Goal: Task Accomplishment & Management: Manage account settings

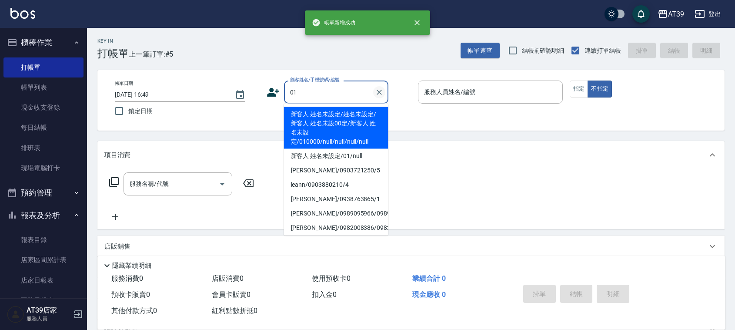
type input "新客人 姓名未設定/姓名未設定/新客人 姓名未設00定/新客人 姓名未設定/010000/null/null/null/null"
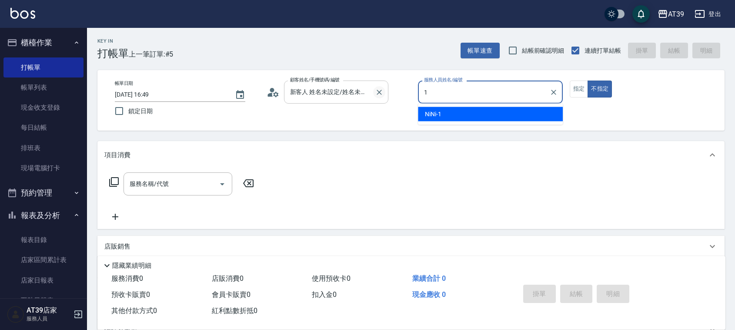
type input "1"
type button "false"
type input "NiNi-1"
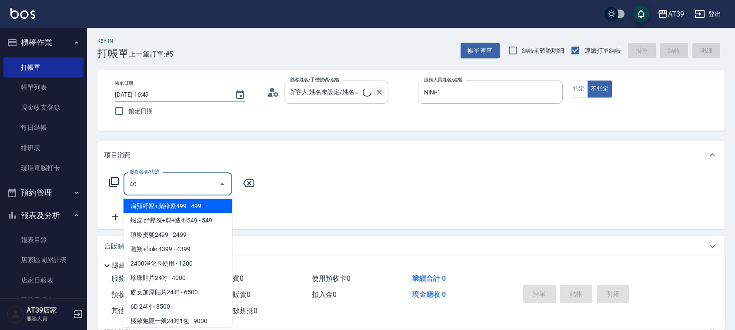
type input "401"
type input "新客人 姓名未設定/01/null"
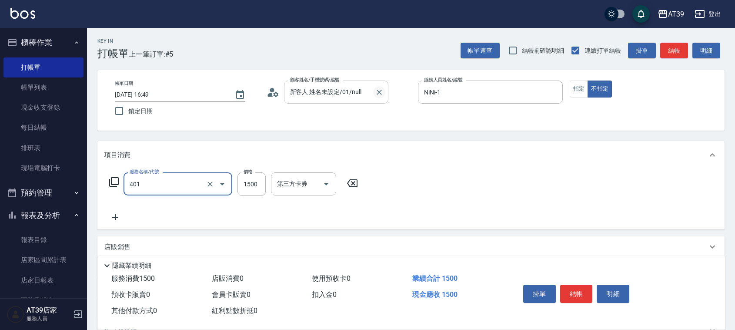
type input "基本染髮(401)"
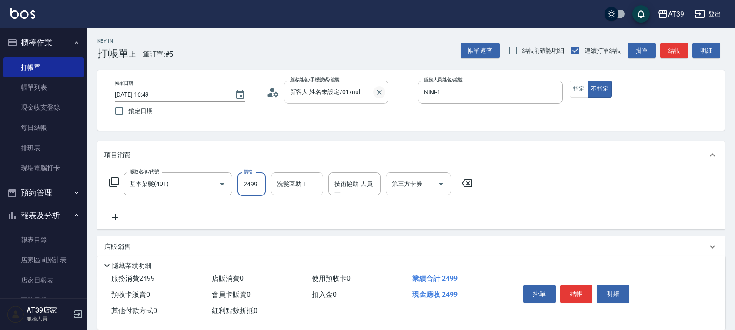
type input "2499"
type input "芊芊-27"
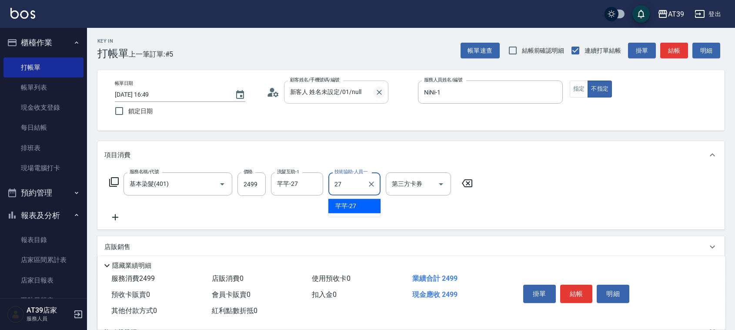
type input "芊芊-27"
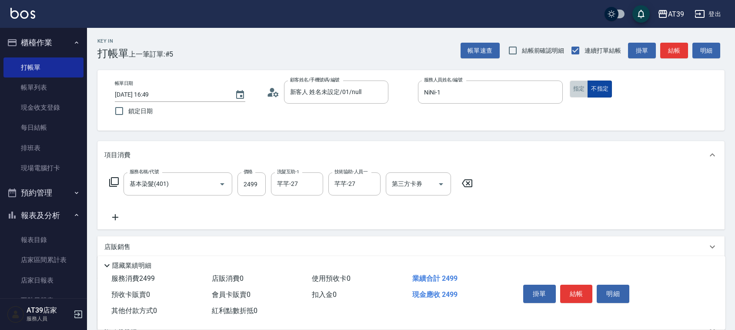
drag, startPoint x: 574, startPoint y: 89, endPoint x: 596, endPoint y: 80, distance: 23.8
click at [575, 90] on button "指定" at bounding box center [579, 88] width 19 height 17
click at [673, 53] on button "結帳" at bounding box center [674, 51] width 28 height 16
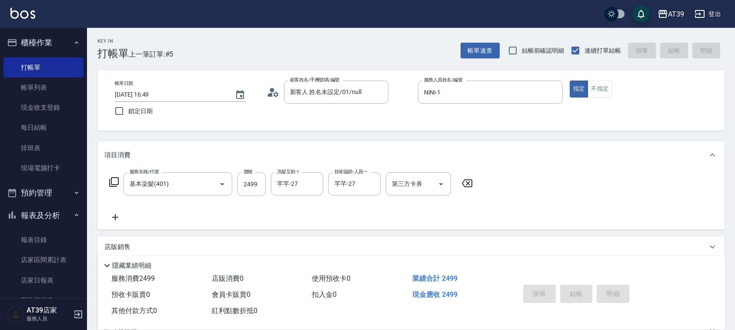
type input "2025/08/14 18:47"
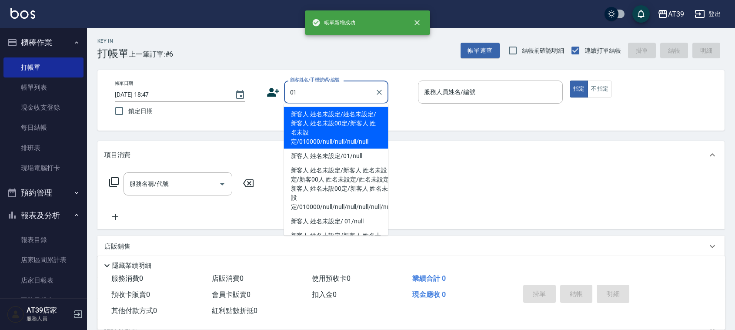
type input "新客人 姓名未設定/姓名未設定/新客人 姓名未設00定/新客人 姓名未設定/010000/null/null/null/null"
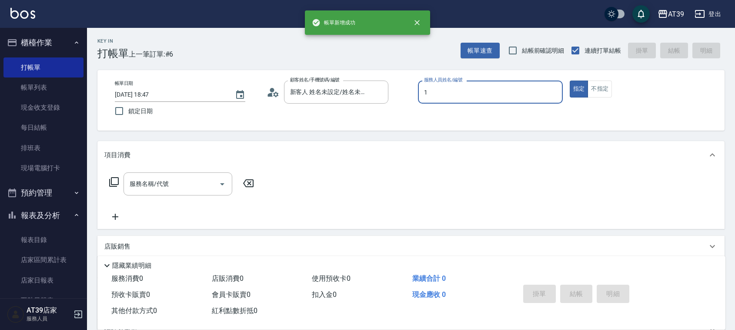
type input "NiNi-1"
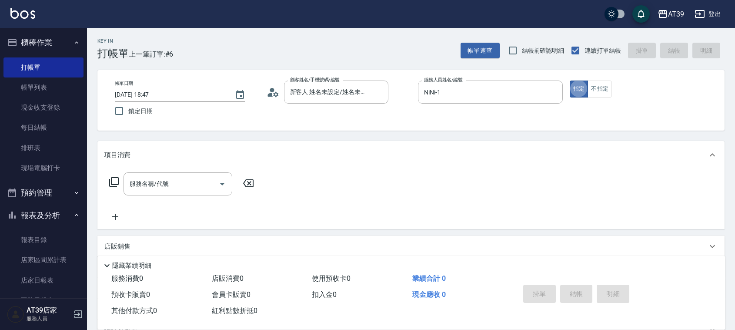
type button "true"
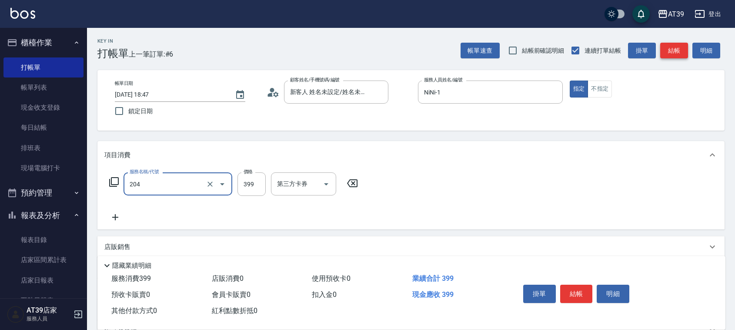
type input "A級洗+剪(204)"
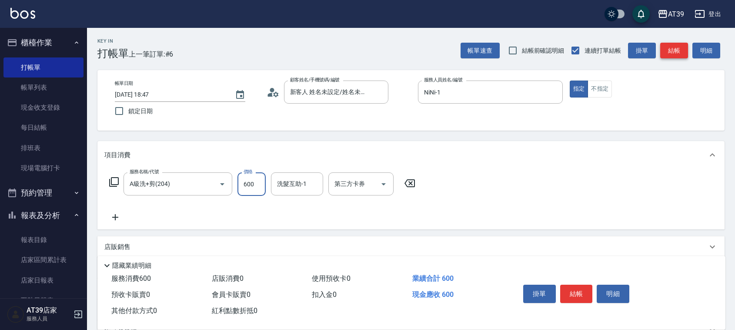
type input "600"
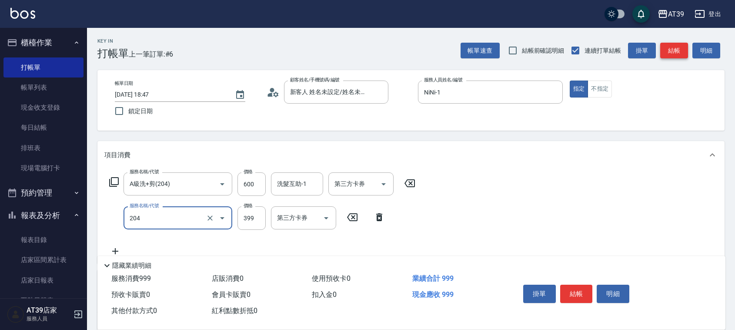
type input "A級洗+剪(204)"
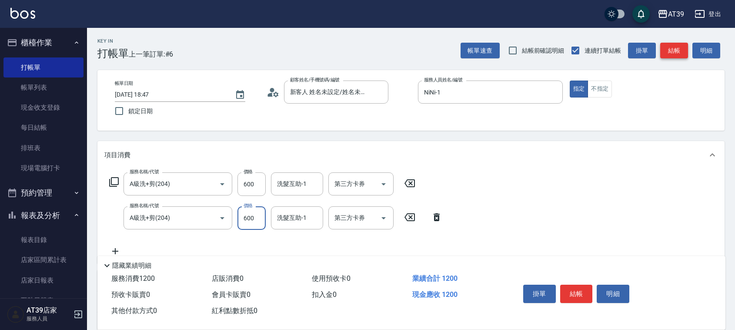
type input "600"
click at [681, 51] on button "結帳" at bounding box center [674, 51] width 28 height 16
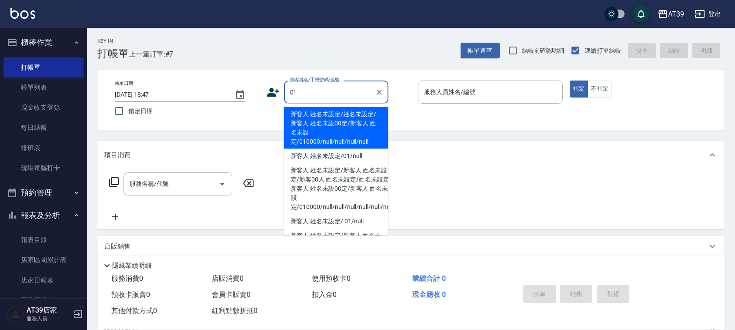
type input "新客人 姓名未設定/姓名未設定/新客人 姓名未設00定/新客人 姓名未設定/010000/null/null/null/null"
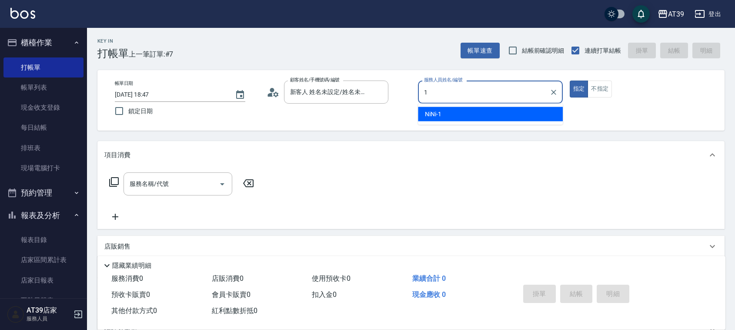
type input "NiNi-1"
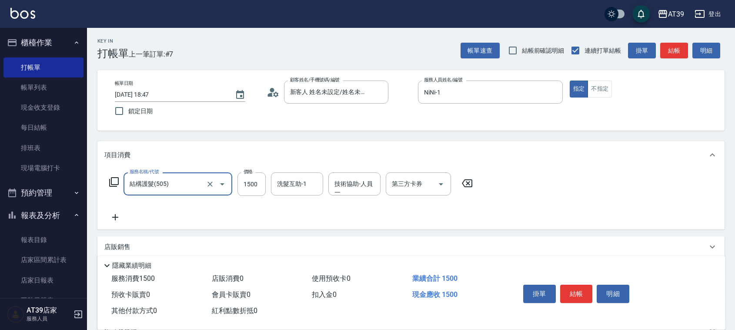
type input "結構護髮(505)"
type input "999"
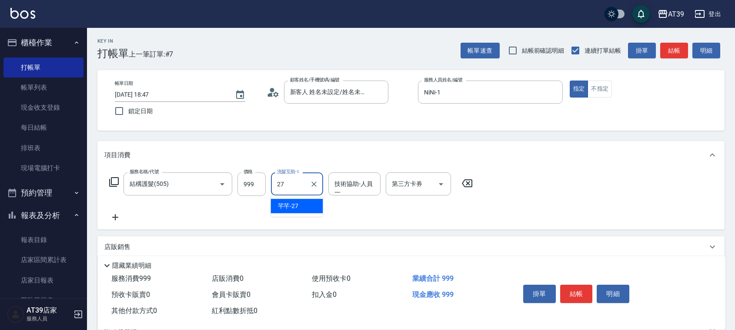
type input "芊芊-27"
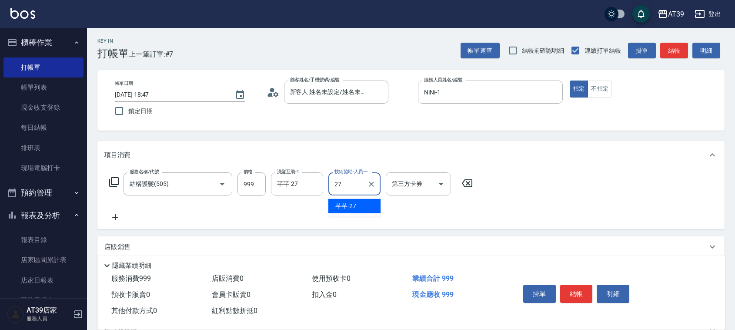
type input "芊芊-27"
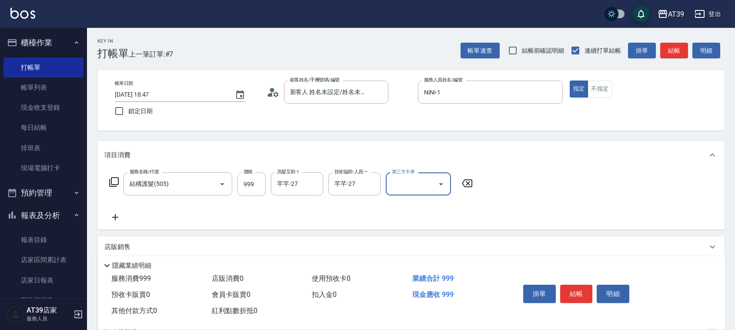
click at [681, 51] on button "結帳" at bounding box center [674, 51] width 28 height 16
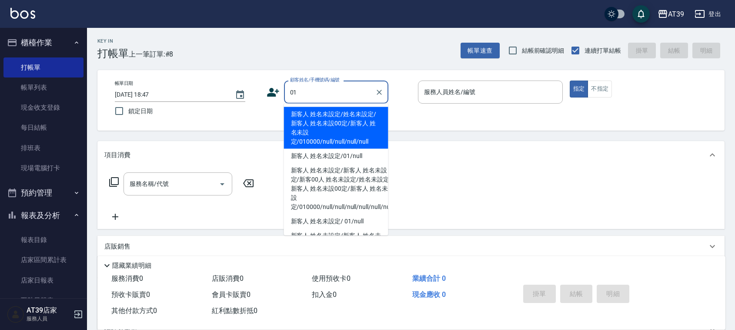
type input "新客人 姓名未設定/姓名未設定/新客人 姓名未設00定/新客人 姓名未設定/010000/null/null/null/null"
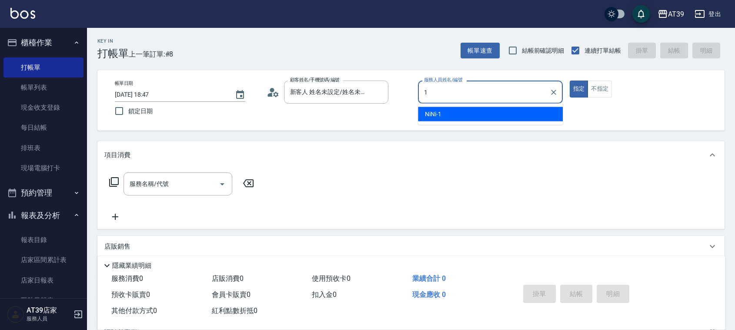
type input "NiNi-1"
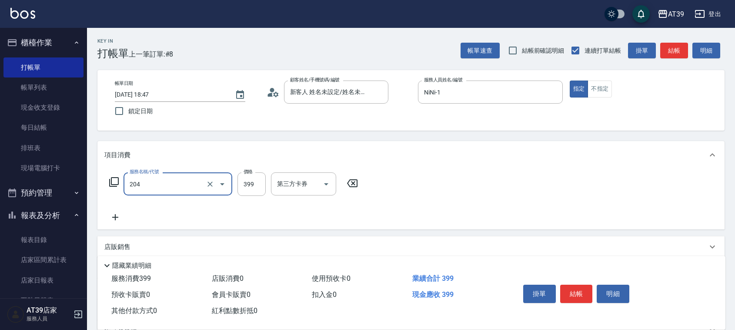
type input "A級洗+剪(204)"
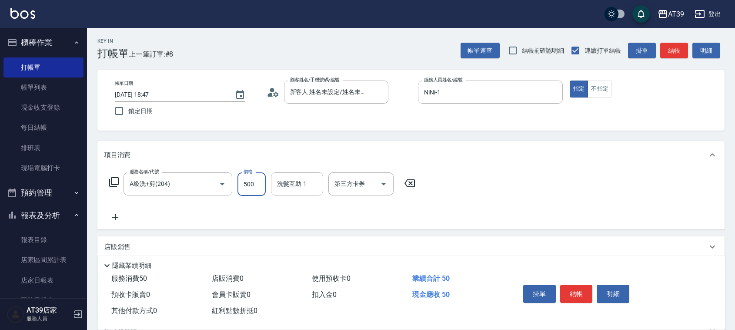
type input "500"
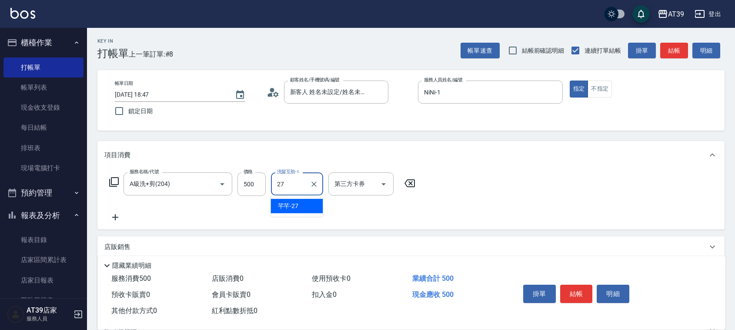
type input "芊芊-27"
click at [681, 51] on button "結帳" at bounding box center [674, 51] width 28 height 16
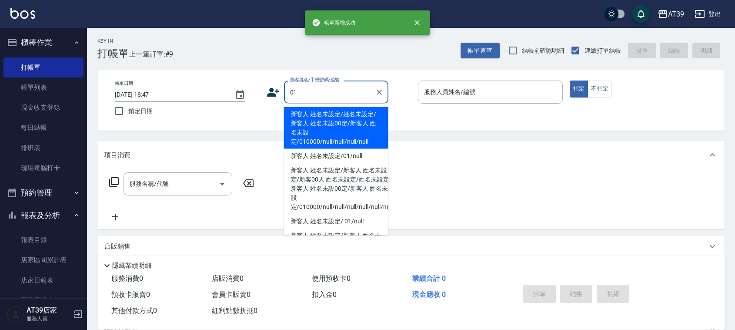
type input "新客人 姓名未設定/姓名未設定/新客人 姓名未設00定/新客人 姓名未設定/010000/null/null/null/null"
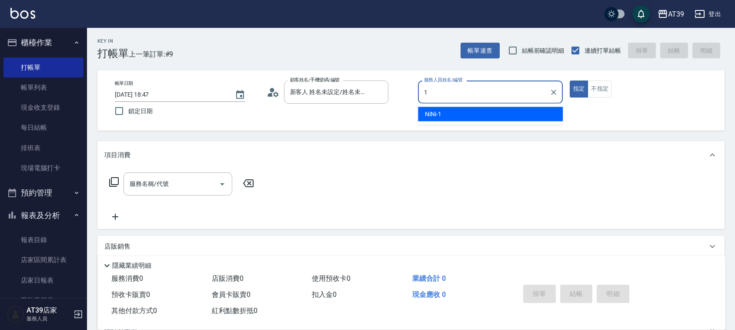
type input "NiNi-1"
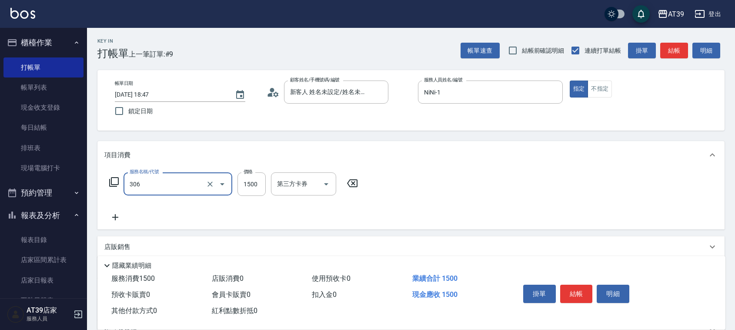
type input "離子燙(306)"
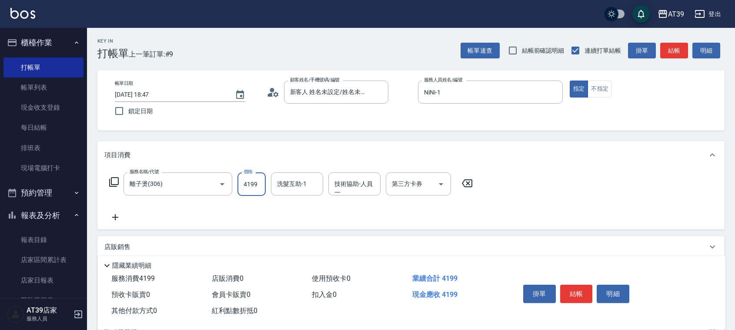
type input "4199"
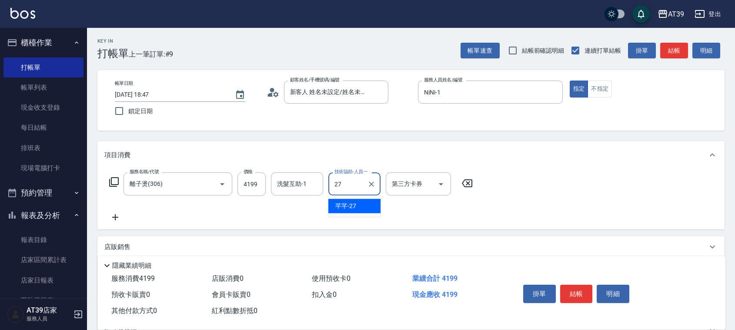
type input "2"
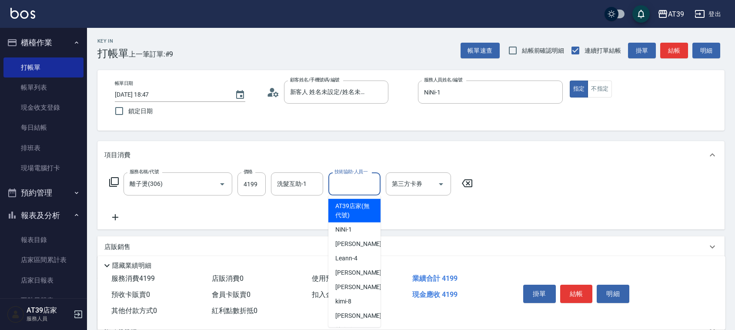
click at [681, 51] on button "結帳" at bounding box center [674, 51] width 28 height 16
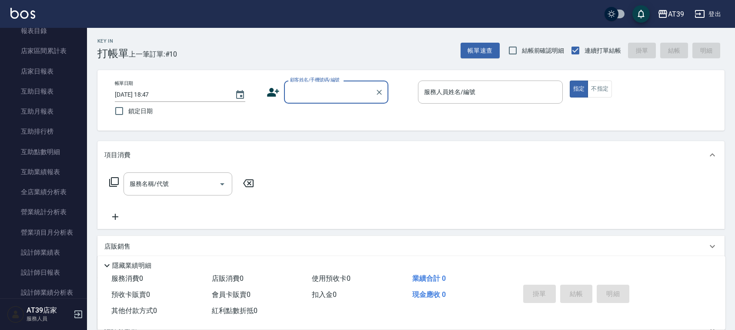
scroll to position [221, 0]
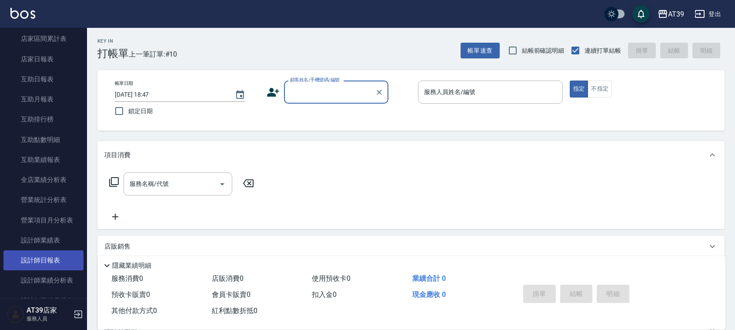
click at [59, 252] on link "設計師日報表" at bounding box center [43, 260] width 80 height 20
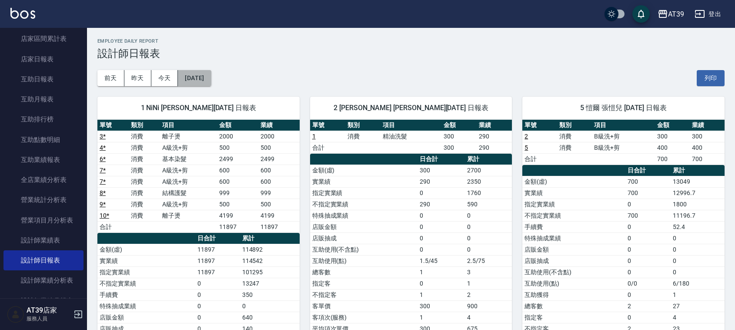
click at [195, 76] on button "[DATE]" at bounding box center [194, 78] width 33 height 16
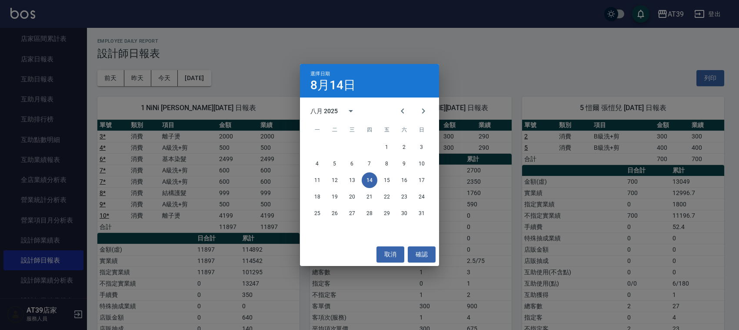
click at [264, 72] on div "選擇日期 8月14日 八月 2025 一 二 三 四 五 六 日 1 2 3 4 5 6 7 8 9 10 11 12 13 14 15 16 17 18 1…" at bounding box center [369, 165] width 739 height 330
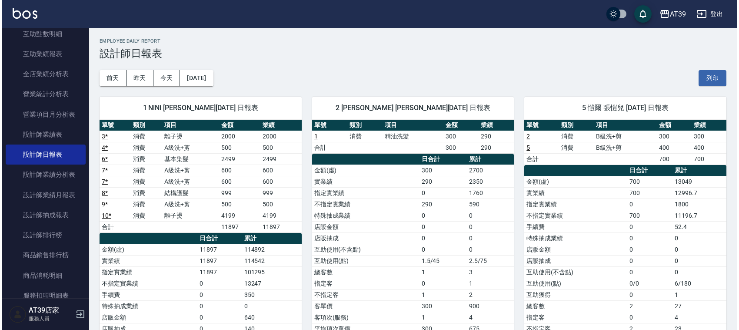
scroll to position [332, 0]
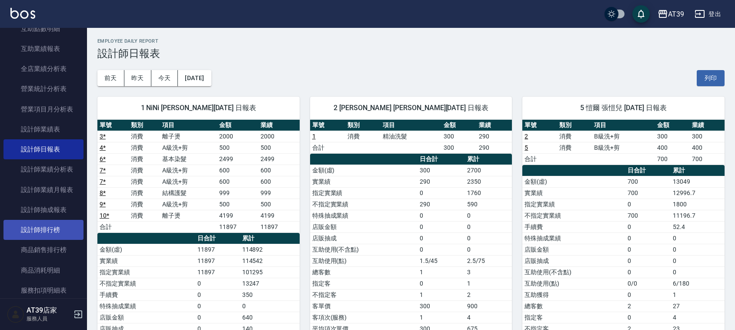
click at [60, 228] on link "設計師排行榜" at bounding box center [43, 230] width 80 height 20
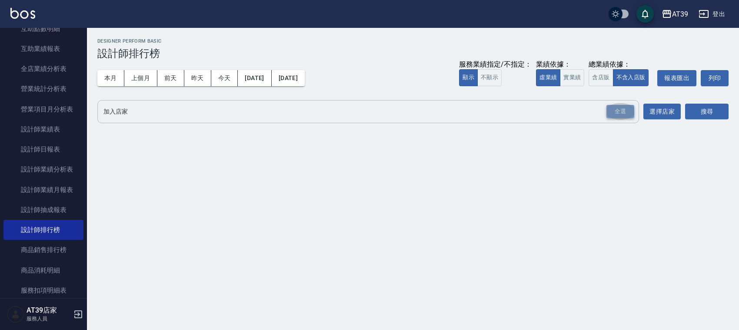
click at [625, 111] on div "全選" at bounding box center [621, 111] width 28 height 13
click at [705, 117] on button "搜尋" at bounding box center [706, 112] width 43 height 16
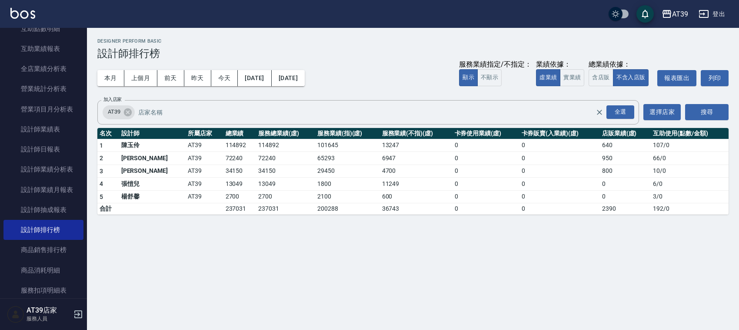
click at [380, 143] on td "13247" at bounding box center [416, 145] width 73 height 13
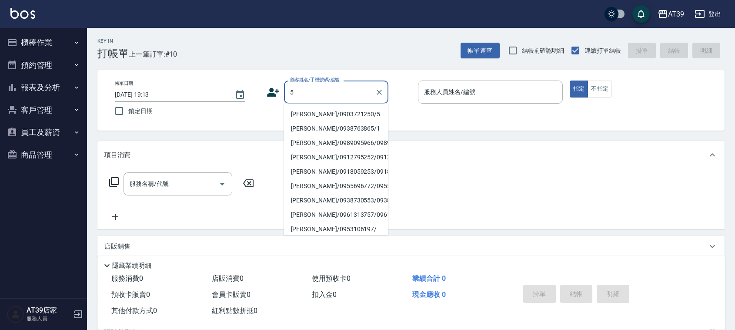
type input "[PERSON_NAME]/0903721250/5"
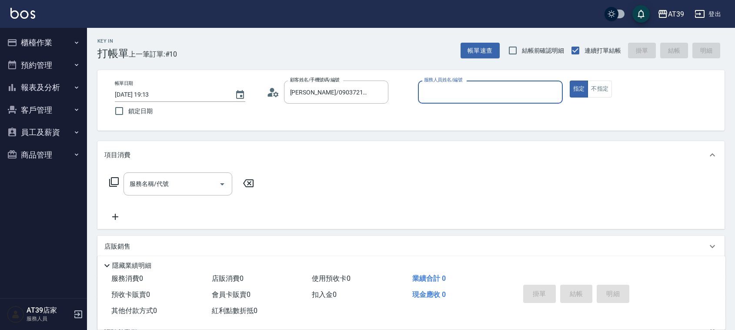
type input "愷爾-5"
click at [570, 80] on button "指定" at bounding box center [579, 88] width 19 height 17
type button "true"
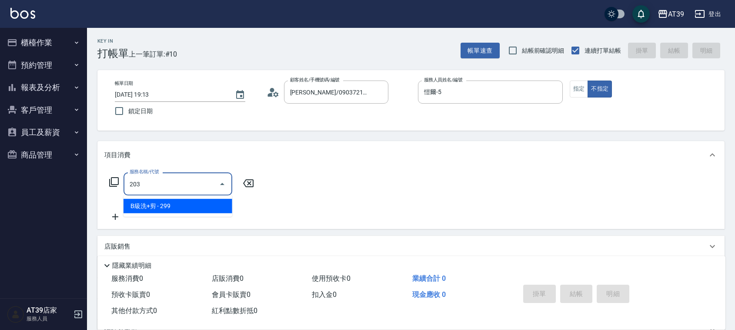
type input "B級洗+剪(203)"
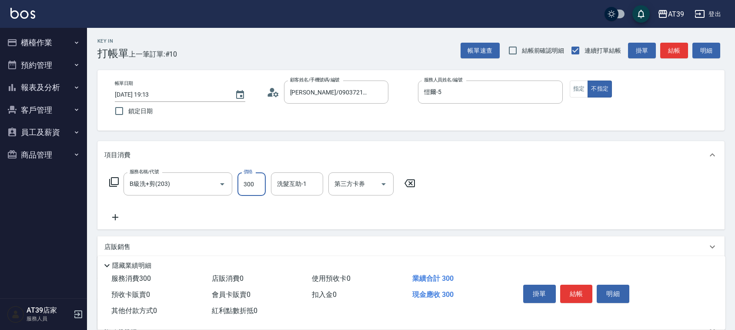
type input "300"
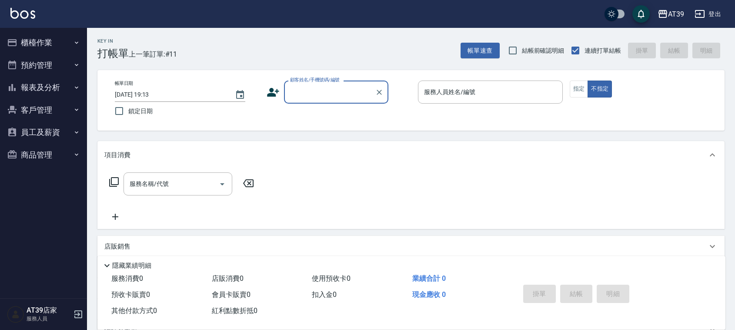
click at [257, 46] on div "Key In 打帳單 上一筆訂單:#11 帳單速查 結帳前確認明細 連續打單結帳 掛單 結帳 明細" at bounding box center [406, 44] width 638 height 32
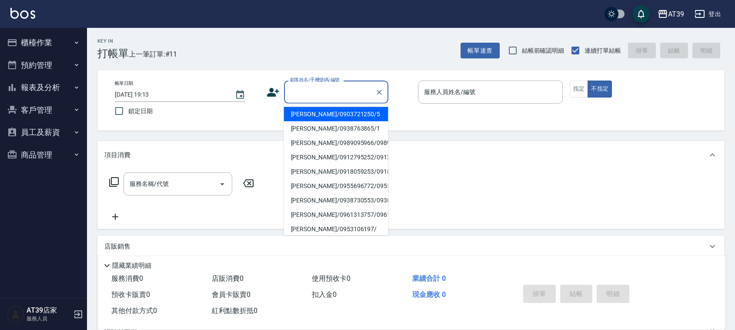
click at [317, 97] on input "顧客姓名/手機號碼/編號" at bounding box center [330, 91] width 84 height 15
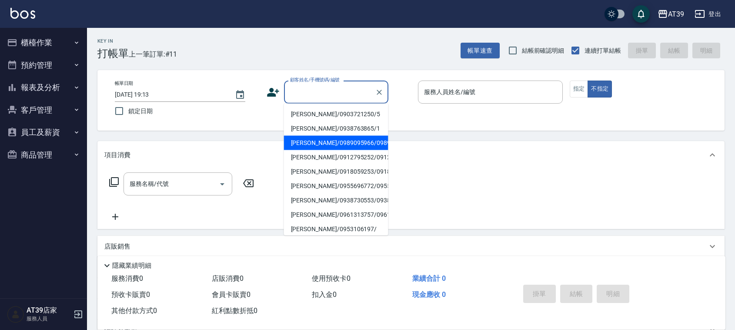
drag, startPoint x: 326, startPoint y: 120, endPoint x: 329, endPoint y: 98, distance: 22.4
click at [329, 98] on body "AT39 登出 櫃檯作業 打帳單 帳單列表 現金收支登錄 每日結帳 排班表 現場電腦打卡 預約管理 預約管理 單日預約紀錄 單週預約紀錄 報表及分析 報表目錄…" at bounding box center [367, 211] width 735 height 423
click at [330, 99] on input "顧客姓名/手機號碼/編號" at bounding box center [330, 91] width 84 height 15
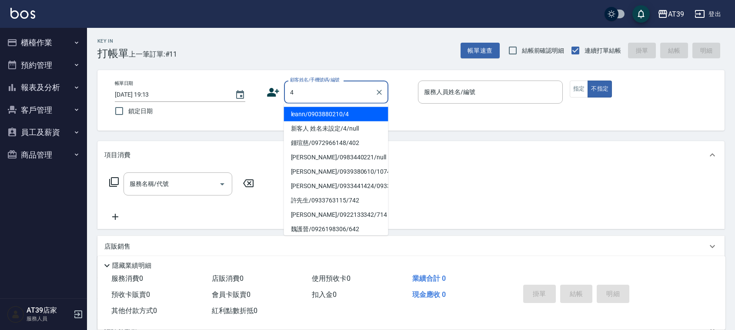
type input "leann/0903880210/4"
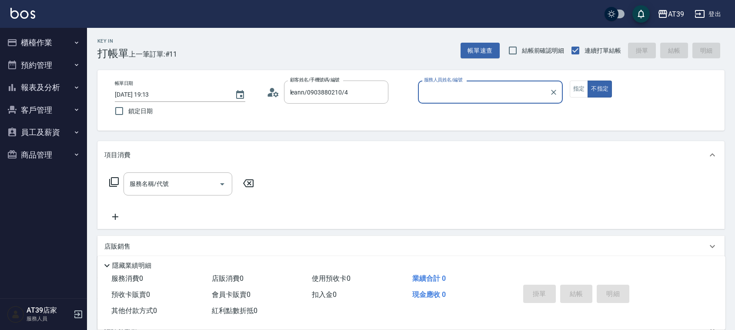
type input "Leann-4"
click at [588, 80] on button "不指定" at bounding box center [600, 88] width 24 height 17
type button "false"
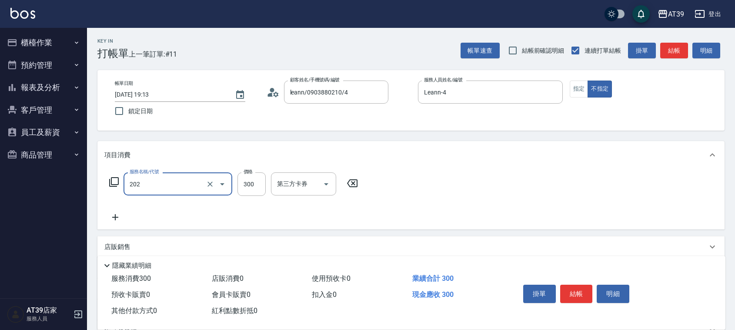
type input "A級單剪(202)"
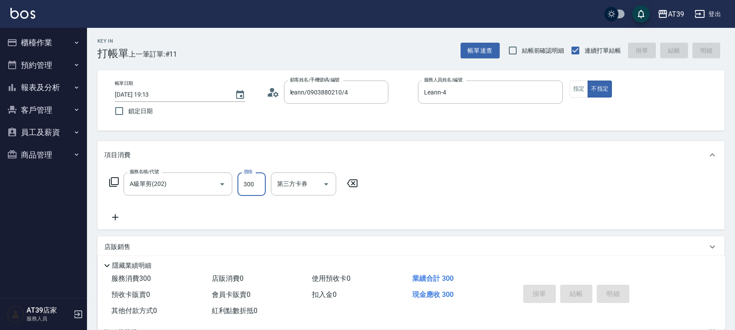
type input "2025/08/14 19:14"
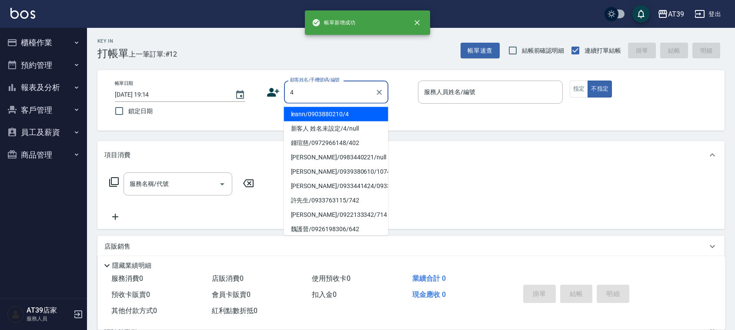
type input "leann/0903880210/4"
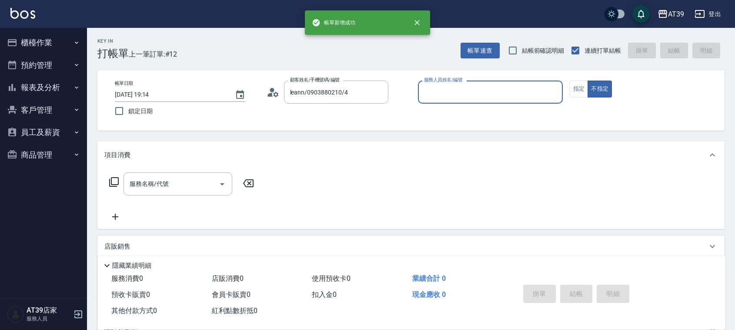
type input "Leann-4"
click at [588, 80] on button "不指定" at bounding box center [600, 88] width 24 height 17
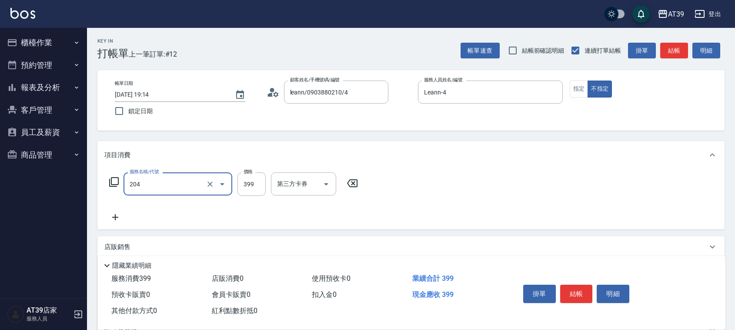
type input "A級洗+剪(204)"
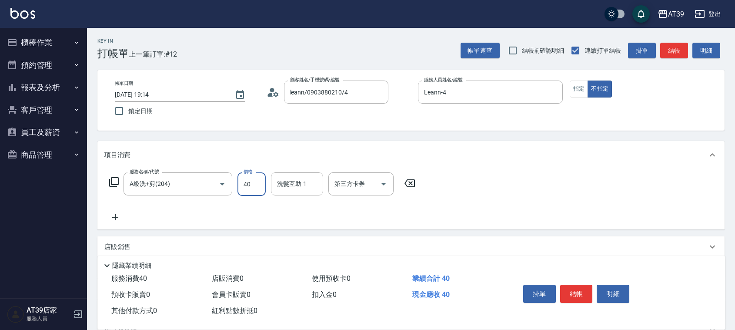
type input "400"
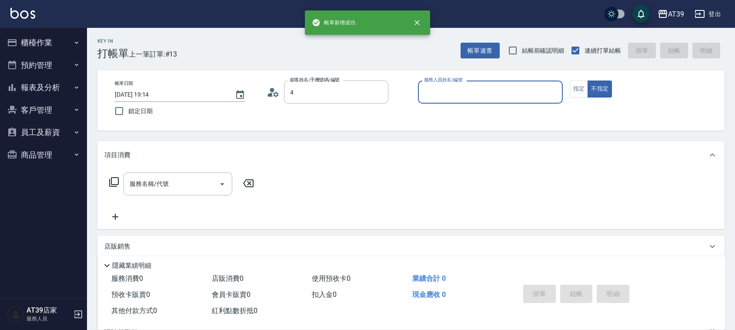
type input "leann/0903880210/4"
type input "Leann-4"
click at [588, 80] on button "不指定" at bounding box center [600, 88] width 24 height 17
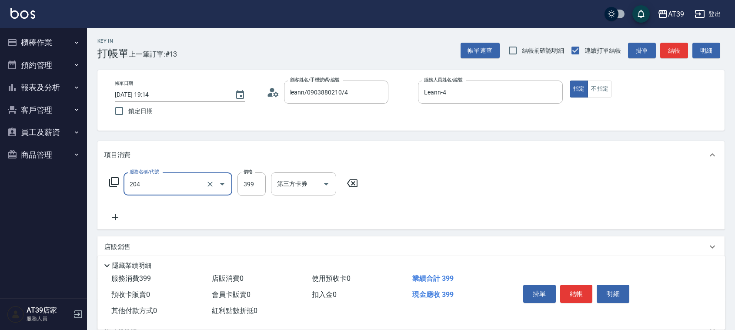
type input "A級洗+剪(204)"
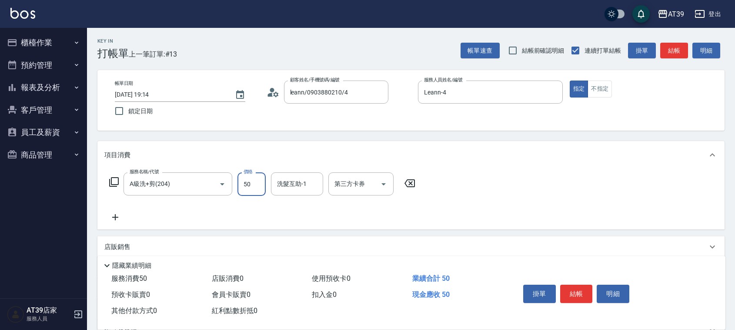
type input "500"
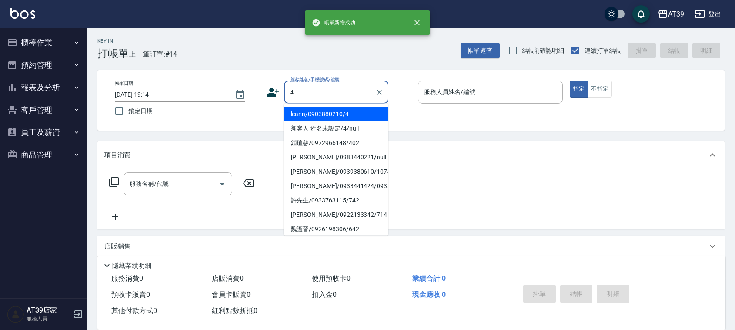
type input "leann/0903880210/4"
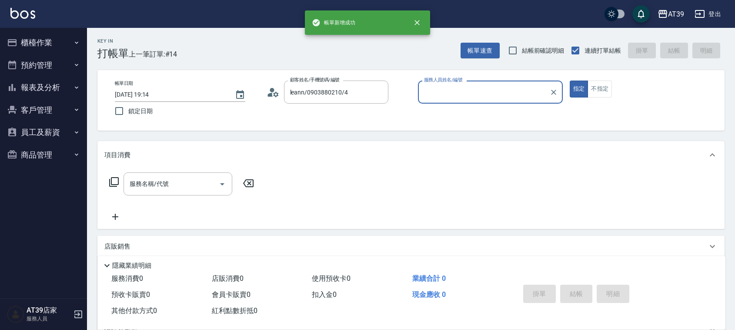
type input "Leann-4"
click at [570, 80] on button "指定" at bounding box center [579, 88] width 19 height 17
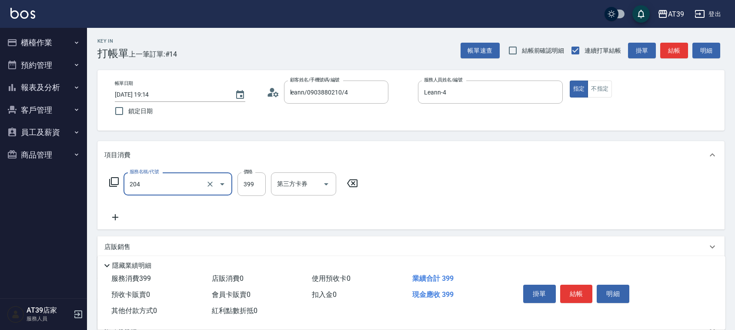
type input "A級洗+剪(204)"
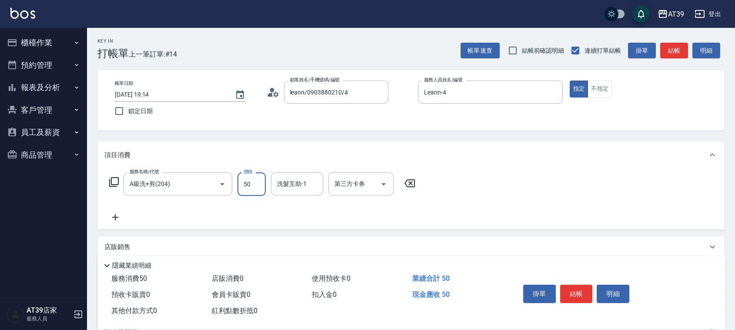
type input "500"
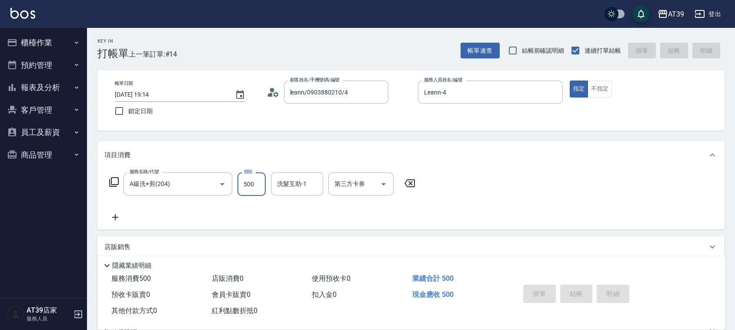
type input "2025/08/14 19:15"
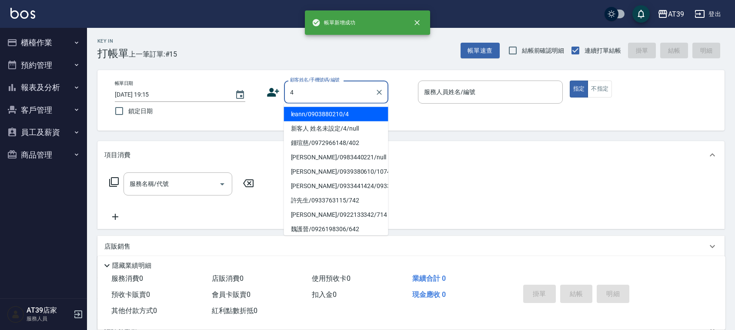
type input "leann/0903880210/4"
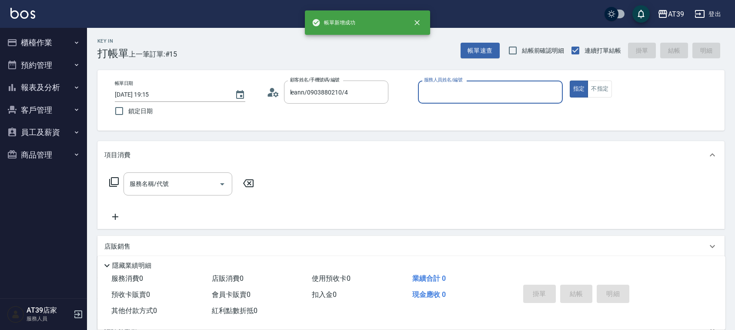
type input "Leann-4"
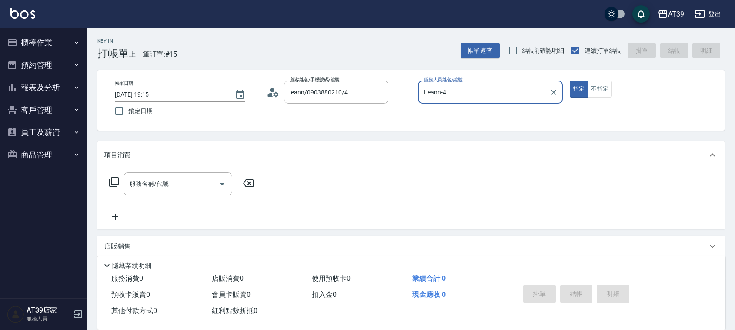
click at [570, 80] on button "指定" at bounding box center [579, 88] width 19 height 17
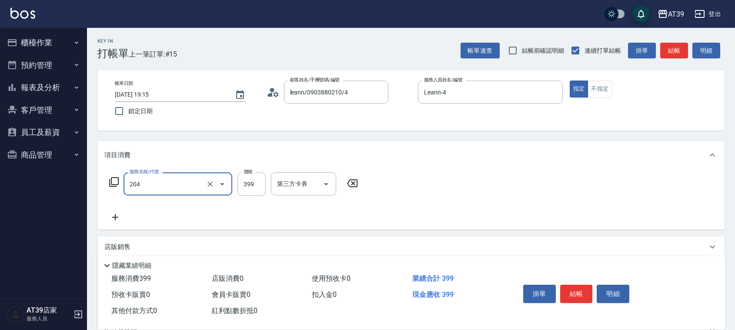
type input "A級洗+剪(204)"
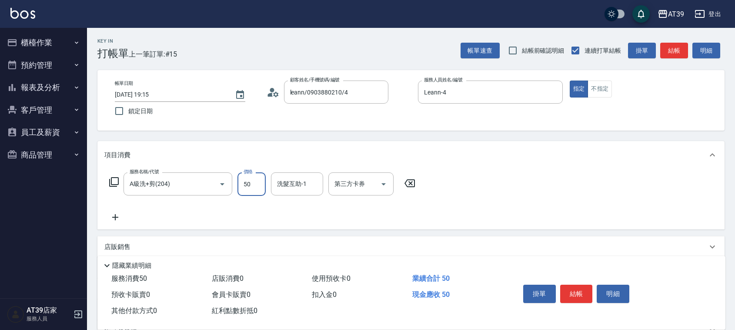
type input "500"
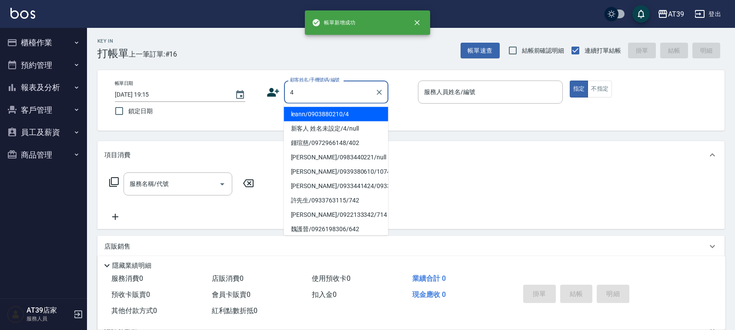
type input "leann/0903880210/4"
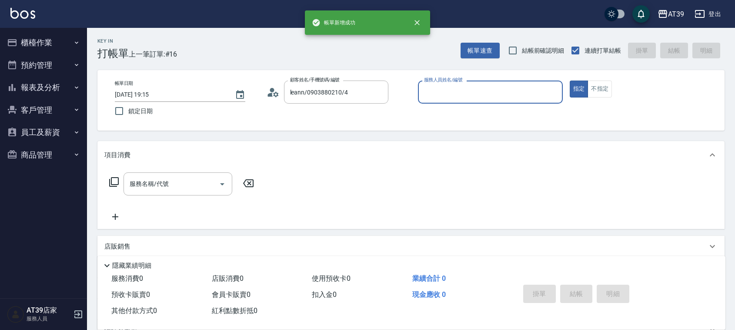
type input "Leann-4"
click at [570, 80] on button "指定" at bounding box center [579, 88] width 19 height 17
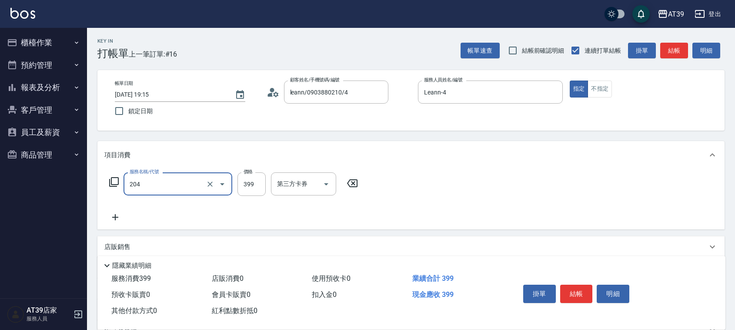
type input "A級洗+剪(204)"
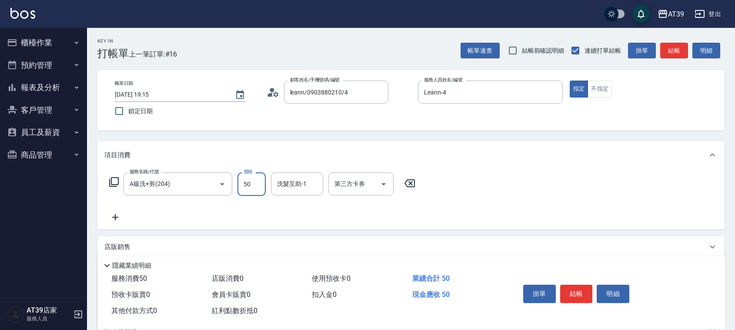
type input "500"
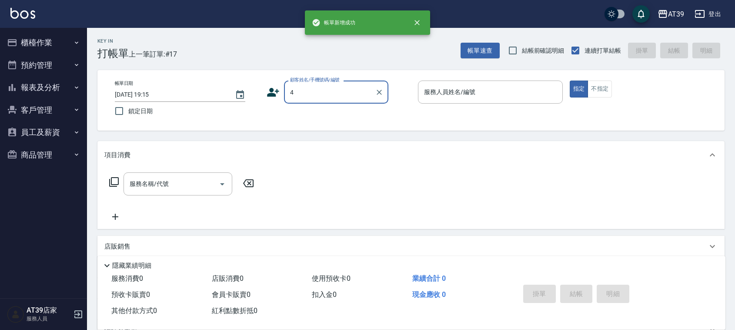
type input "leann/0903880210/4"
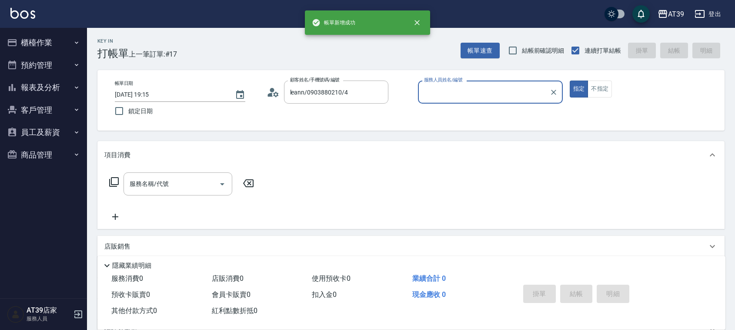
type input "Leann-4"
click at [570, 80] on button "指定" at bounding box center [579, 88] width 19 height 17
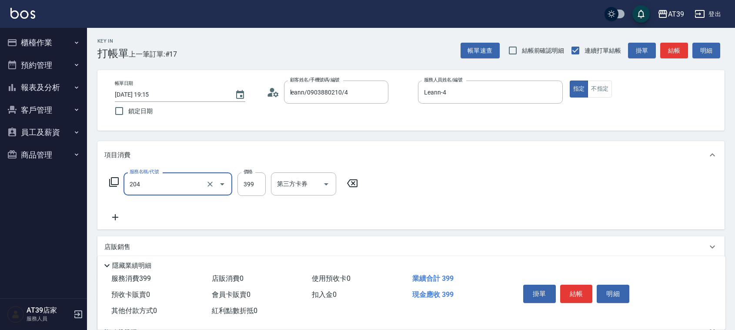
type input "A級洗+剪(204)"
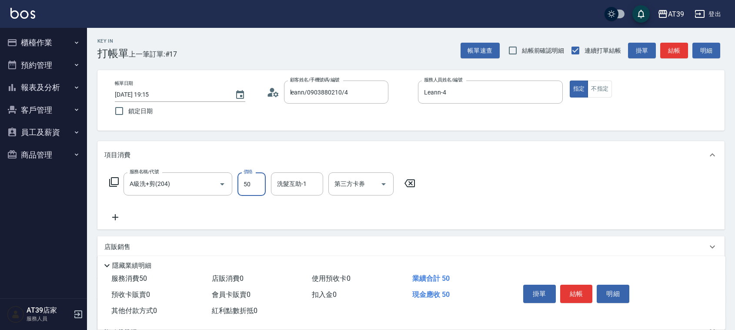
type input "500"
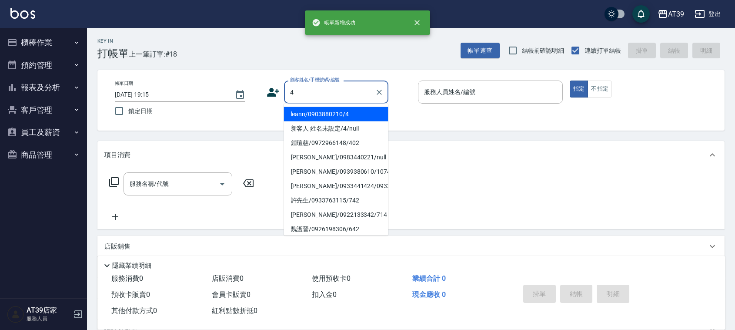
type input "leann/0903880210/4"
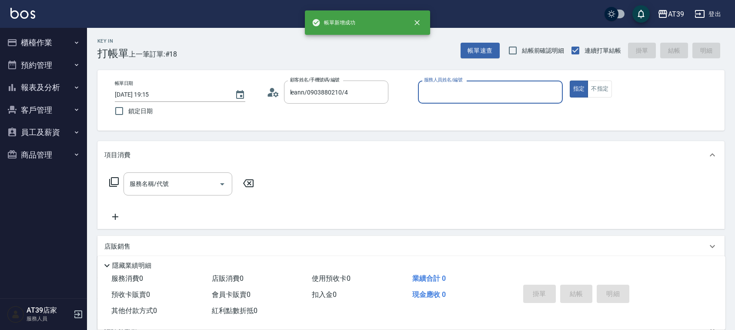
type input "Leann-4"
click at [570, 80] on button "指定" at bounding box center [579, 88] width 19 height 17
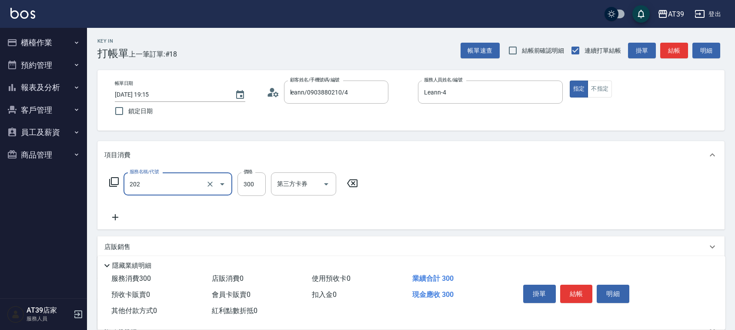
type input "A級單剪(202)"
type input "400"
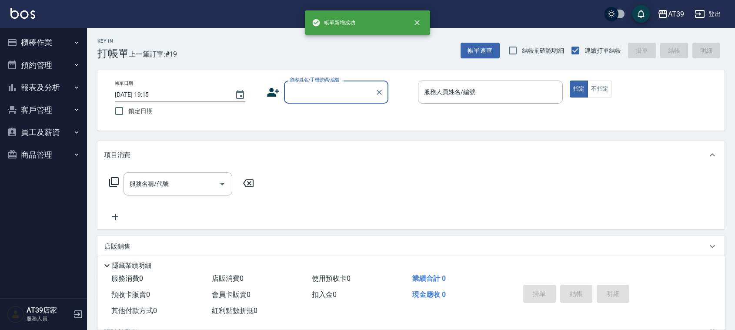
click at [53, 83] on button "報表及分析" at bounding box center [43, 87] width 80 height 23
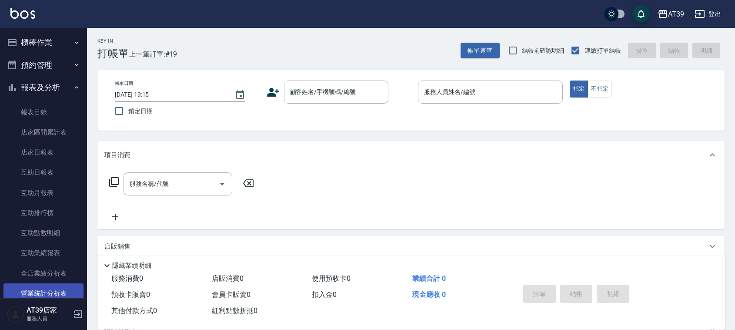
scroll to position [163, 0]
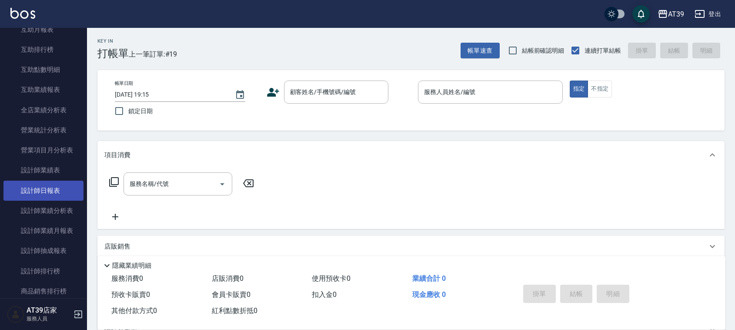
click at [48, 194] on link "設計師日報表" at bounding box center [43, 190] width 80 height 20
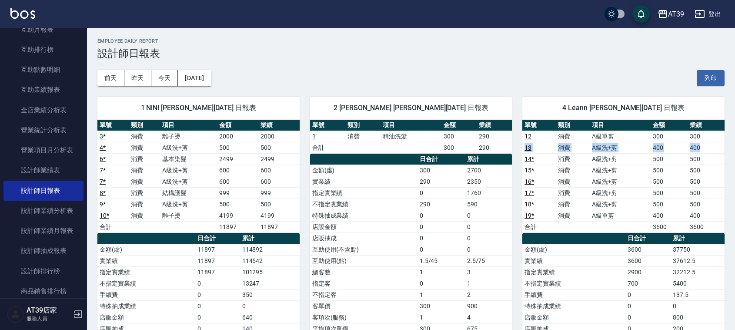
drag, startPoint x: 703, startPoint y: 134, endPoint x: 703, endPoint y: 148, distance: 14.4
click at [703, 148] on tbody "12 消費 A級單剪 300 300 13 消費 A級洗+剪 400 400 14 * 消費 A級洗+剪 500 500 15 * 消費 A級洗+剪 500 …" at bounding box center [623, 181] width 202 height 102
click at [703, 148] on td "400" at bounding box center [706, 147] width 37 height 11
drag, startPoint x: 701, startPoint y: 133, endPoint x: 703, endPoint y: 144, distance: 11.0
click at [703, 144] on tbody "12 消費 A級單剪 300 300 13 消費 A級洗+剪 400 400 14 * 消費 A級洗+剪 500 500 15 * 消費 A級洗+剪 500 …" at bounding box center [623, 181] width 202 height 102
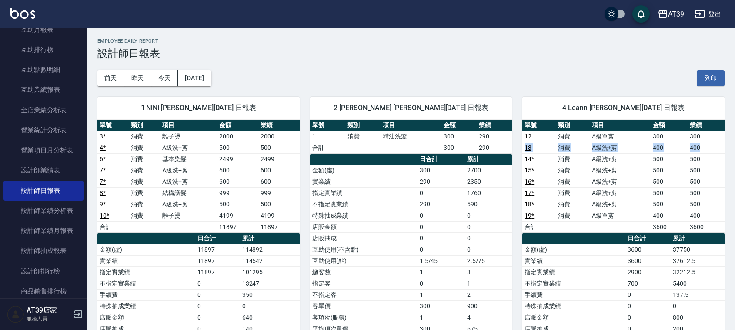
click at [703, 144] on td "400" at bounding box center [706, 147] width 37 height 11
drag, startPoint x: 691, startPoint y: 125, endPoint x: 701, endPoint y: 147, distance: 23.9
click at [701, 147] on table "單號 類別 項目 金額 業績 12 消費 A級單剪 300 300 13 消費 A級洗+剪 400 400 14 * 消費 A級洗+剪 500 500 15 …" at bounding box center [623, 176] width 202 height 113
click at [701, 147] on td "400" at bounding box center [706, 147] width 37 height 11
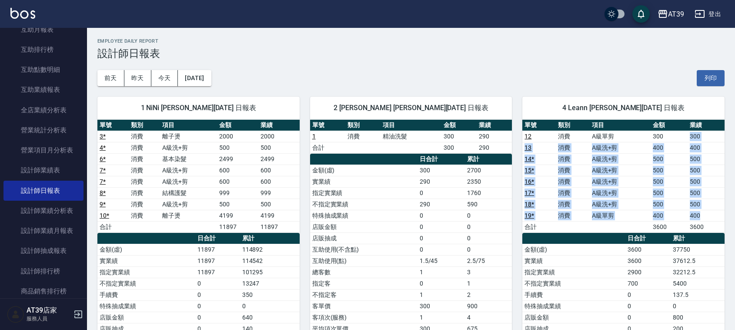
drag, startPoint x: 690, startPoint y: 133, endPoint x: 710, endPoint y: 216, distance: 85.9
click at [710, 216] on tbody "12 消費 A級單剪 300 300 13 消費 A級洗+剪 400 400 14 * 消費 A級洗+剪 500 500 15 * 消費 A級洗+剪 500 …" at bounding box center [623, 181] width 202 height 102
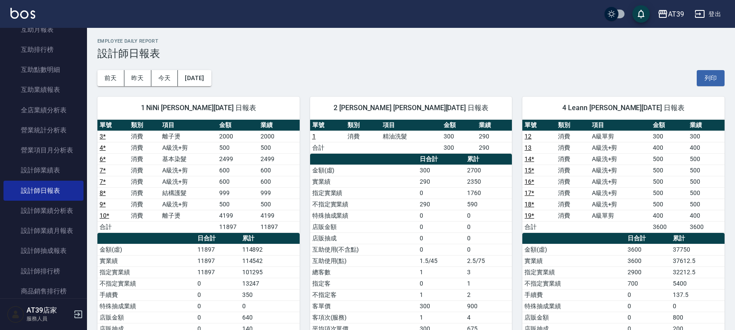
click at [688, 126] on th "業績" at bounding box center [706, 125] width 37 height 11
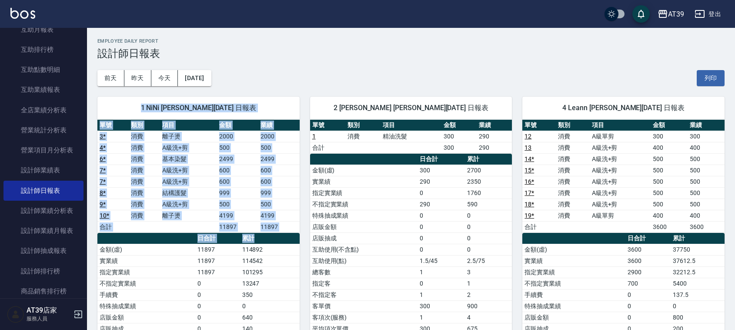
drag, startPoint x: 144, startPoint y: 101, endPoint x: 270, endPoint y: 234, distance: 182.7
click at [270, 234] on div "1 NiNi 陳玉伶 08/14/2025 日報表 單號 類別 項目 金額 業績 3 * 消費 離子燙 2000 2000 4 * 消費 A級洗+剪 500 …" at bounding box center [198, 266] width 202 height 339
click at [270, 234] on th "累計" at bounding box center [270, 238] width 60 height 11
drag, startPoint x: 270, startPoint y: 234, endPoint x: 183, endPoint y: 110, distance: 151.2
click at [183, 110] on div "1 NiNi 陳玉伶 08/14/2025 日報表 單號 類別 項目 金額 業績 3 * 消費 離子燙 2000 2000 4 * 消費 A級洗+剪 500 …" at bounding box center [198, 266] width 202 height 339
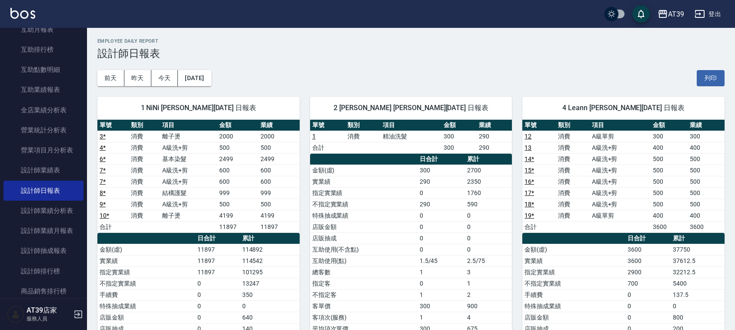
click at [137, 104] on span "1 NiNi 陳玉伶 08/14/2025 日報表" at bounding box center [198, 108] width 181 height 9
drag, startPoint x: 665, startPoint y: 258, endPoint x: 712, endPoint y: 258, distance: 46.1
click at [712, 258] on tr "實業績 3600 37612.5" at bounding box center [623, 260] width 202 height 11
click at [712, 258] on td "37612.5" at bounding box center [698, 260] width 54 height 11
click at [606, 284] on td "不指定實業績" at bounding box center [573, 282] width 103 height 11
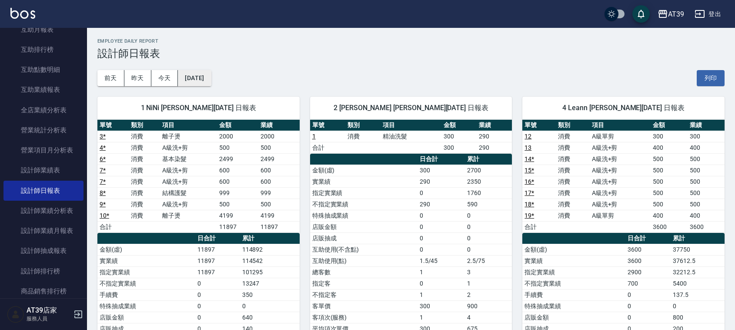
click at [201, 74] on button "[DATE]" at bounding box center [194, 78] width 33 height 16
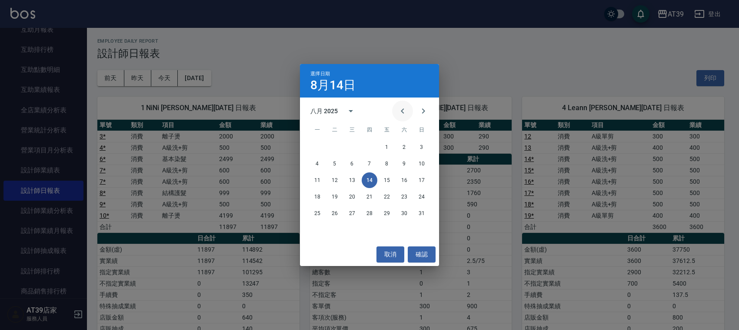
click at [397, 109] on button "Previous month" at bounding box center [402, 110] width 21 height 21
click at [320, 180] on button "14" at bounding box center [318, 180] width 16 height 16
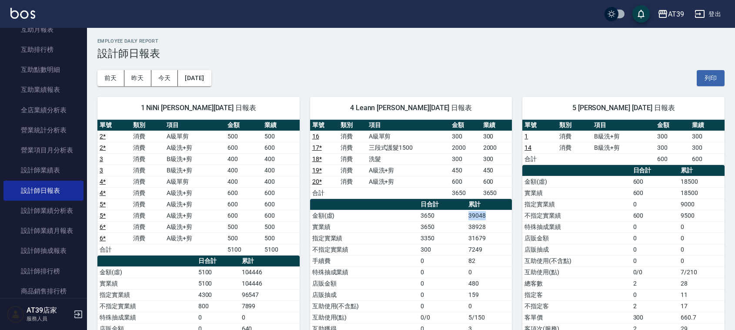
drag, startPoint x: 488, startPoint y: 217, endPoint x: 464, endPoint y: 217, distance: 23.0
click at [464, 217] on tr "金額(虛) 3650 39048" at bounding box center [411, 215] width 202 height 11
click at [464, 217] on td "3650" at bounding box center [442, 215] width 48 height 11
drag, startPoint x: 464, startPoint y: 217, endPoint x: 476, endPoint y: 232, distance: 19.2
click at [476, 232] on tbody "金額(虛) 3650 39048 實業績 3650 38928 指定實業績 3350 31679 不指定實業績 300 7249 手續費 0 82 特殊抽成業…" at bounding box center [411, 306] width 202 height 192
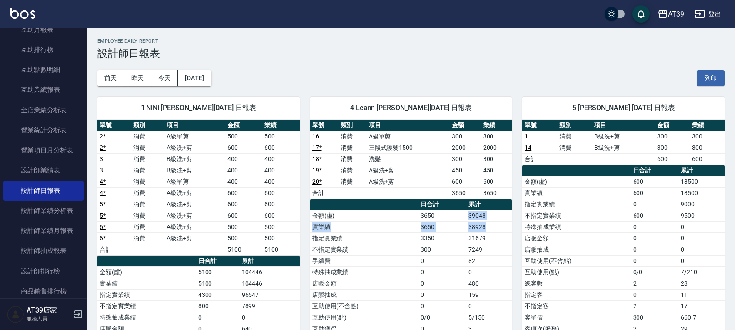
click at [476, 232] on td "38928" at bounding box center [489, 226] width 46 height 11
click at [477, 232] on td "38928" at bounding box center [489, 226] width 46 height 11
click at [174, 83] on button "今天" at bounding box center [164, 78] width 27 height 16
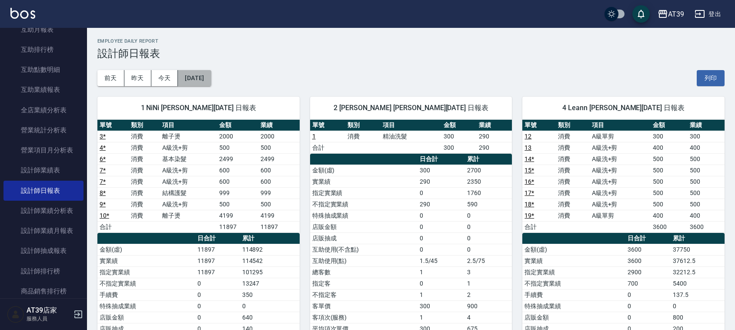
click at [211, 73] on button "[DATE]" at bounding box center [194, 78] width 33 height 16
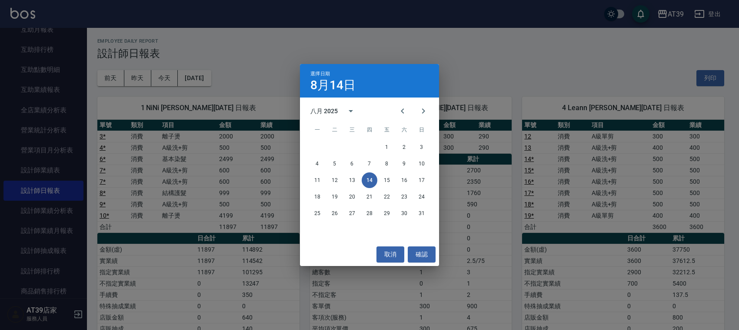
click at [149, 205] on div "選擇日期 8月14日 八月 2025 一 二 三 四 五 六 日 1 2 3 4 5 6 7 8 9 10 11 12 13 14 15 16 17 18 1…" at bounding box center [369, 165] width 739 height 330
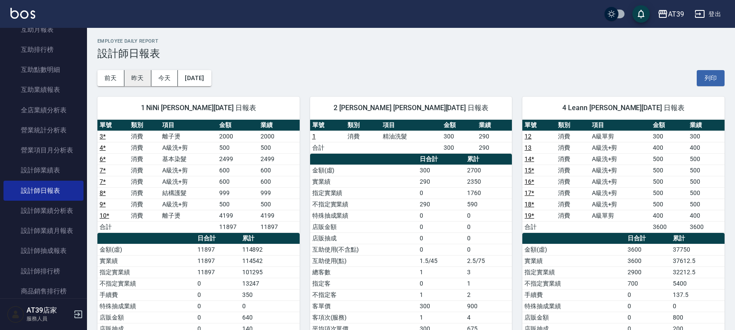
click at [141, 74] on button "昨天" at bounding box center [137, 78] width 27 height 16
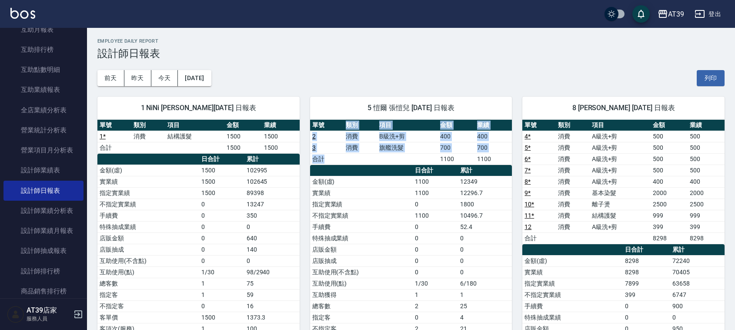
drag, startPoint x: 361, startPoint y: 159, endPoint x: 337, endPoint y: 119, distance: 46.8
click at [337, 120] on table "單號 類別 項目 金額 業績 2 消費 B級洗+剪 400 400 3 消費 旗艦洗髮 700 700 合計 1100 1100" at bounding box center [411, 142] width 202 height 45
click at [337, 120] on th "單號" at bounding box center [326, 125] width 33 height 11
drag, startPoint x: 393, startPoint y: 160, endPoint x: 368, endPoint y: 115, distance: 50.8
click at [368, 115] on div "5 愷爾 張愷兒 08/13/2025 日報表 單號 類別 項目 金額 業績 2 消費 B級洗+剪 400 400 3 消費 旗艦洗髮 700 700 合計 …" at bounding box center [411, 238] width 202 height 282
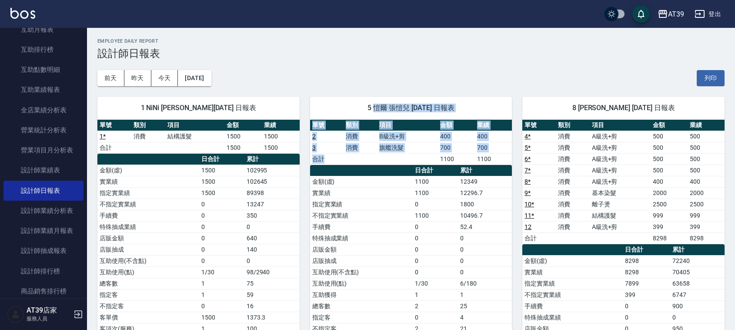
click at [368, 115] on div "5 愷爾 張愷兒 08/13/2025 日報表" at bounding box center [411, 108] width 202 height 23
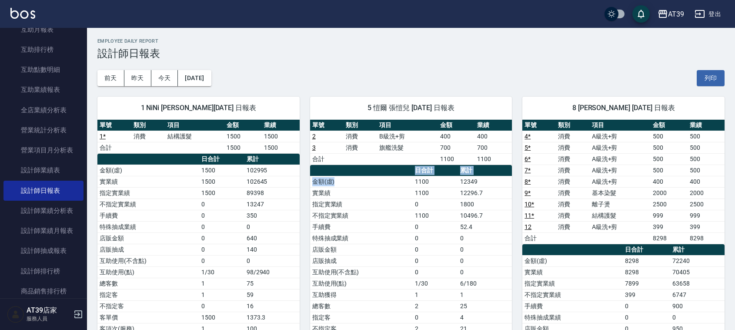
drag, startPoint x: 395, startPoint y: 175, endPoint x: 390, endPoint y: 185, distance: 10.7
click at [390, 185] on table "日合計 累計 金額(虛) 1100 12349 實業績 1100 12296.7 指定實業績 0 1800 不指定實業績 1100 10496.7 手續費 0…" at bounding box center [411, 267] width 202 height 204
click at [390, 185] on td "金額(虛)" at bounding box center [361, 181] width 103 height 11
click at [136, 120] on th "類別" at bounding box center [148, 125] width 34 height 11
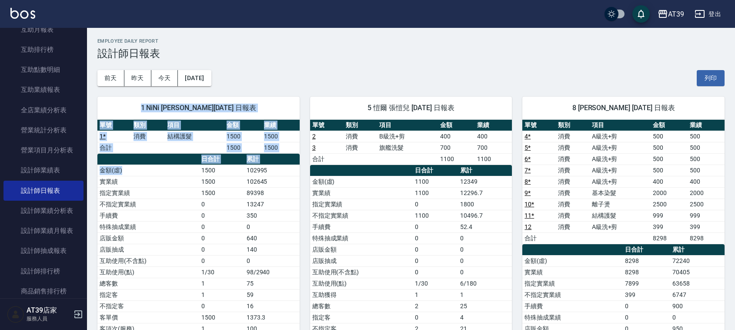
drag, startPoint x: 134, startPoint y: 109, endPoint x: 180, endPoint y: 167, distance: 73.4
click at [180, 167] on div "1 NiNi 陳玉伶 08/13/2025 日報表 單號 類別 項目 金額 業績 1 * 消費 結構護髮 1500 1500 合計 1500 1500 日合計…" at bounding box center [198, 227] width 202 height 260
click at [180, 167] on td "金額(虛)" at bounding box center [148, 169] width 102 height 11
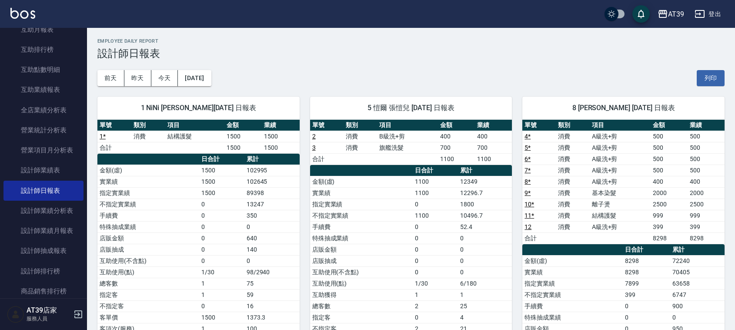
click at [180, 167] on td "金額(虛)" at bounding box center [148, 169] width 102 height 11
click at [120, 77] on button "前天" at bounding box center [110, 78] width 27 height 16
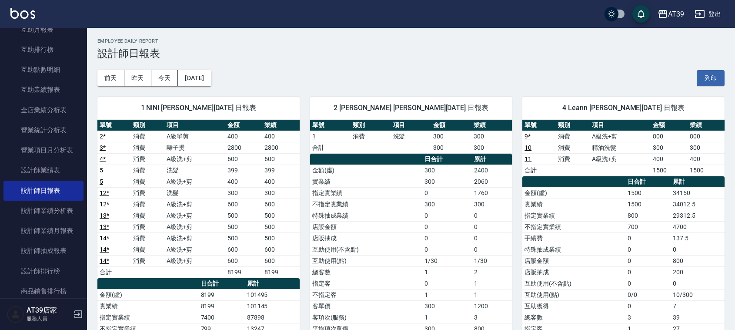
click at [139, 86] on div "1 NiNi 陳玉伶 08/12/2025 日報表 單號 類別 項目 金額 業績 2 * 消費 A級單剪 400 400 3 * 消費 離子燙 2800 28…" at bounding box center [193, 283] width 213 height 394
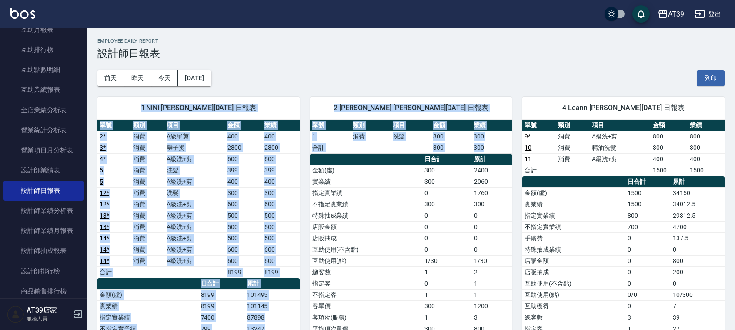
drag, startPoint x: 273, startPoint y: 64, endPoint x: 304, endPoint y: 253, distance: 190.8
click at [304, 253] on div "2 Jennifer 楊舒馨 08/12/2025 日報表 單號 類別 項目 金額 業績 1 消費 洗髮 300 300 合計 300 300 日合計 累計 …" at bounding box center [406, 283] width 213 height 394
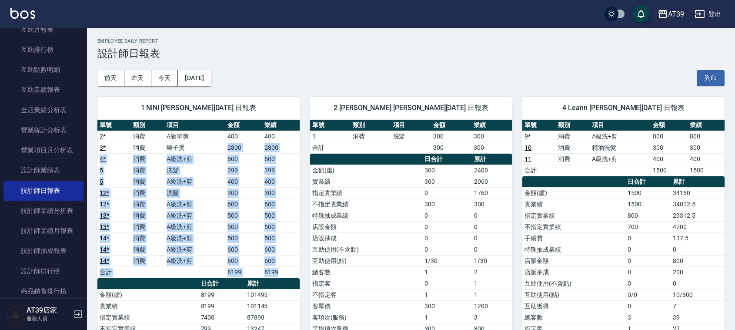
drag, startPoint x: 292, startPoint y: 277, endPoint x: 191, endPoint y: 127, distance: 180.8
click at [205, 137] on tbody "2 * 消費 A級單剪 400 400 3 * 消費 離子燙 2800 2800 4 * 消費 A級洗+剪 600 600 5 消費 洗髮 399 399 5…" at bounding box center [198, 203] width 202 height 147
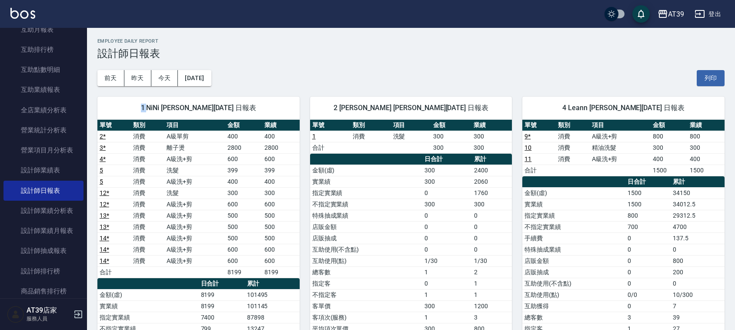
drag, startPoint x: 149, startPoint y: 104, endPoint x: 139, endPoint y: 104, distance: 10.0
click at [139, 104] on span "1 NiNi 陳玉伶 08/12/2025 日報表" at bounding box center [198, 108] width 181 height 9
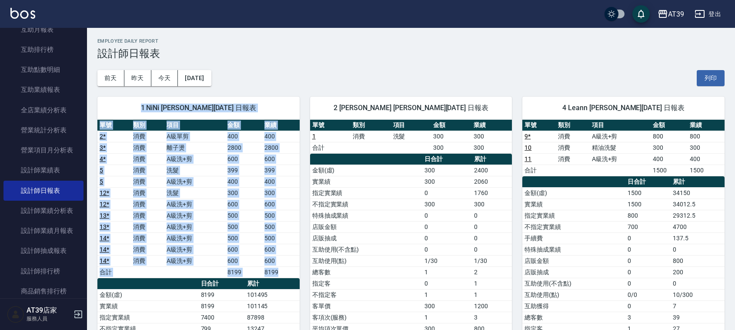
drag, startPoint x: 139, startPoint y: 104, endPoint x: 285, endPoint y: 273, distance: 222.9
click at [285, 273] on div "1 NiNi 陳玉伶 08/12/2025 日報表 單號 類別 項目 金額 業績 2 * 消費 A級單剪 400 400 3 * 消費 離子燙 2800 28…" at bounding box center [198, 289] width 202 height 384
click at [285, 273] on td "8199" at bounding box center [280, 271] width 37 height 11
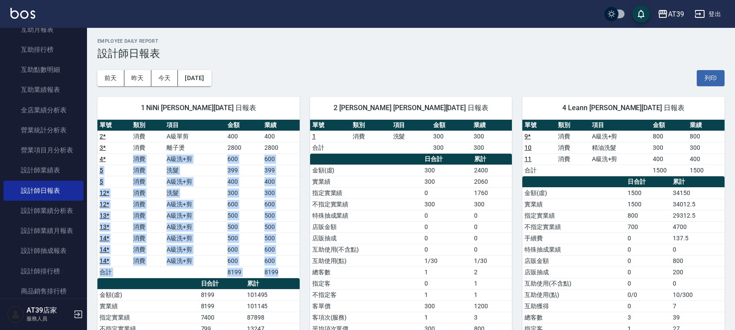
drag, startPoint x: 285, startPoint y: 273, endPoint x: 108, endPoint y: 123, distance: 232.1
click at [124, 146] on tbody "2 * 消費 A級單剪 400 400 3 * 消費 離子燙 2800 2800 4 * 消費 A級洗+剪 600 600 5 消費 洗髮 399 399 5…" at bounding box center [198, 203] width 202 height 147
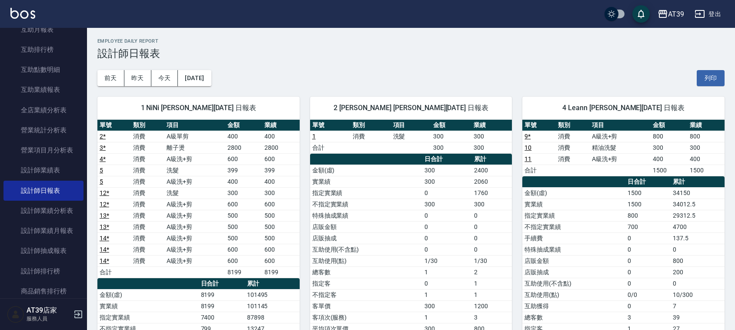
click at [107, 90] on div "1 NiNi 陳玉伶 08/12/2025 日報表 單號 類別 項目 金額 業績 2 * 消費 A級單剪 400 400 3 * 消費 離子燙 2800 28…" at bounding box center [193, 283] width 213 height 394
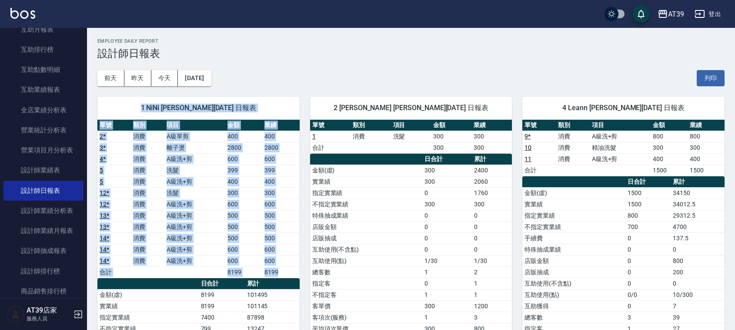
drag, startPoint x: 124, startPoint y: 102, endPoint x: 277, endPoint y: 275, distance: 230.8
click at [277, 275] on div "1 NiNi 陳玉伶 08/12/2025 日報表 單號 類別 項目 金額 業績 2 * 消費 A級單剪 400 400 3 * 消費 離子燙 2800 28…" at bounding box center [198, 289] width 202 height 384
click at [277, 275] on td "8199" at bounding box center [280, 271] width 37 height 11
drag, startPoint x: 277, startPoint y: 275, endPoint x: 138, endPoint y: 106, distance: 219.1
click at [138, 106] on div "1 NiNi 陳玉伶 08/12/2025 日報表 單號 類別 項目 金額 業績 2 * 消費 A級單剪 400 400 3 * 消費 離子燙 2800 28…" at bounding box center [198, 289] width 202 height 384
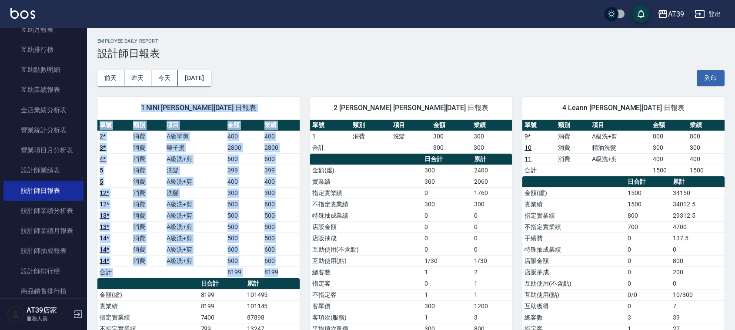
click at [138, 106] on span "1 NiNi 陳玉伶 08/12/2025 日報表" at bounding box center [198, 108] width 181 height 9
drag, startPoint x: 138, startPoint y: 106, endPoint x: 275, endPoint y: 273, distance: 216.3
click at [275, 273] on div "1 NiNi 陳玉伶 08/12/2025 日報表 單號 類別 項目 金額 業績 2 * 消費 A級單剪 400 400 3 * 消費 離子燙 2800 28…" at bounding box center [198, 289] width 202 height 384
click at [274, 272] on td "8199" at bounding box center [280, 271] width 37 height 11
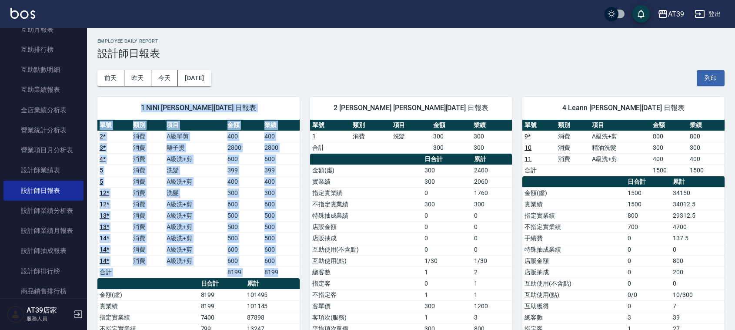
drag, startPoint x: 274, startPoint y: 272, endPoint x: 142, endPoint y: 110, distance: 208.7
click at [142, 110] on div "1 NiNi 陳玉伶 08/12/2025 日報表 單號 類別 項目 金額 業績 2 * 消費 A級單剪 400 400 3 * 消費 離子燙 2800 28…" at bounding box center [198, 289] width 202 height 384
click at [142, 110] on span "1 NiNi 陳玉伶 08/12/2025 日報表" at bounding box center [198, 108] width 181 height 9
drag, startPoint x: 142, startPoint y: 110, endPoint x: 254, endPoint y: 281, distance: 204.8
click at [254, 281] on div "1 NiNi 陳玉伶 08/12/2025 日報表 單號 類別 項目 金額 業績 2 * 消費 A級單剪 400 400 3 * 消費 離子燙 2800 28…" at bounding box center [198, 289] width 202 height 384
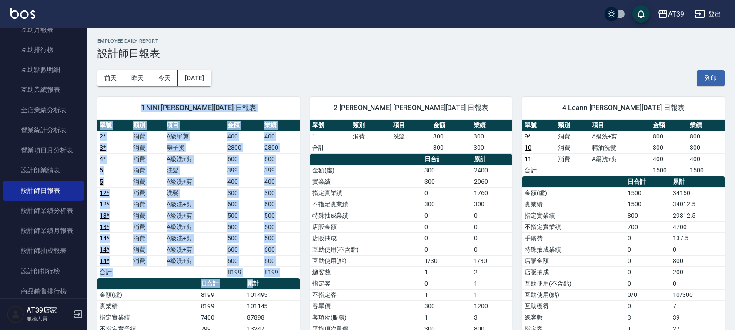
click at [254, 281] on th "累計" at bounding box center [272, 283] width 55 height 11
drag, startPoint x: 254, startPoint y: 281, endPoint x: 143, endPoint y: 110, distance: 204.6
click at [143, 110] on div "1 NiNi 陳玉伶 08/12/2025 日報表 單號 類別 項目 金額 業績 2 * 消費 A級單剪 400 400 3 * 消費 離子燙 2800 28…" at bounding box center [198, 289] width 202 height 384
click at [143, 110] on span "1 NiNi 陳玉伶 08/12/2025 日報表" at bounding box center [198, 108] width 181 height 9
drag, startPoint x: 143, startPoint y: 110, endPoint x: 196, endPoint y: 281, distance: 178.7
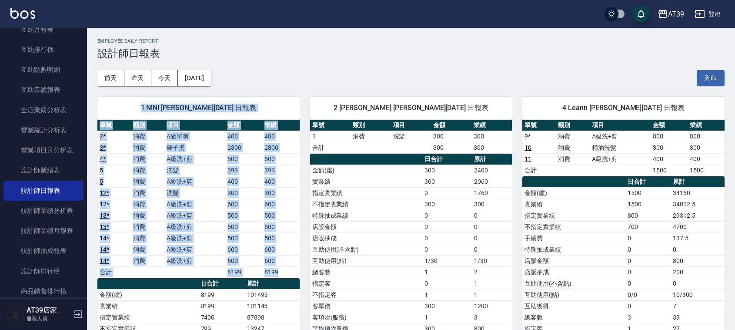
click at [196, 281] on div "1 NiNi 陳玉伶 08/12/2025 日報表 單號 類別 項目 金額 業績 2 * 消費 A級單剪 400 400 3 * 消費 離子燙 2800 28…" at bounding box center [198, 289] width 202 height 384
click at [196, 281] on th "a dense table" at bounding box center [147, 283] width 101 height 11
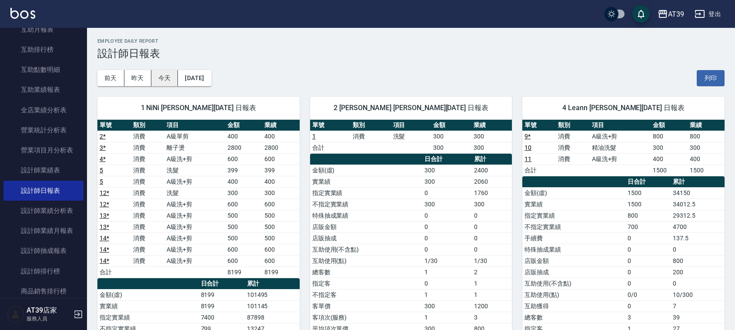
click at [155, 83] on button "今天" at bounding box center [164, 78] width 27 height 16
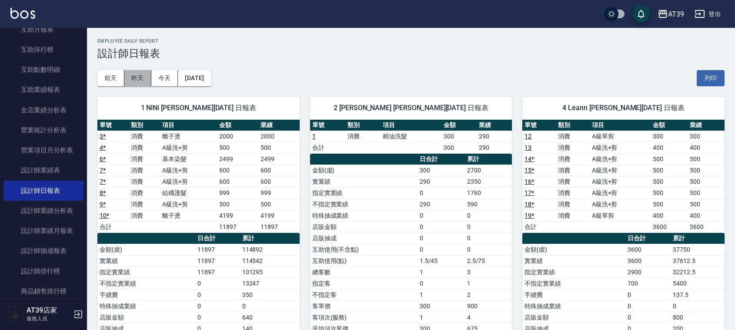
click at [137, 82] on button "昨天" at bounding box center [137, 78] width 27 height 16
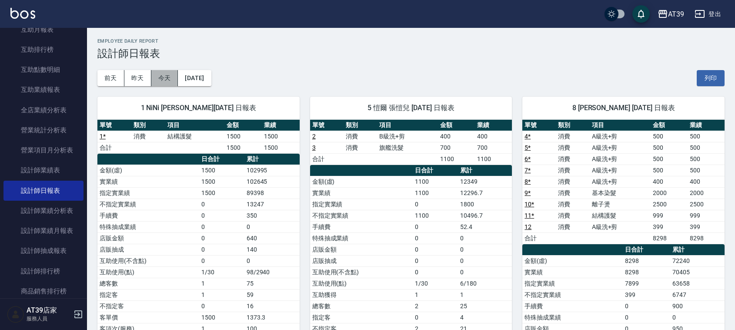
click at [170, 79] on button "今天" at bounding box center [164, 78] width 27 height 16
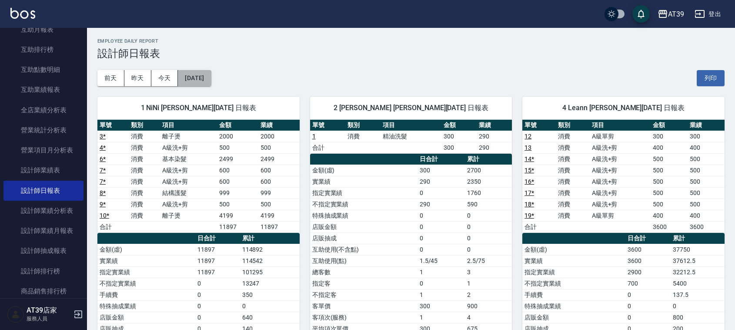
click at [191, 78] on button "[DATE]" at bounding box center [194, 78] width 33 height 16
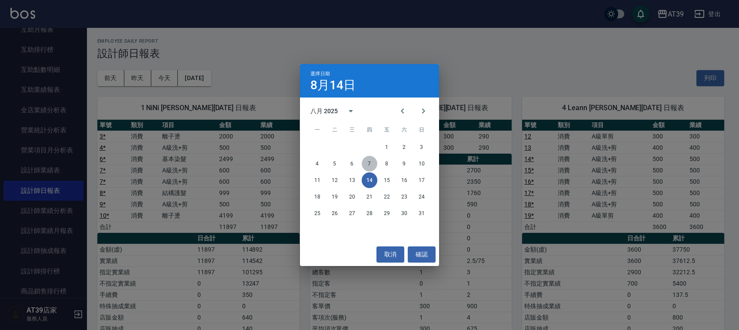
click at [368, 166] on button "7" at bounding box center [370, 164] width 16 height 16
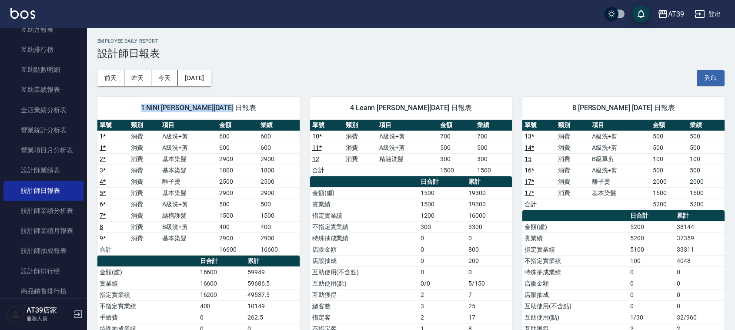
drag, startPoint x: 140, startPoint y: 108, endPoint x: 254, endPoint y: 110, distance: 114.0
click at [254, 110] on span "1 NiNi 陳玉伶 08/07/2025 日報表" at bounding box center [198, 108] width 181 height 9
drag, startPoint x: 254, startPoint y: 110, endPoint x: 138, endPoint y: 117, distance: 116.4
click at [138, 117] on div "1 NiNi 陳玉伶 08/07/2025 日報表" at bounding box center [198, 108] width 202 height 23
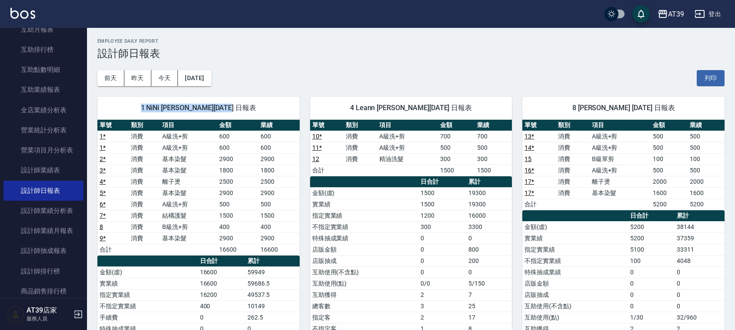
click at [138, 117] on div "1 NiNi 陳玉伶 08/07/2025 日報表" at bounding box center [198, 108] width 202 height 23
drag, startPoint x: 141, startPoint y: 104, endPoint x: 253, endPoint y: 104, distance: 111.8
click at [253, 104] on span "1 NiNi 陳玉伶 08/07/2025 日報表" at bounding box center [198, 108] width 181 height 9
drag, startPoint x: 253, startPoint y: 104, endPoint x: 138, endPoint y: 111, distance: 115.1
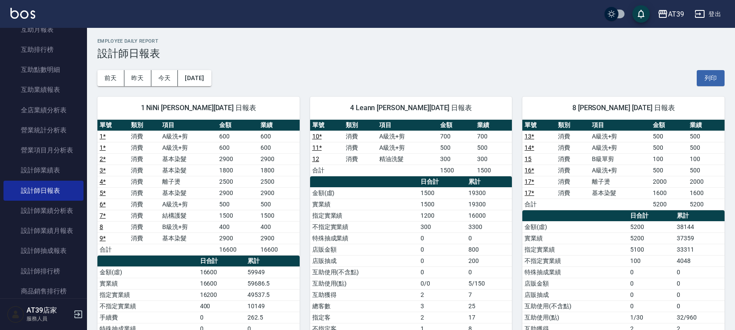
click at [138, 111] on span "1 NiNi 陳玉伶 08/07/2025 日報表" at bounding box center [198, 108] width 181 height 9
click at [165, 84] on button "今天" at bounding box center [164, 78] width 27 height 16
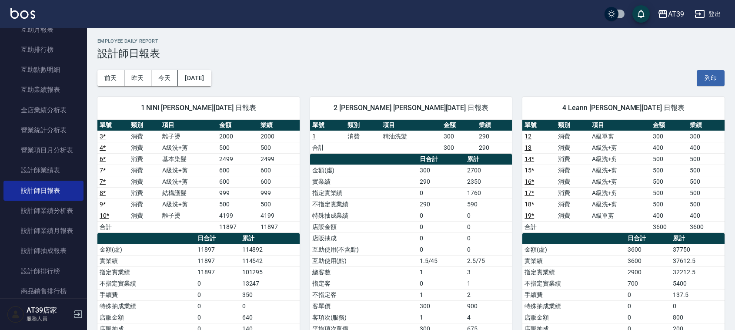
click at [145, 87] on div "1 NiNi 陳玉伶 08/14/2025 日報表 單號 類別 項目 金額 業績 3 * 消費 離子燙 2000 2000 4 * 消費 A級洗+剪 500 …" at bounding box center [193, 266] width 213 height 361
click at [205, 77] on button "[DATE]" at bounding box center [194, 78] width 33 height 16
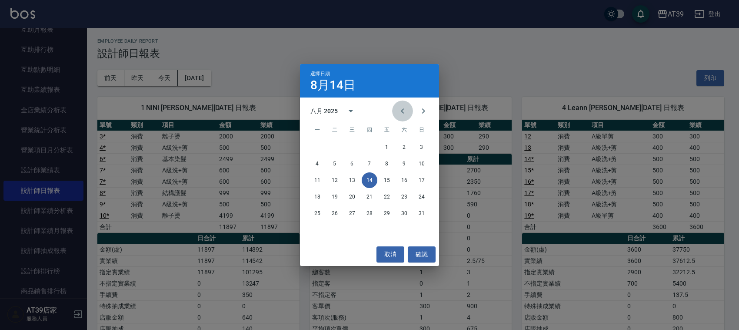
click at [407, 114] on icon "Previous month" at bounding box center [403, 111] width 10 height 10
click at [391, 170] on button "11" at bounding box center [387, 164] width 16 height 16
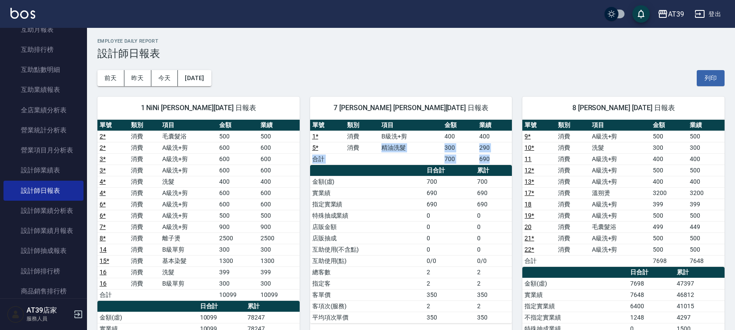
drag, startPoint x: 384, startPoint y: 170, endPoint x: 371, endPoint y: 132, distance: 40.4
click at [371, 134] on div "單號 類別 項目 金額 業績 1 * 消費 B級洗+剪 400 400 5 * 消費 精油洗髮 300 290 合計 700 690 日合計 累計 金額(虛)…" at bounding box center [411, 222] width 202 height 204
click at [368, 129] on th "類別" at bounding box center [362, 125] width 35 height 11
click at [197, 74] on button "2025/07/11" at bounding box center [194, 78] width 33 height 16
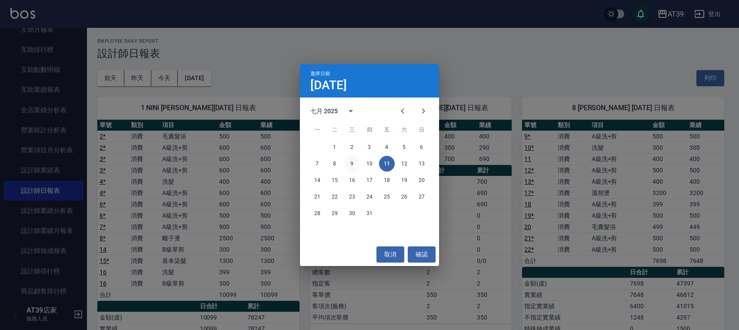
click at [353, 166] on button "9" at bounding box center [352, 164] width 16 height 16
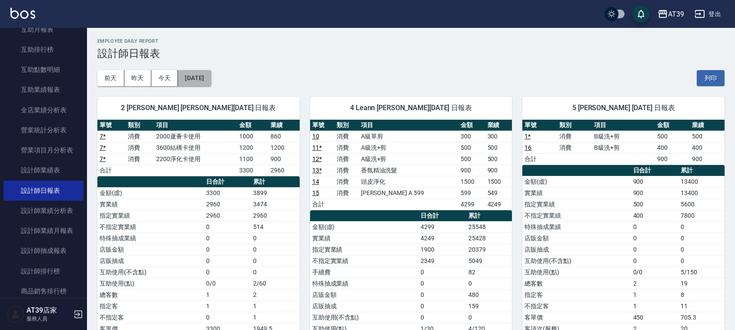
click at [211, 70] on button "2025/07/09" at bounding box center [194, 78] width 33 height 16
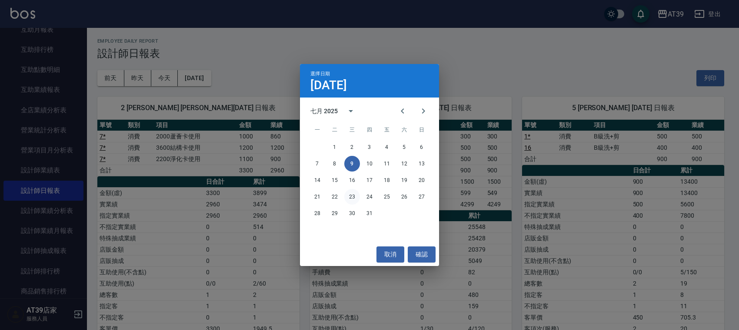
click at [357, 190] on button "23" at bounding box center [352, 197] width 16 height 16
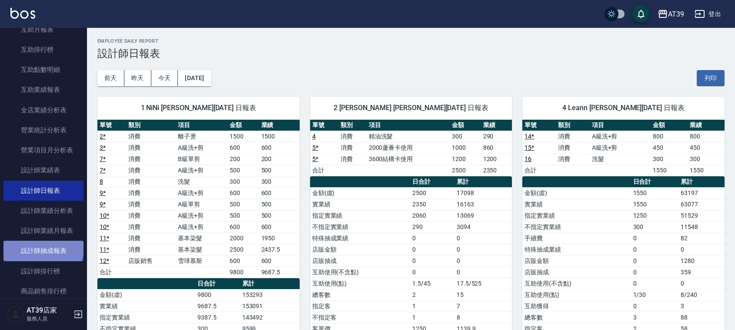
click at [42, 247] on link "設計師抽成報表" at bounding box center [43, 251] width 80 height 20
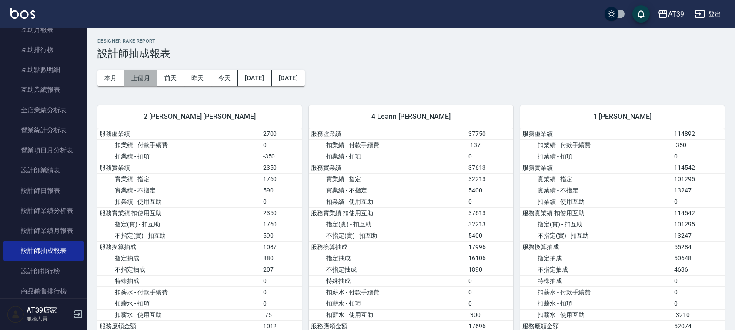
click at [150, 83] on button "上個月" at bounding box center [140, 78] width 33 height 16
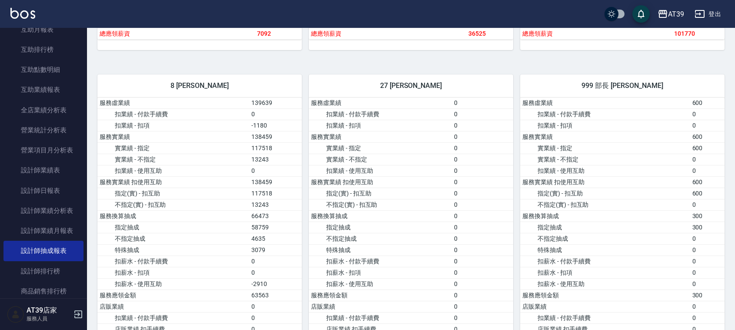
scroll to position [435, 0]
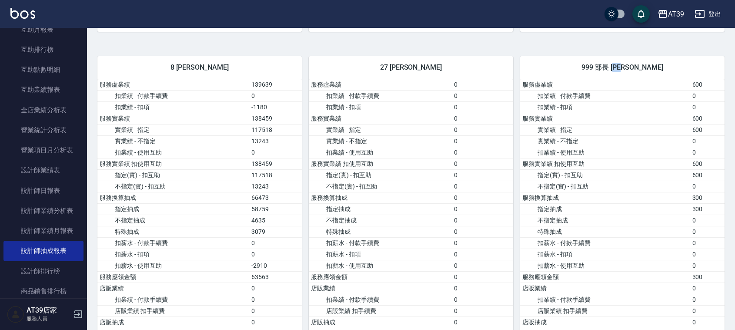
drag, startPoint x: 633, startPoint y: 77, endPoint x: 651, endPoint y: 74, distance: 18.4
click at [651, 74] on div "999 部長 鄭博霖" at bounding box center [622, 67] width 204 height 23
click at [651, 72] on span "999 部長 鄭博霖" at bounding box center [623, 67] width 184 height 9
drag, startPoint x: 651, startPoint y: 74, endPoint x: 627, endPoint y: 75, distance: 24.4
click at [627, 75] on div "999 部長 鄭博霖" at bounding box center [622, 67] width 204 height 23
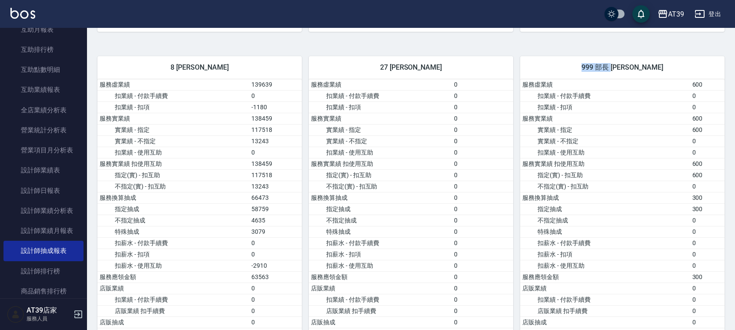
click at [627, 75] on div "999 部長 鄭博霖" at bounding box center [622, 67] width 204 height 23
drag, startPoint x: 627, startPoint y: 75, endPoint x: 646, endPoint y: 76, distance: 19.6
click at [646, 76] on div "999 部長 鄭博霖" at bounding box center [622, 67] width 204 height 23
drag, startPoint x: 646, startPoint y: 76, endPoint x: 628, endPoint y: 75, distance: 17.9
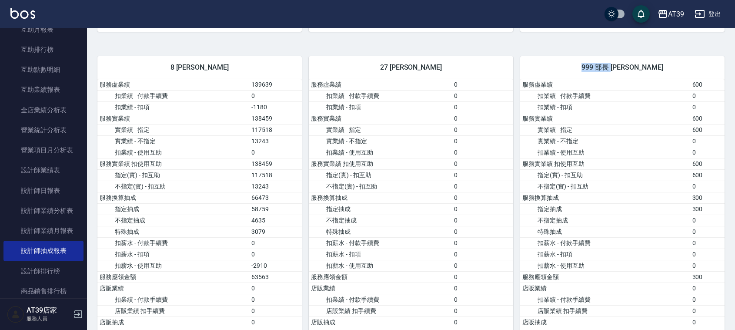
click at [628, 75] on div "999 部長 鄭博霖" at bounding box center [622, 67] width 204 height 23
click at [18, 15] on img at bounding box center [22, 13] width 25 height 11
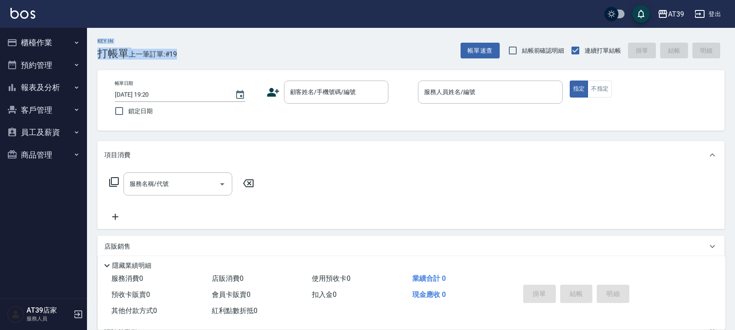
drag, startPoint x: 98, startPoint y: 37, endPoint x: 183, endPoint y: 52, distance: 86.5
click at [183, 52] on div "Key In 打帳單 上一筆訂單:#19 帳單速查 結帳前確認明細 連續打單結帳 掛單 結帳 明細" at bounding box center [406, 44] width 638 height 32
drag, startPoint x: 183, startPoint y: 53, endPoint x: 101, endPoint y: 35, distance: 83.8
click at [101, 35] on div "Key In 打帳單 上一筆訂單:#19 帳單速查 結帳前確認明細 連續打單結帳 掛單 結帳 明細" at bounding box center [406, 44] width 638 height 32
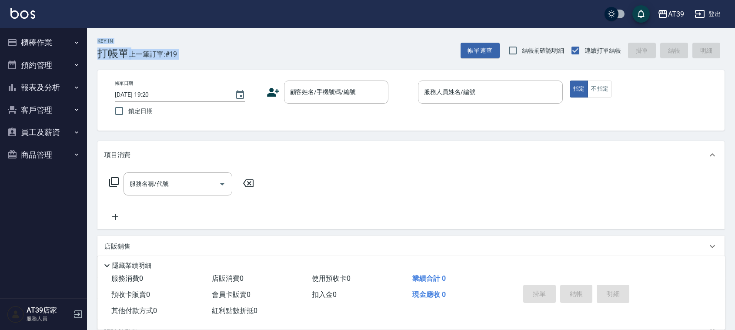
click at [27, 10] on img at bounding box center [22, 13] width 25 height 11
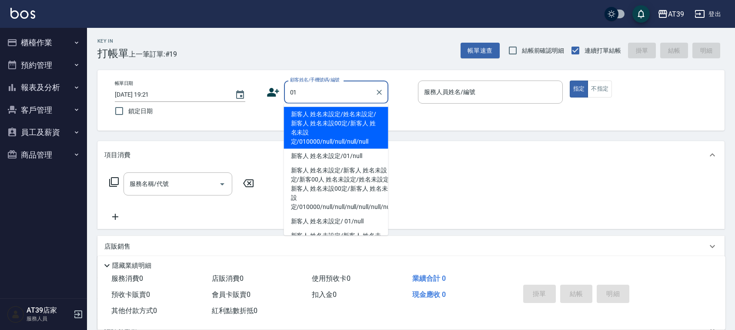
type input "新客人 姓名未設定/姓名未設定/新客人 姓名未設00定/新客人 姓名未設定/010000/null/null/null/null"
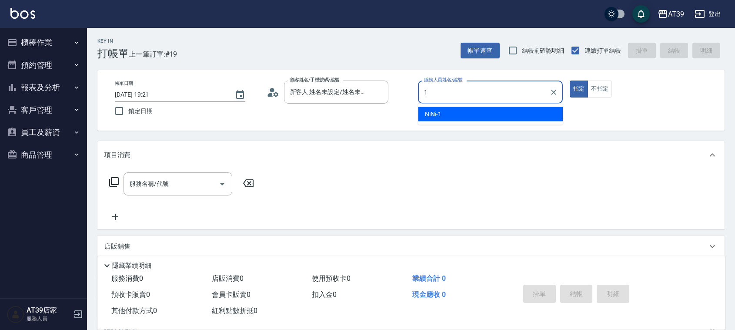
type input "NiNi-1"
type button "true"
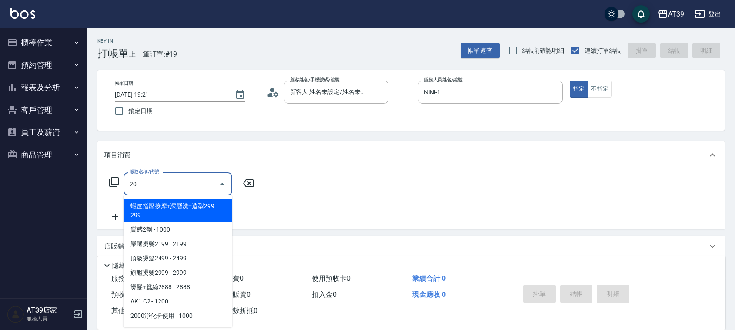
type input "203"
type input "新客人 姓名未設定/01/null"
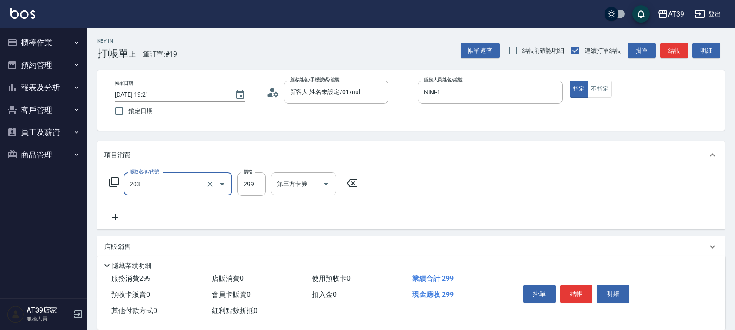
type input "B級洗+剪(203)"
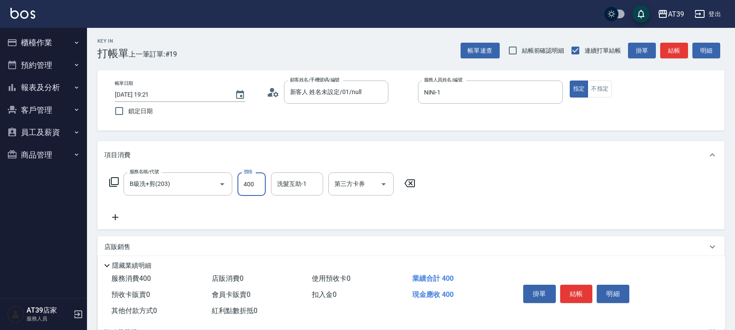
type input "400"
drag, startPoint x: 27, startPoint y: 10, endPoint x: 27, endPoint y: 15, distance: 5.2
drag, startPoint x: 27, startPoint y: 15, endPoint x: 591, endPoint y: 94, distance: 568.7
click at [591, 94] on button "不指定" at bounding box center [600, 88] width 24 height 17
click at [684, 53] on button "結帳" at bounding box center [674, 51] width 28 height 16
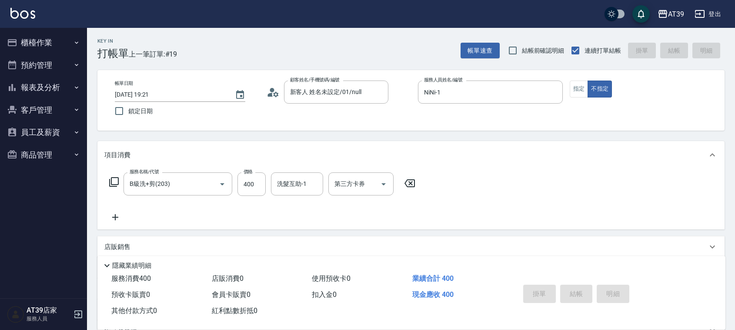
type input "2025/08/14 19:47"
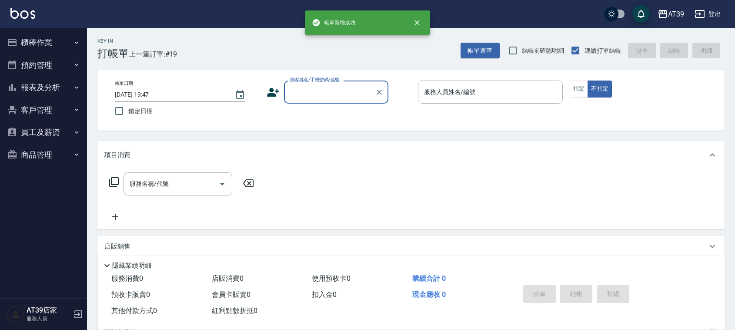
click at [53, 87] on button "報表及分析" at bounding box center [43, 87] width 80 height 23
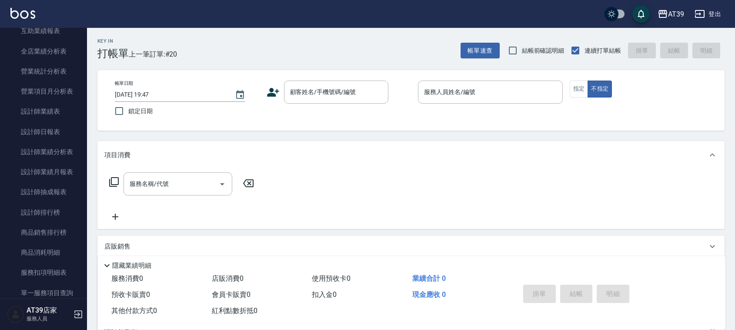
scroll to position [262, 0]
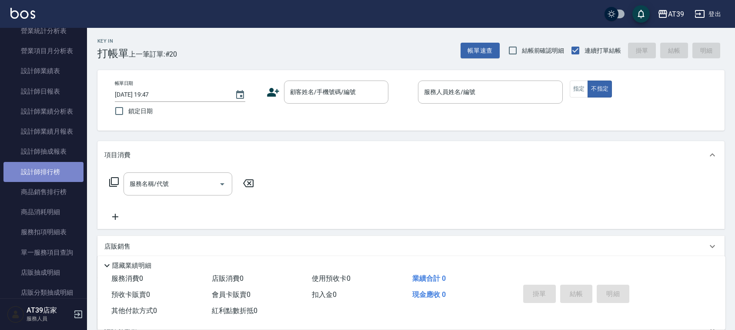
click at [53, 174] on link "設計師排行榜" at bounding box center [43, 172] width 80 height 20
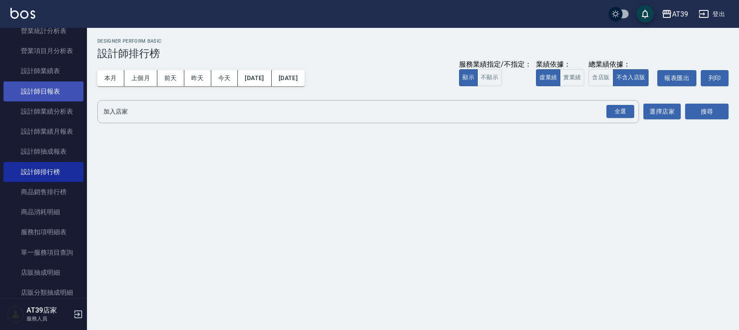
click at [58, 85] on link "設計師日報表" at bounding box center [43, 91] width 80 height 20
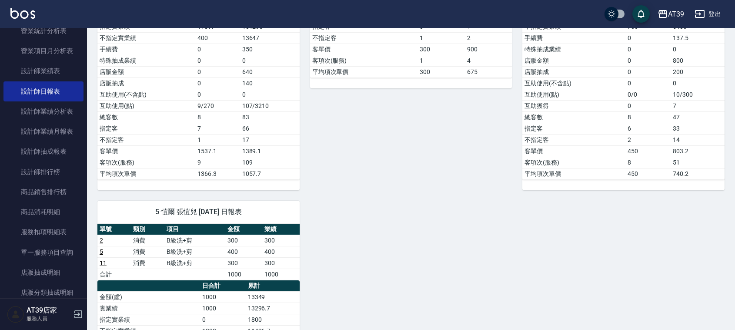
drag, startPoint x: 291, startPoint y: 146, endPoint x: 278, endPoint y: 230, distance: 84.9
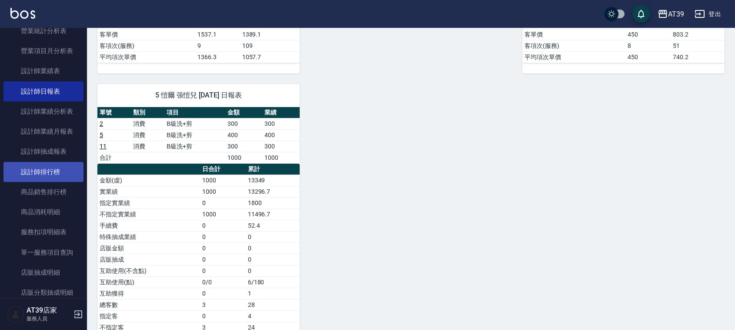
click at [48, 179] on link "設計師排行榜" at bounding box center [43, 172] width 80 height 20
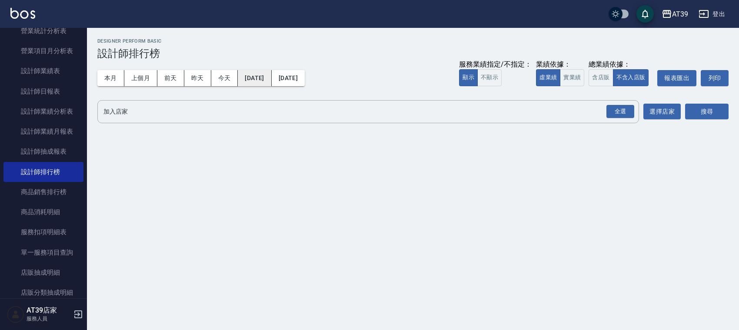
click at [271, 74] on button "[DATE]" at bounding box center [254, 78] width 33 height 16
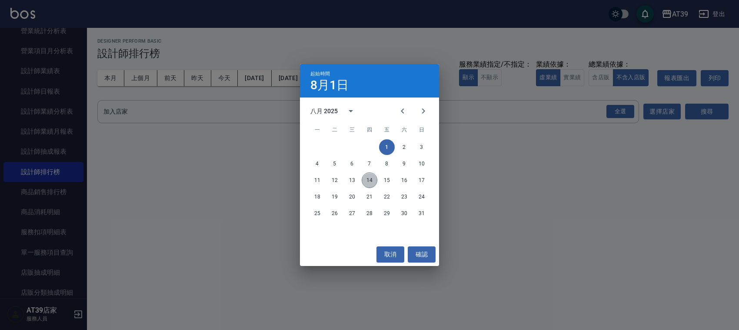
click at [365, 175] on button "14" at bounding box center [370, 180] width 16 height 16
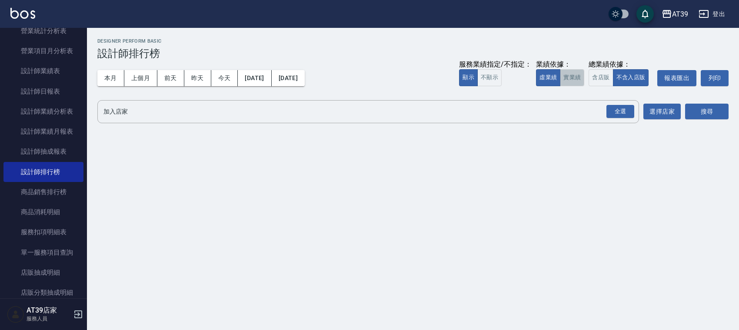
click at [570, 73] on button "實業績" at bounding box center [572, 77] width 24 height 17
click at [622, 109] on div "全選" at bounding box center [621, 111] width 28 height 13
click at [718, 109] on button "搜尋" at bounding box center [706, 112] width 43 height 16
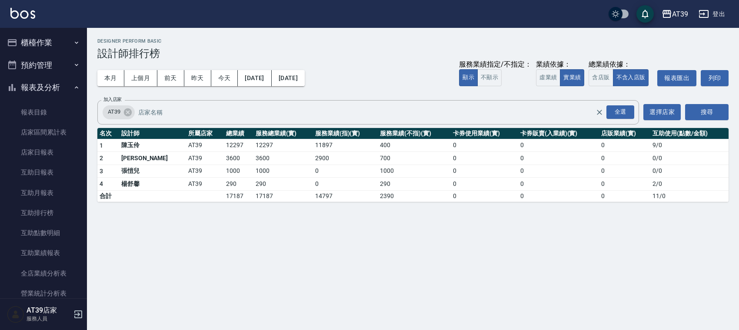
click at [42, 31] on button "櫃檯作業" at bounding box center [43, 42] width 80 height 23
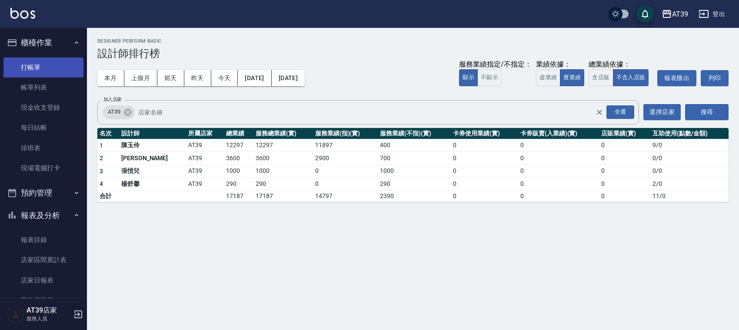
click at [39, 65] on link "打帳單" at bounding box center [43, 67] width 80 height 20
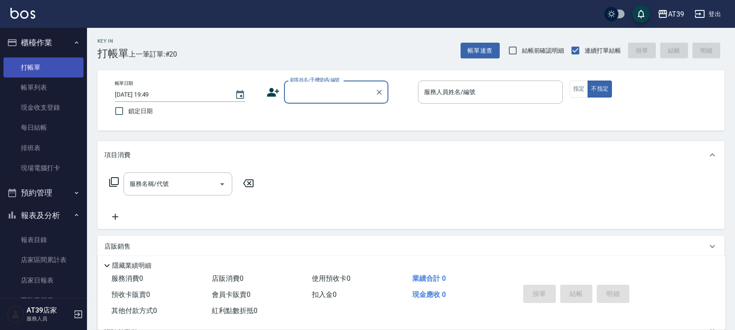
click at [40, 67] on link "打帳單" at bounding box center [43, 67] width 80 height 20
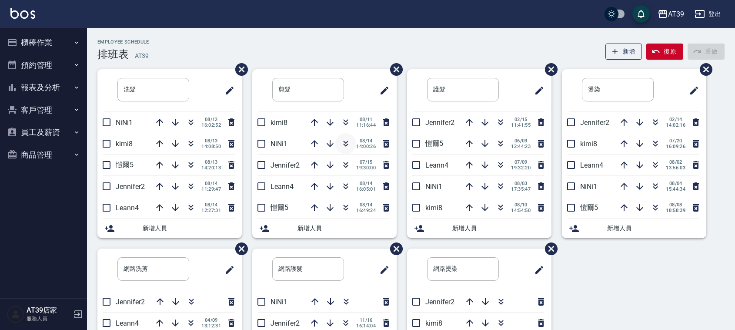
click at [345, 144] on icon "button" at bounding box center [346, 143] width 10 height 10
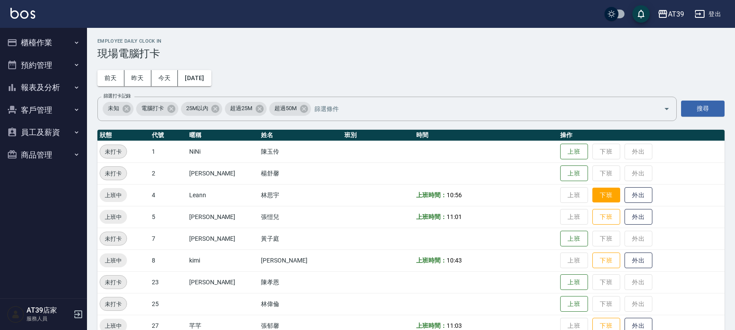
click at [600, 190] on button "下班" at bounding box center [606, 194] width 28 height 15
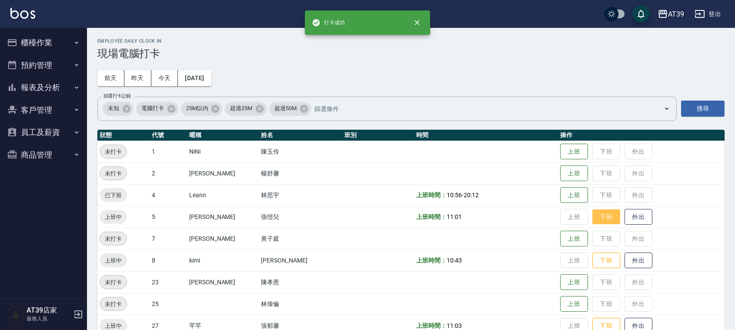
click at [601, 212] on button "下班" at bounding box center [606, 216] width 28 height 15
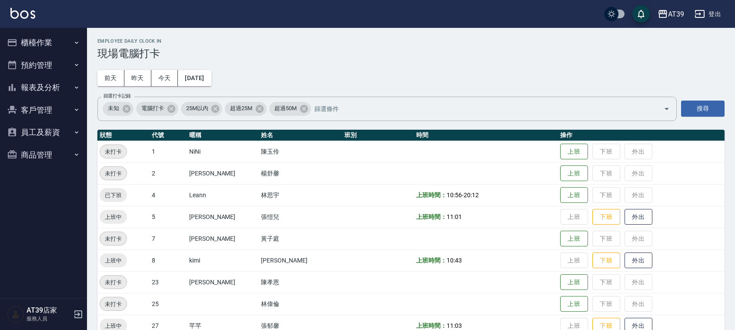
drag, startPoint x: 596, startPoint y: 241, endPoint x: 595, endPoint y: 248, distance: 7.9
click at [595, 244] on td "上班 下班 外出" at bounding box center [641, 238] width 167 height 22
drag, startPoint x: 595, startPoint y: 248, endPoint x: 598, endPoint y: 263, distance: 15.3
click at [595, 249] on tbody "未打卡 1 NiNi [PERSON_NAME] 上班 下班 外出 未打卡 2 [PERSON_NAME] [PERSON_NAME] 上班 下班 外出 已下…" at bounding box center [410, 303] width 627 height 326
click at [598, 263] on button "下班" at bounding box center [606, 260] width 28 height 15
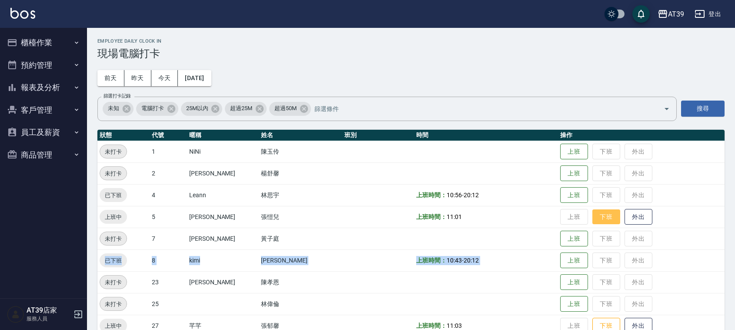
click at [592, 222] on button "下班" at bounding box center [606, 216] width 28 height 15
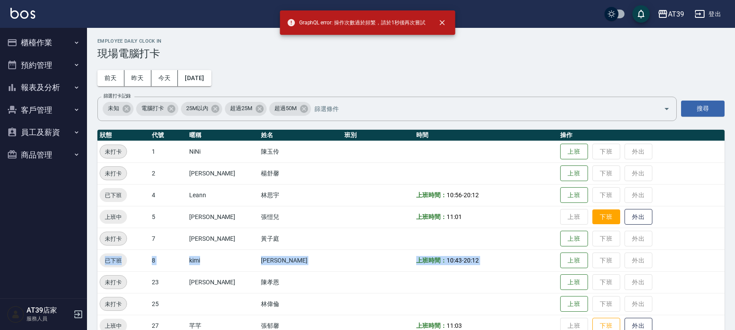
click at [592, 222] on button "下班" at bounding box center [606, 216] width 28 height 15
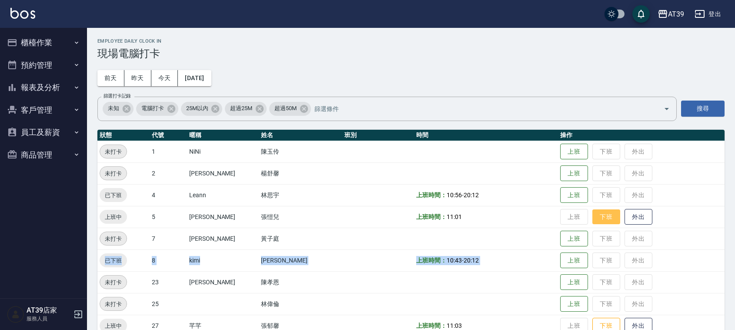
click at [592, 223] on button "下班" at bounding box center [606, 216] width 28 height 15
click at [597, 327] on button "下班" at bounding box center [606, 325] width 28 height 15
click at [18, 90] on button "報表及分析" at bounding box center [43, 87] width 80 height 23
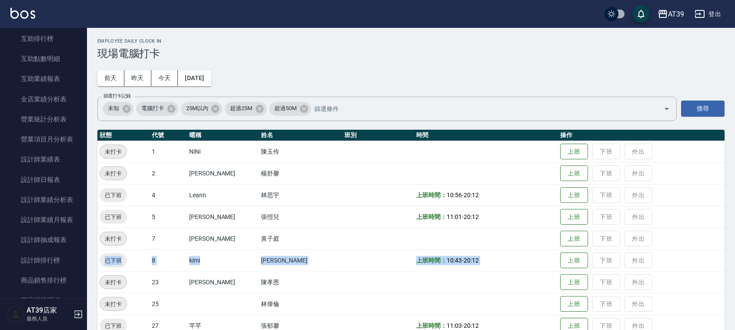
scroll to position [190, 0]
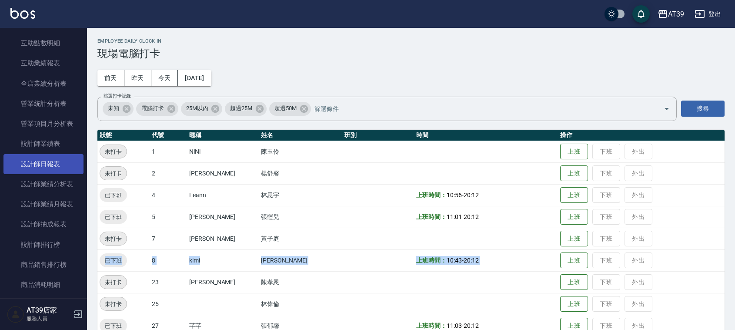
click at [61, 162] on link "設計師日報表" at bounding box center [43, 164] width 80 height 20
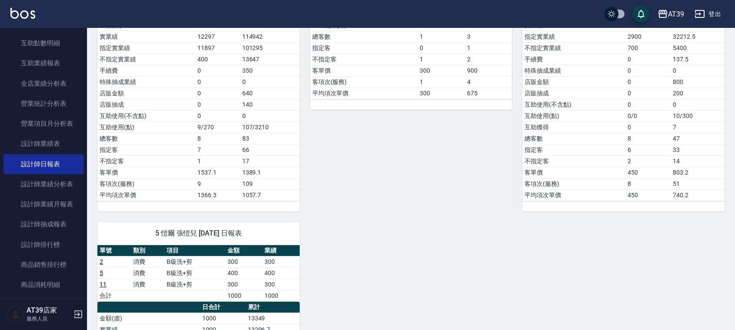
scroll to position [436, 0]
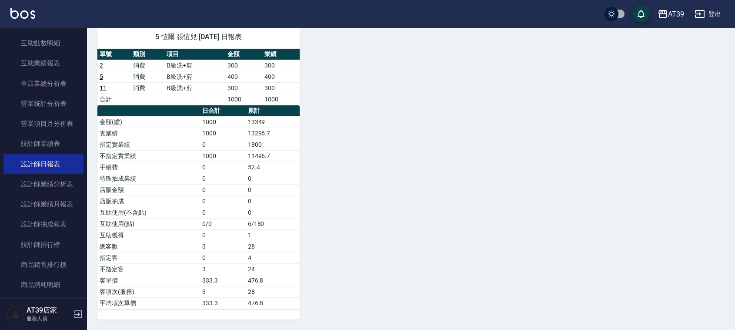
drag, startPoint x: 270, startPoint y: 175, endPoint x: 262, endPoint y: 254, distance: 78.7
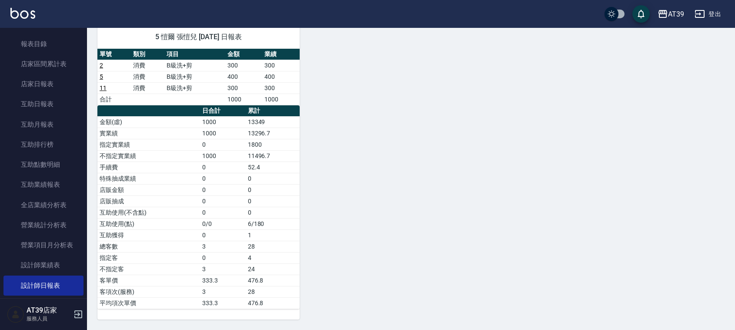
scroll to position [62, 0]
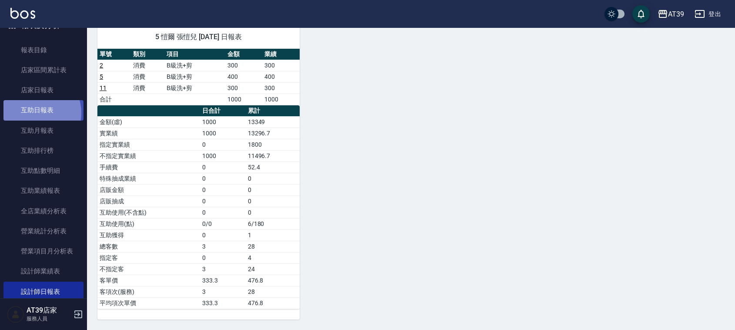
click at [35, 112] on link "互助日報表" at bounding box center [43, 110] width 80 height 20
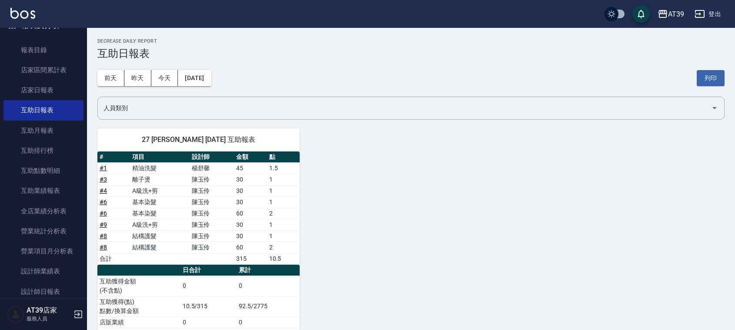
drag, startPoint x: 81, startPoint y: 140, endPoint x: 80, endPoint y: 126, distance: 13.9
click at [80, 129] on nav "櫃檯作業 打帳單 帳單列表 現金收支登錄 每日結帳 排班表 現場電腦打卡 預約管理 預約管理 單日預約紀錄 單週預約紀錄 報表及分析 報表目錄 店家區間累計表…" at bounding box center [43, 163] width 87 height 270
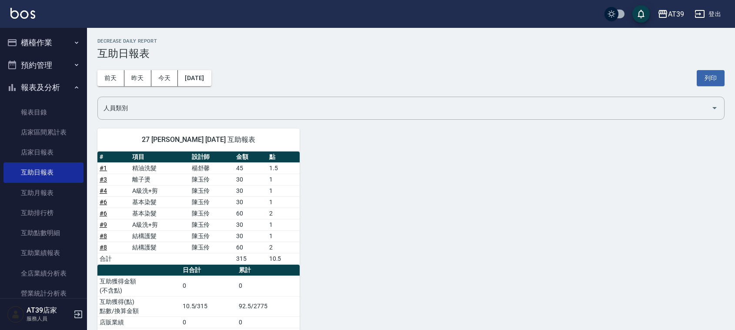
click at [38, 40] on button "櫃檯作業" at bounding box center [43, 42] width 80 height 23
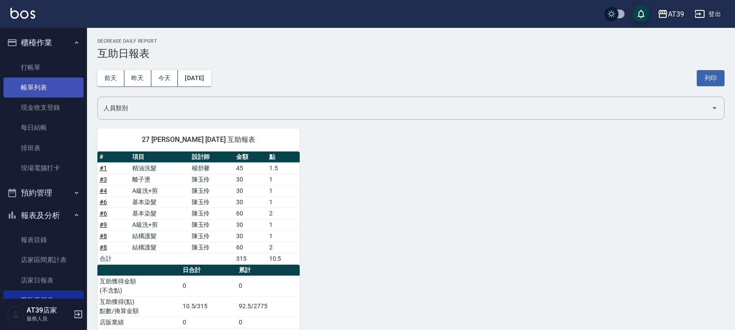
click at [30, 85] on link "帳單列表" at bounding box center [43, 87] width 80 height 20
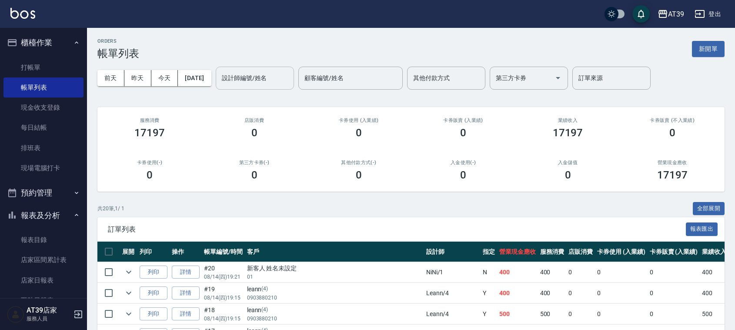
click at [258, 74] on div "設計師編號/姓名 設計師編號/姓名" at bounding box center [255, 78] width 78 height 23
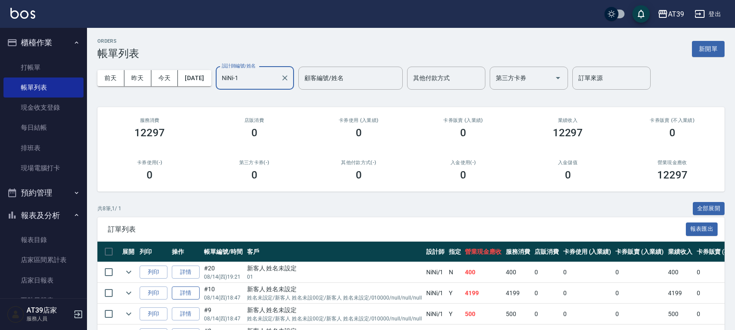
type input "NiNi-1"
click at [198, 296] on link "詳情" at bounding box center [186, 292] width 28 height 13
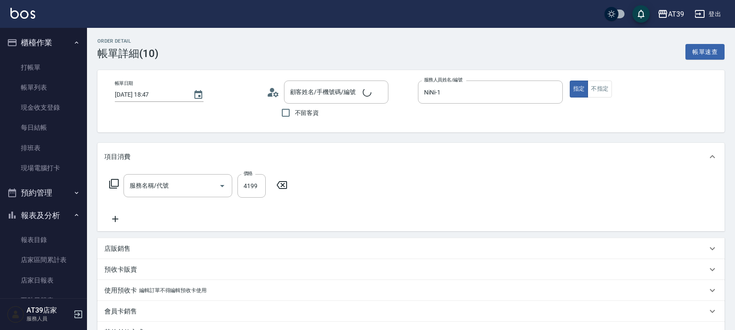
type input "2025/08/14 18:47"
type input "NiNi-1"
type input "新客人 姓名未設定/姓名未設定/新客人 姓名未設00定/新客人 姓名未設定/010000/null/null/null/null"
type input "離子燙(306)"
click at [301, 185] on input "洗髮互助-1" at bounding box center [297, 185] width 44 height 15
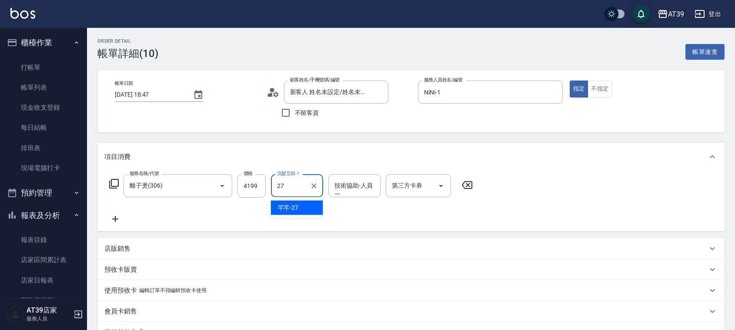
type input "芊芊-27"
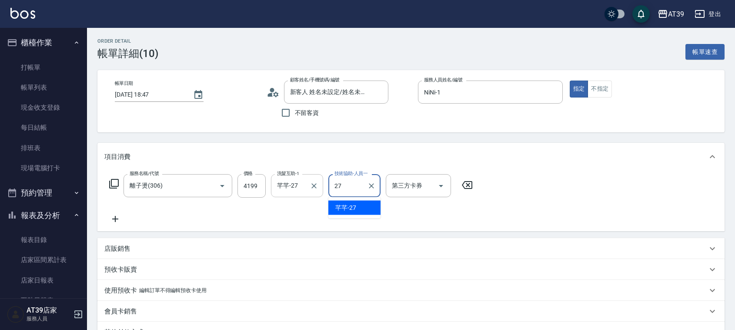
type input "芊芊-27"
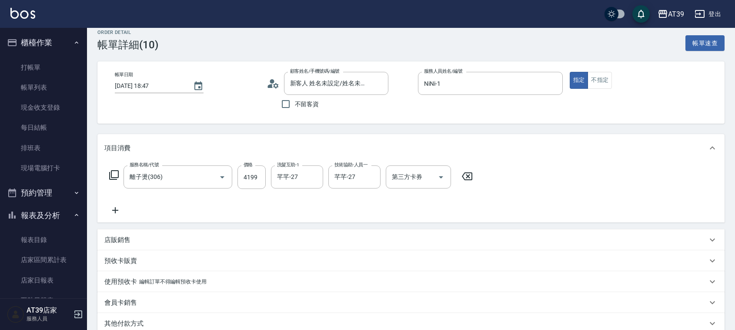
scroll to position [127, 0]
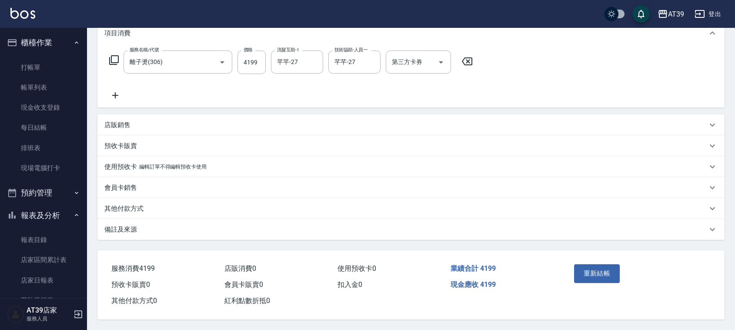
drag, startPoint x: 671, startPoint y: 154, endPoint x: 665, endPoint y: 285, distance: 131.9
click at [597, 276] on button "重新結帳" at bounding box center [597, 273] width 46 height 18
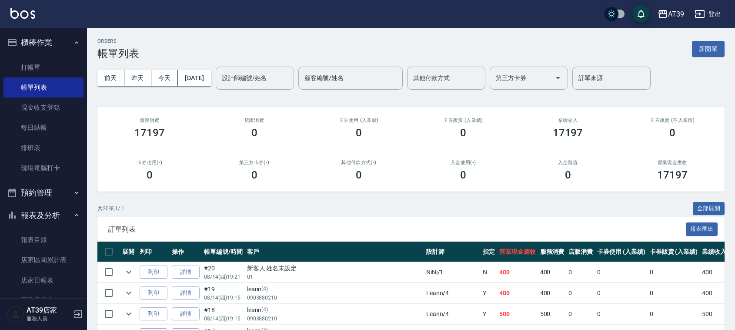
click at [82, 94] on nav "櫃檯作業 打帳單 帳單列表 現金收支登錄 每日結帳 排班表 現場電腦打卡 預約管理 預約管理 單日預約紀錄 單週預約紀錄 報表及分析 報表目錄 店家區間累計表…" at bounding box center [43, 163] width 87 height 270
drag, startPoint x: 82, startPoint y: 94, endPoint x: 80, endPoint y: 126, distance: 31.8
click at [81, 127] on nav "櫃檯作業 打帳單 帳單列表 現金收支登錄 每日結帳 排班表 現場電腦打卡 預約管理 預約管理 單日預約紀錄 單週預約紀錄 報表及分析 報表目錄 店家區間累計表…" at bounding box center [43, 163] width 87 height 270
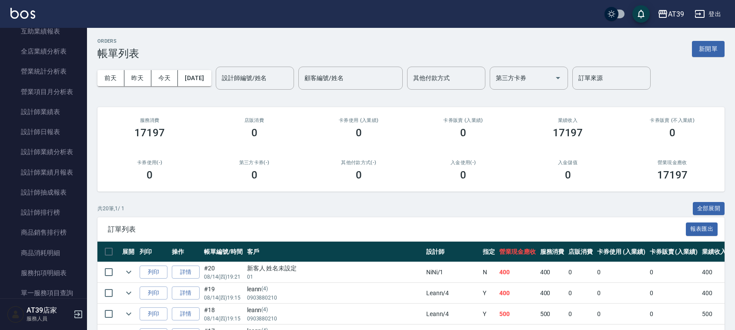
scroll to position [364, 0]
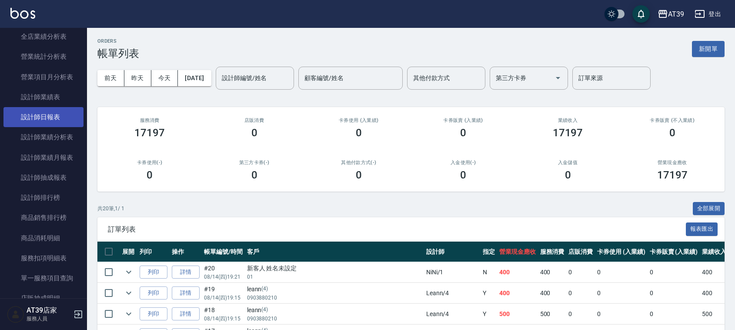
click at [44, 120] on link "設計師日報表" at bounding box center [43, 117] width 80 height 20
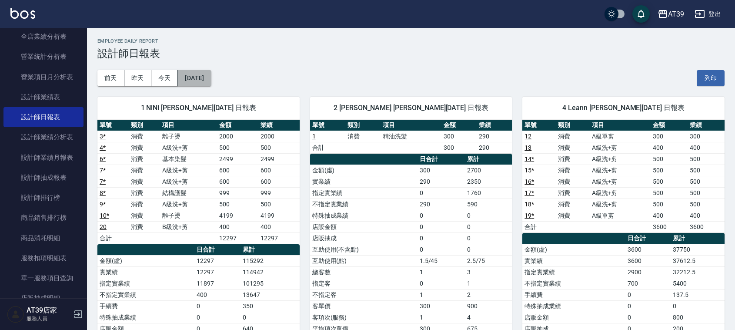
click at [207, 81] on button "[DATE]" at bounding box center [194, 78] width 33 height 16
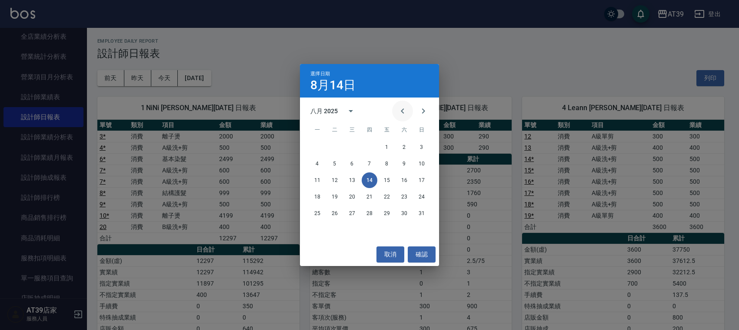
click at [401, 113] on icon "Previous month" at bounding box center [403, 111] width 10 height 10
click at [316, 181] on button "14" at bounding box center [318, 180] width 16 height 16
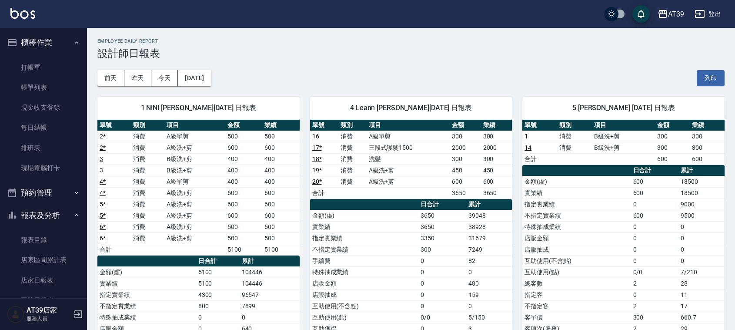
click at [60, 49] on button "櫃檯作業" at bounding box center [43, 42] width 80 height 23
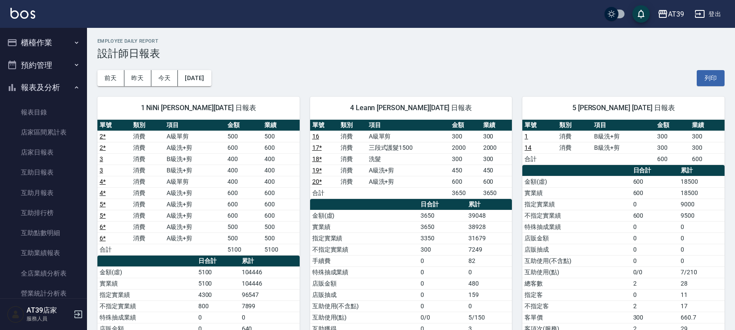
click at [61, 64] on button "預約管理" at bounding box center [43, 65] width 80 height 23
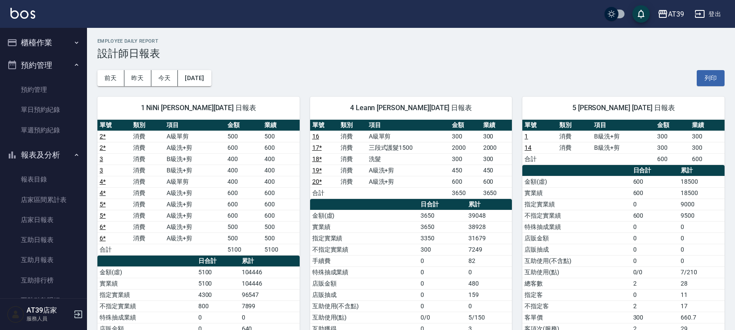
click at [53, 51] on button "櫃檯作業" at bounding box center [43, 42] width 80 height 23
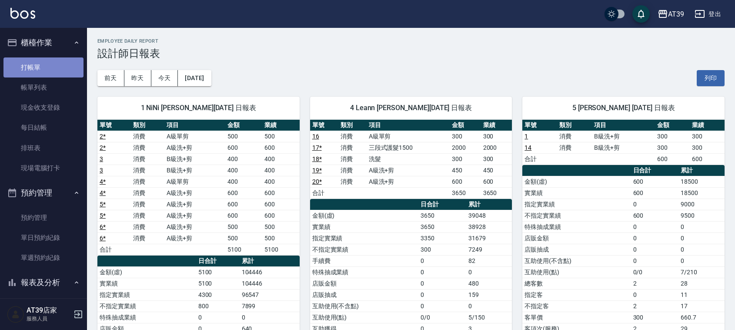
click at [50, 68] on link "打帳單" at bounding box center [43, 67] width 80 height 20
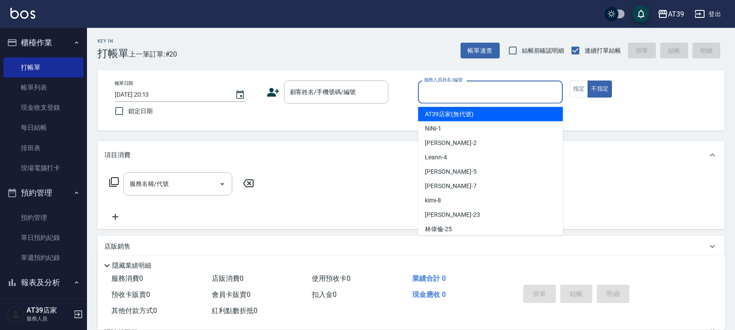
click at [480, 99] on input "服務人員姓名/編號" at bounding box center [490, 91] width 137 height 15
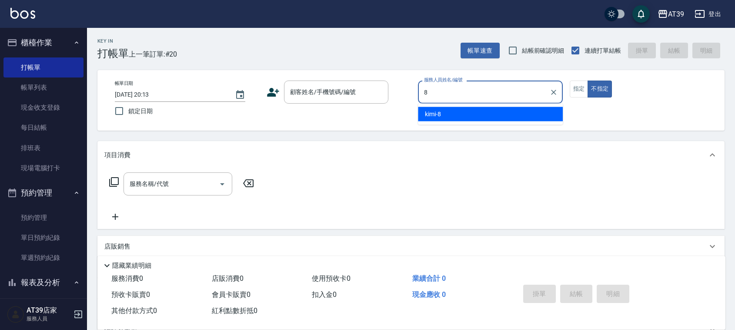
click at [479, 116] on div "kimi -8" at bounding box center [490, 114] width 145 height 14
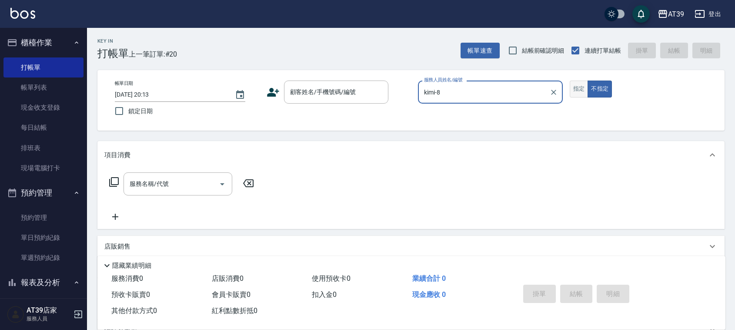
type input "kimi-8"
click at [572, 85] on button "指定" at bounding box center [579, 88] width 19 height 17
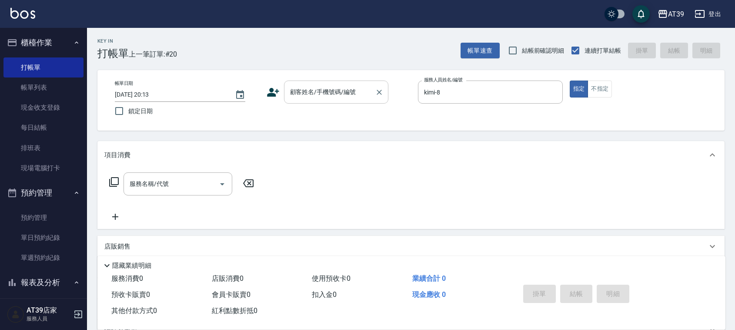
click at [355, 90] on input "顧客姓名/手機號碼/編號" at bounding box center [330, 91] width 84 height 15
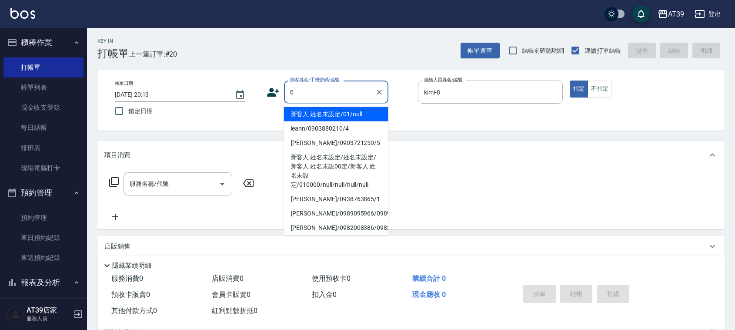
click at [344, 107] on li "新客人 姓名未設定/01/null" at bounding box center [336, 114] width 104 height 14
type input "新客人 姓名未設定/01/null"
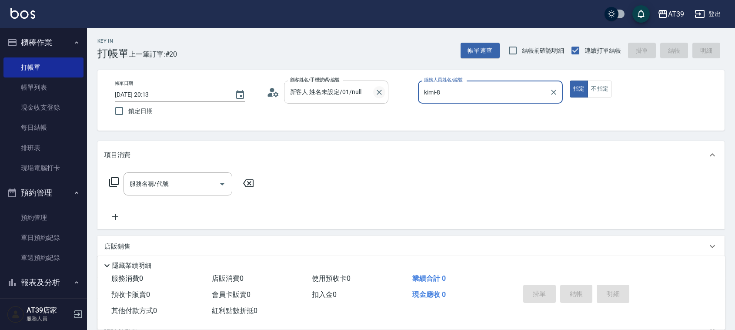
click at [382, 94] on icon "Clear" at bounding box center [379, 92] width 9 height 9
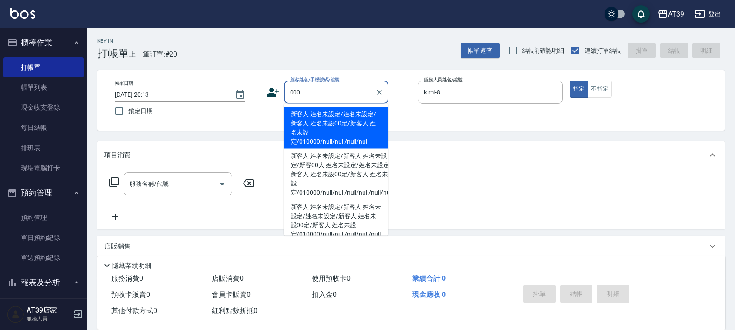
click at [344, 124] on li "新客人 姓名未設定/姓名未設定/新客人 姓名未設00定/新客人 姓名未設定/010000/null/null/null/null" at bounding box center [336, 128] width 104 height 42
type input "新客人 姓名未設定/姓名未設定/新客人 姓名未設00定/新客人 姓名未設定/010000/null/null/null/null"
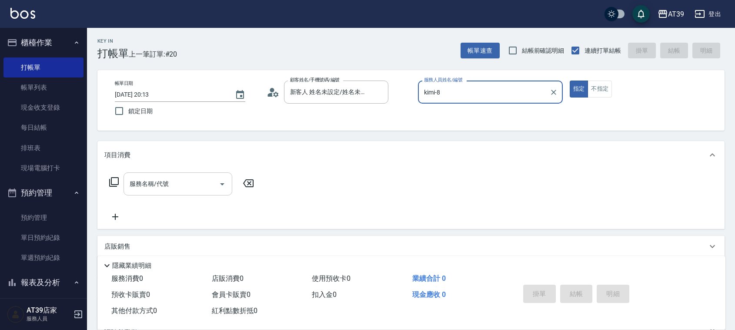
click at [194, 185] on input "服務名稱/代號" at bounding box center [171, 183] width 88 height 15
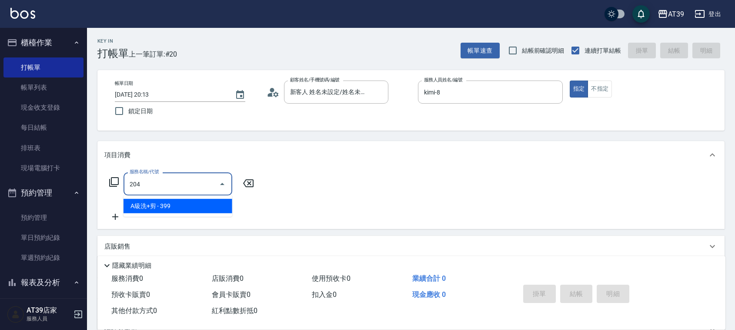
click at [200, 201] on span "A級洗+剪 - 399" at bounding box center [178, 206] width 109 height 14
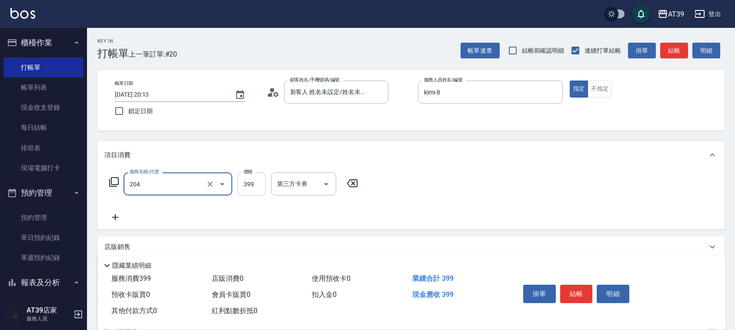
type input "A級洗+剪(204)"
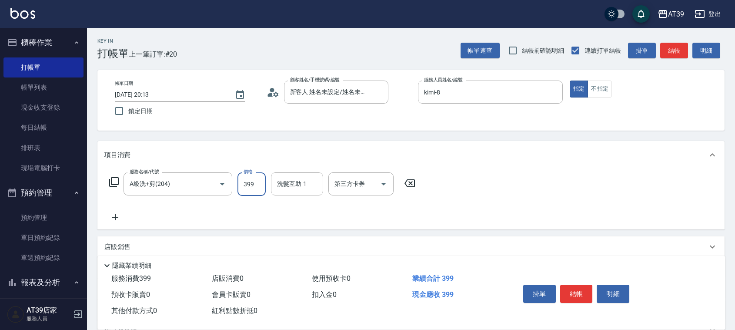
click at [244, 182] on input "399" at bounding box center [251, 183] width 28 height 23
type input "500"
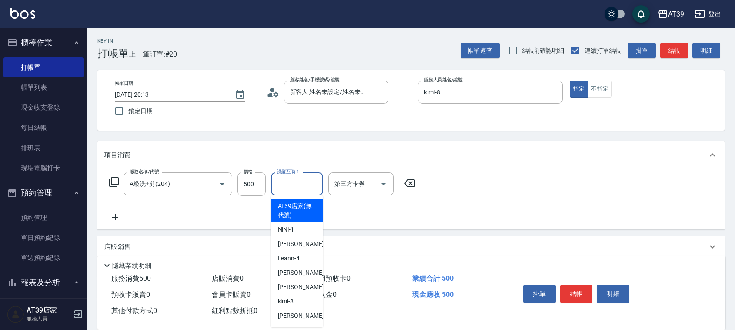
click at [310, 179] on input "洗髮互助-1" at bounding box center [297, 183] width 44 height 15
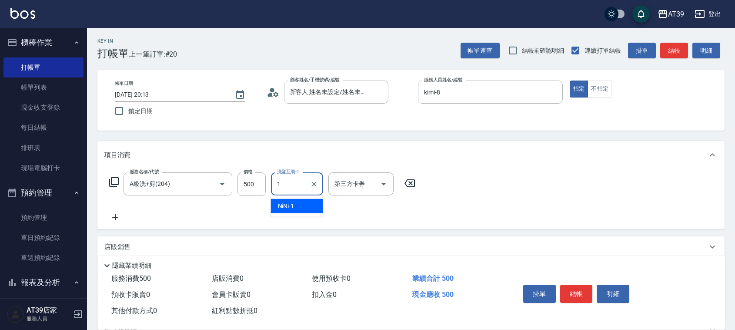
click at [308, 200] on div "NiNi -1" at bounding box center [297, 206] width 52 height 14
type input "NiNi-1"
click at [675, 44] on button "結帳" at bounding box center [674, 51] width 28 height 16
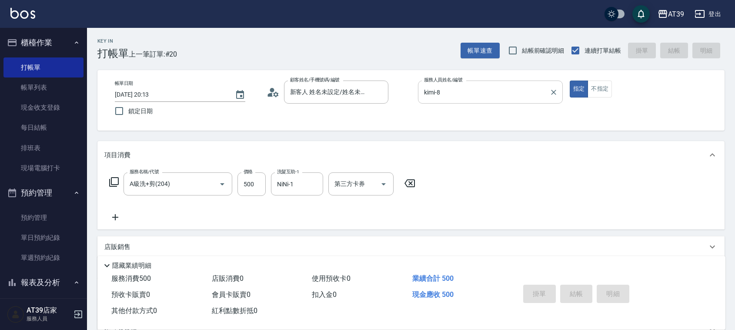
type input "2025/08/14 20:21"
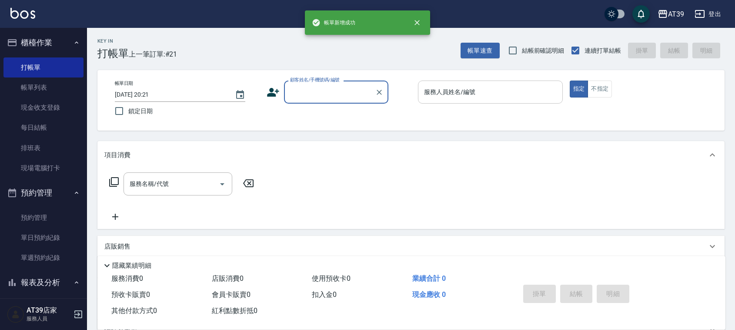
click at [534, 89] on input "服務人員姓名/編號" at bounding box center [490, 91] width 137 height 15
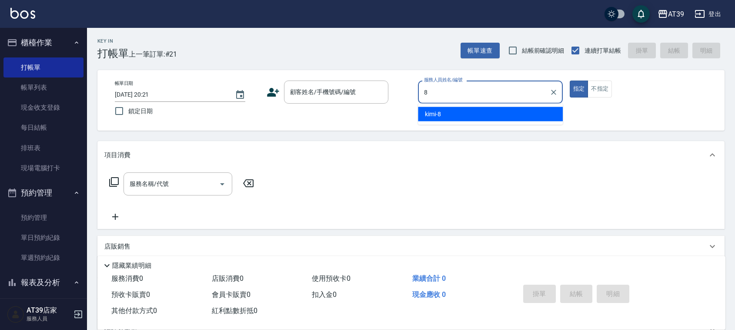
click at [527, 121] on ul "kimi -8" at bounding box center [490, 114] width 145 height 21
click at [428, 114] on span "kimi -8" at bounding box center [433, 114] width 16 height 9
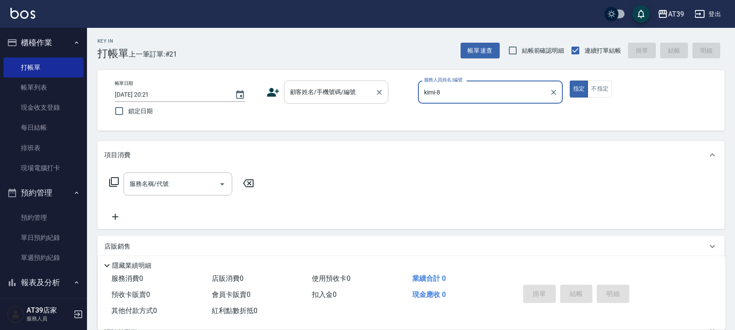
type input "kimi-8"
click at [361, 94] on input "顧客姓名/手機號碼/編號" at bounding box center [330, 91] width 84 height 15
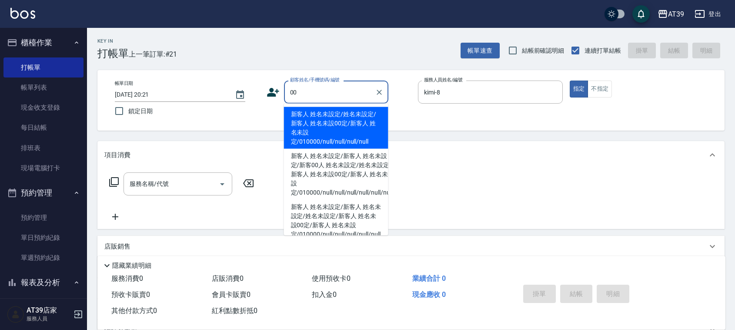
click at [355, 111] on li "新客人 姓名未設定/姓名未設定/新客人 姓名未設00定/新客人 姓名未設定/010000/null/null/null/null" at bounding box center [336, 128] width 104 height 42
type input "新客人 姓名未設定/姓名未設定/新客人 姓名未設00定/新客人 姓名未設定/010000/null/null/null/null"
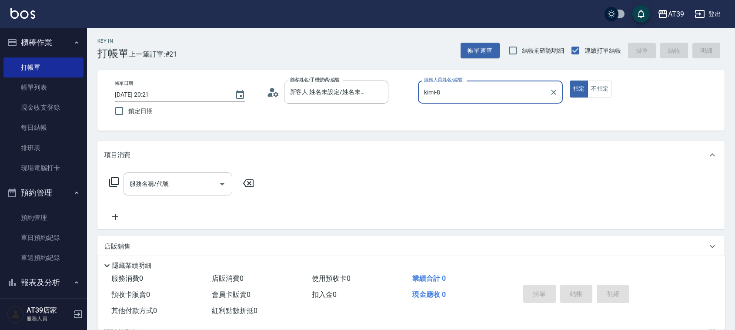
click at [190, 182] on input "服務名稱/代號" at bounding box center [171, 183] width 88 height 15
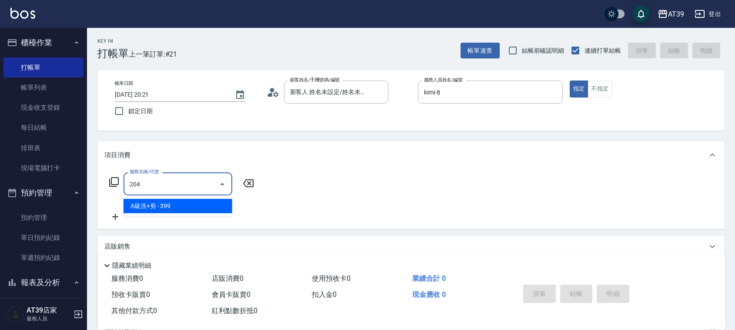
click at [203, 202] on span "A級洗+剪 - 399" at bounding box center [178, 206] width 109 height 14
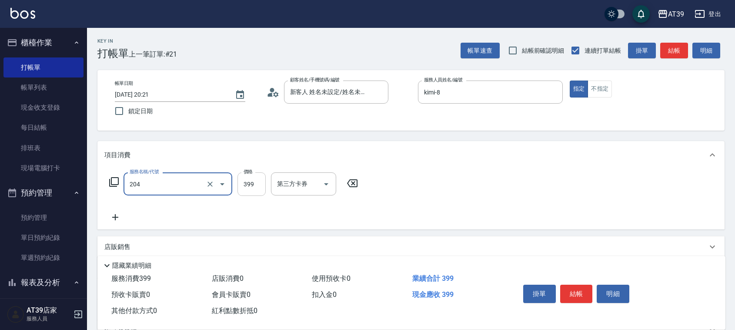
type input "A級洗+剪(204)"
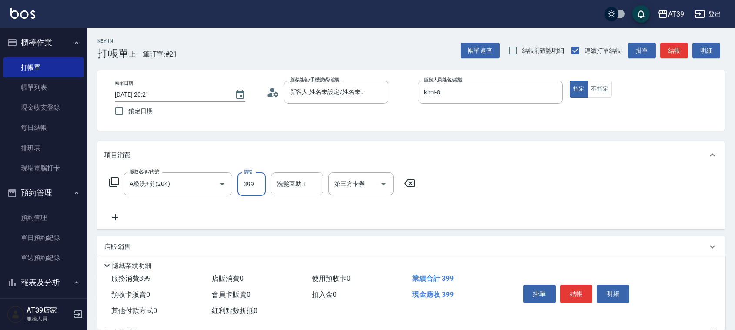
click at [238, 183] on input "399" at bounding box center [251, 183] width 28 height 23
type input "500"
click at [292, 182] on input "洗髮互助-1" at bounding box center [297, 183] width 44 height 15
click at [294, 203] on span "芊芊 -27" at bounding box center [288, 205] width 21 height 9
type input "芊芊-27"
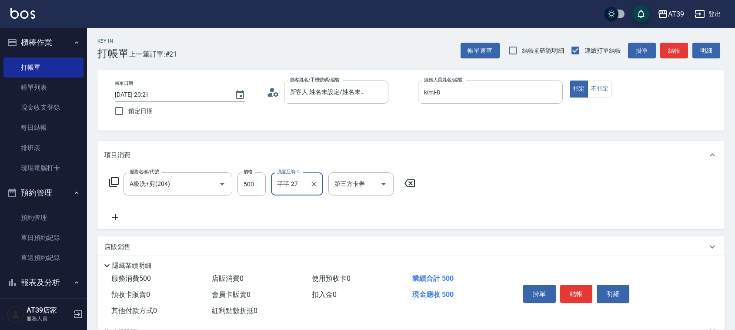
drag, startPoint x: 668, startPoint y: 46, endPoint x: 637, endPoint y: 72, distance: 40.4
click at [668, 47] on button "結帳" at bounding box center [674, 51] width 28 height 16
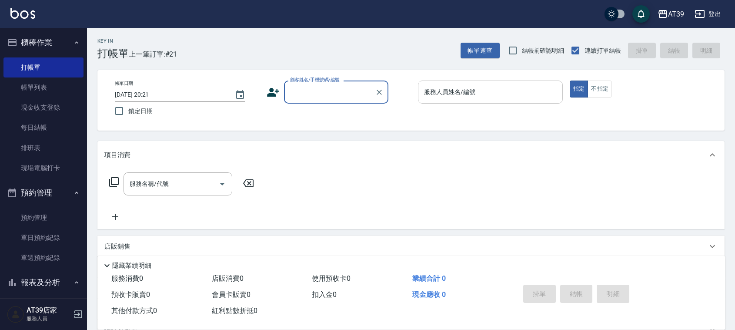
click at [504, 92] on input "服務人員姓名/編號" at bounding box center [490, 91] width 137 height 15
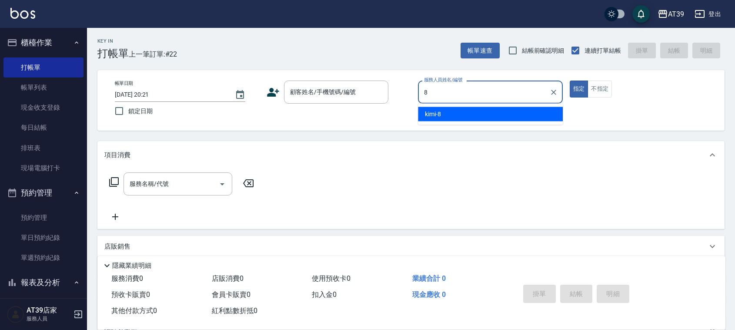
click at [505, 112] on div "kimi -8" at bounding box center [490, 114] width 145 height 14
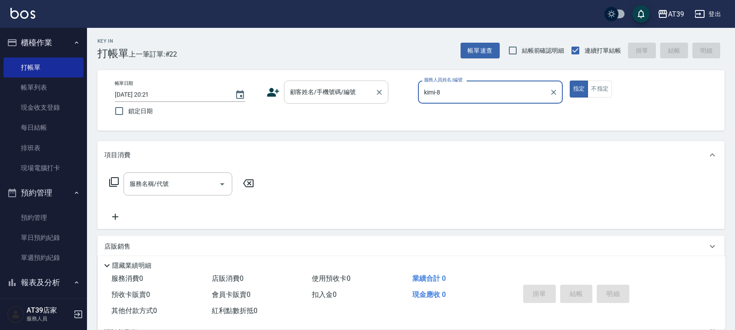
type input "kimi-8"
click at [351, 92] on input "顧客姓名/手機號碼/編號" at bounding box center [330, 91] width 84 height 15
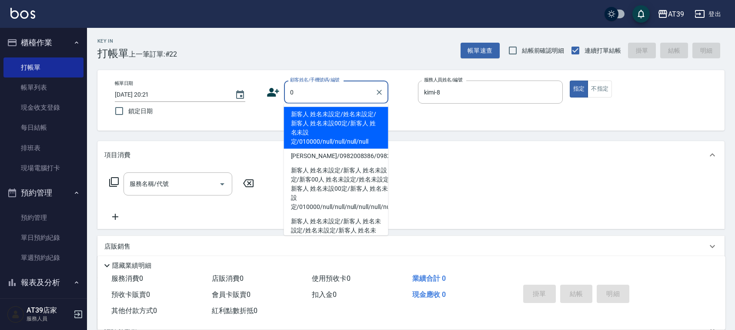
click at [346, 113] on li "新客人 姓名未設定/姓名未設定/新客人 姓名未設00定/新客人 姓名未設定/010000/null/null/null/null" at bounding box center [336, 128] width 104 height 42
type input "新客人 姓名未設定/姓名未設定/新客人 姓名未設00定/新客人 姓名未設定/010000/null/null/null/null"
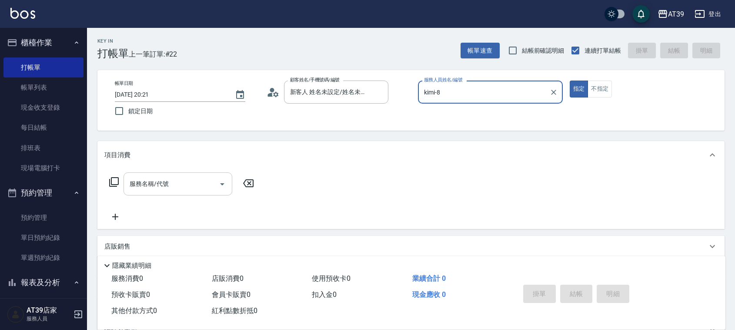
click at [169, 187] on input "服務名稱/代號" at bounding box center [171, 183] width 88 height 15
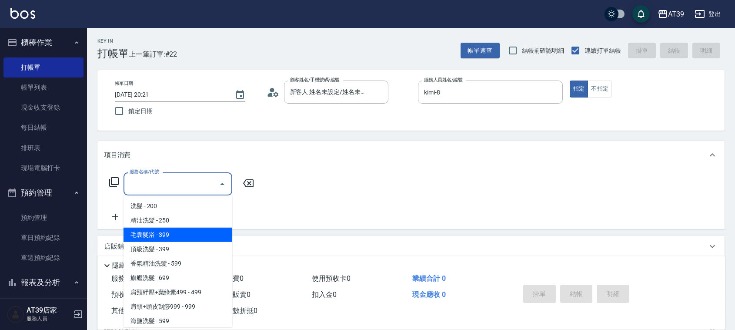
click at [181, 236] on span "毛囊髮浴 - 399" at bounding box center [178, 234] width 109 height 14
type input "毛囊髮浴(103)"
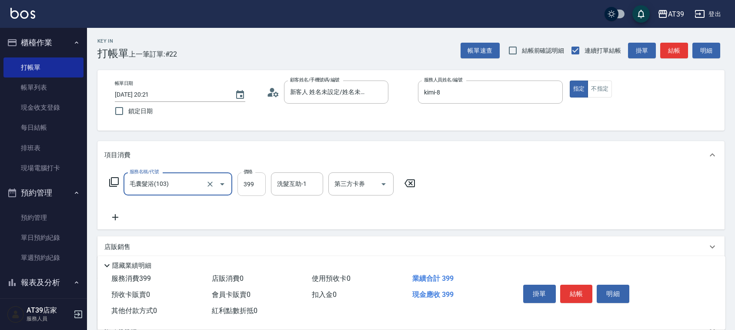
click at [257, 185] on input "399" at bounding box center [251, 183] width 28 height 23
type input "500"
click at [120, 215] on icon at bounding box center [115, 217] width 22 height 10
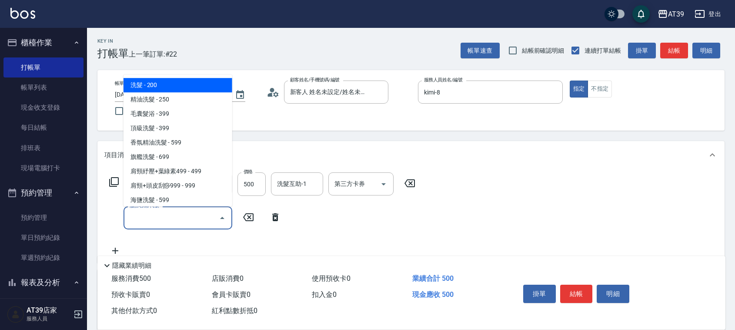
click at [159, 214] on input "服務名稱/代號" at bounding box center [171, 217] width 88 height 15
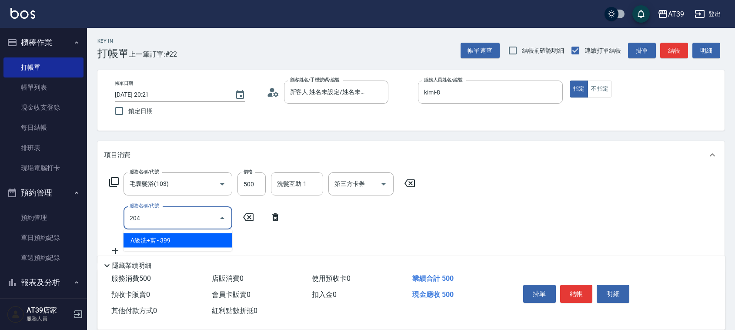
click at [196, 238] on span "A級洗+剪 - 399" at bounding box center [178, 240] width 109 height 14
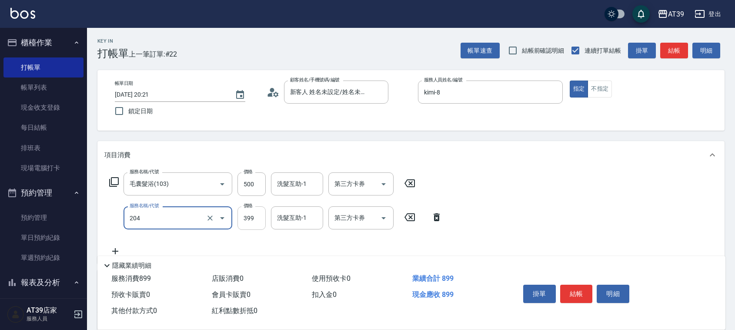
type input "A級洗+剪(204)"
click at [239, 218] on input "399" at bounding box center [251, 217] width 28 height 23
type input "400"
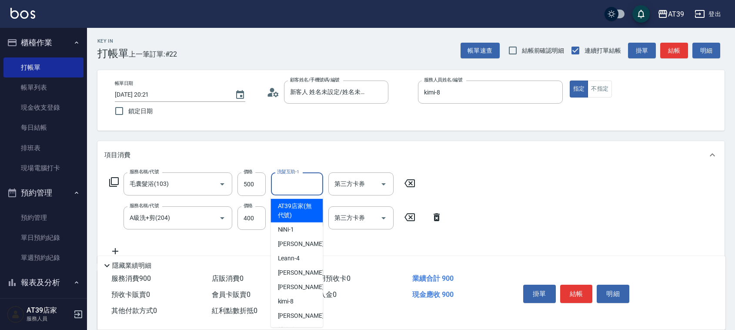
click at [290, 184] on input "洗髮互助-1" at bounding box center [297, 183] width 44 height 15
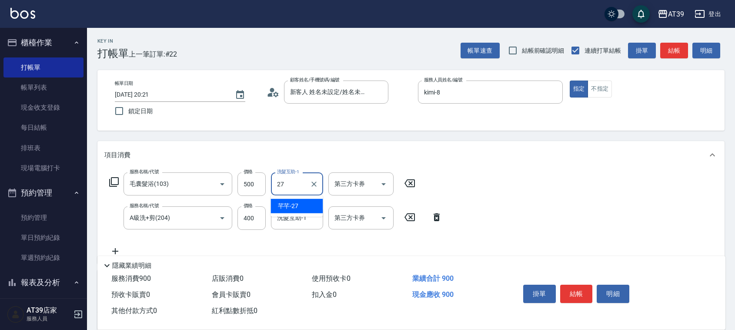
drag, startPoint x: 297, startPoint y: 209, endPoint x: 320, endPoint y: 204, distance: 23.9
click at [297, 209] on span "芊芊 -27" at bounding box center [288, 205] width 21 height 9
type input "芊芊-27"
click at [670, 46] on button "結帳" at bounding box center [674, 51] width 28 height 16
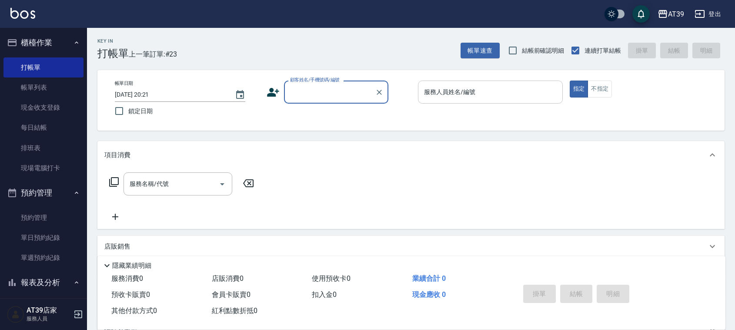
click at [540, 91] on input "服務人員姓名/編號" at bounding box center [490, 91] width 137 height 15
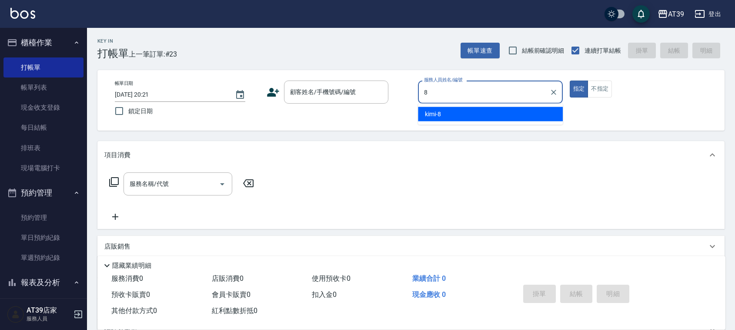
click at [531, 120] on div "kimi -8" at bounding box center [490, 114] width 145 height 14
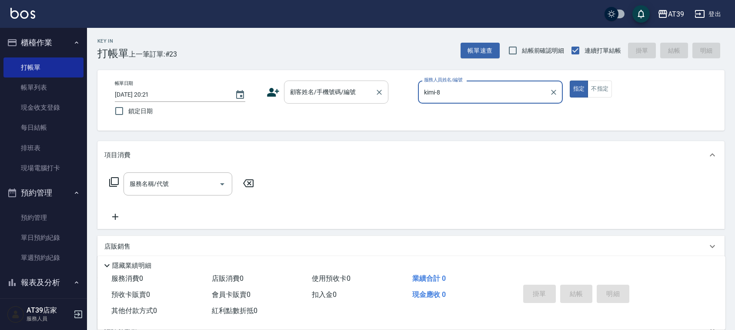
type input "kimi-8"
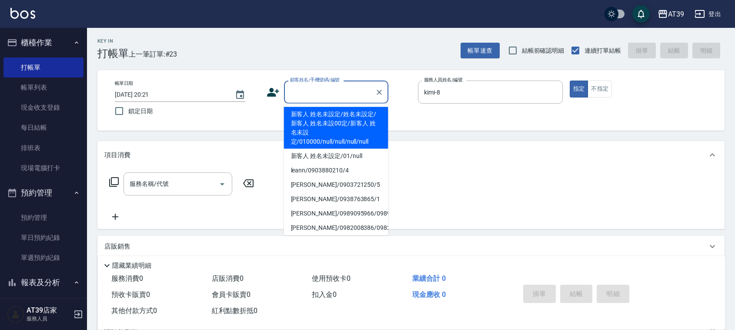
click at [353, 96] on input "顧客姓名/手機號碼/編號" at bounding box center [330, 91] width 84 height 15
click at [338, 114] on li "新客人 姓名未設定/姓名未設定/新客人 姓名未設00定/新客人 姓名未設定/010000/null/null/null/null" at bounding box center [336, 128] width 104 height 42
type input "新客人 姓名未設定/姓名未設定/新客人 姓名未設00定/新客人 姓名未設定/010000/null/null/null/null"
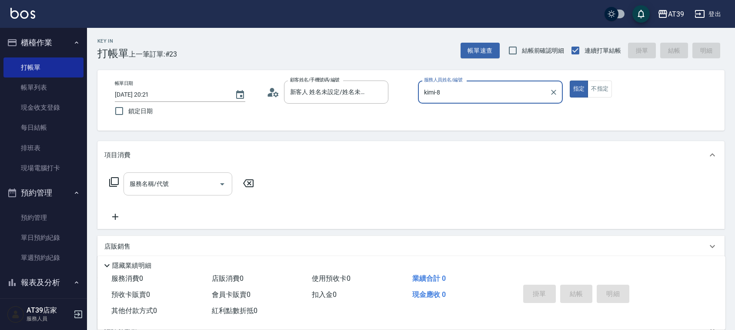
click at [192, 178] on input "服務名稱/代號" at bounding box center [171, 183] width 88 height 15
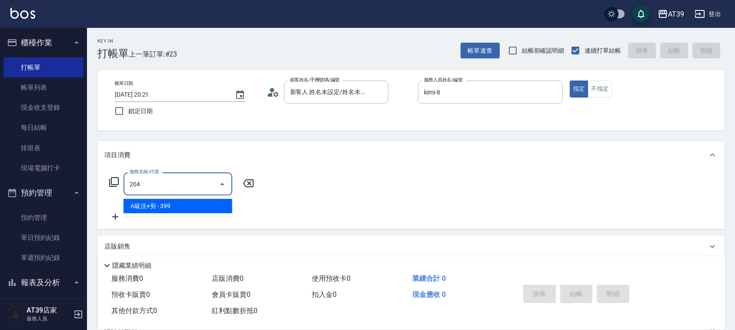
click at [203, 202] on span "A級洗+剪 - 399" at bounding box center [178, 206] width 109 height 14
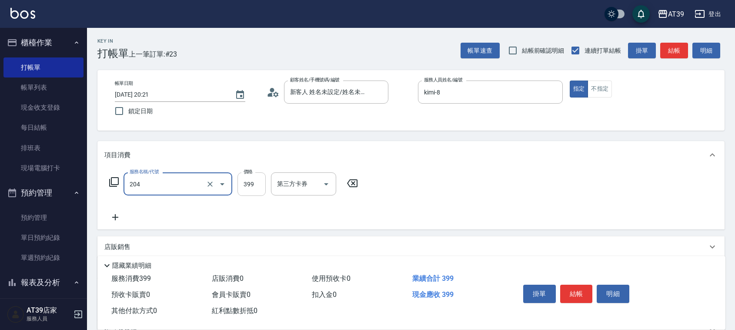
type input "A級洗+剪(204)"
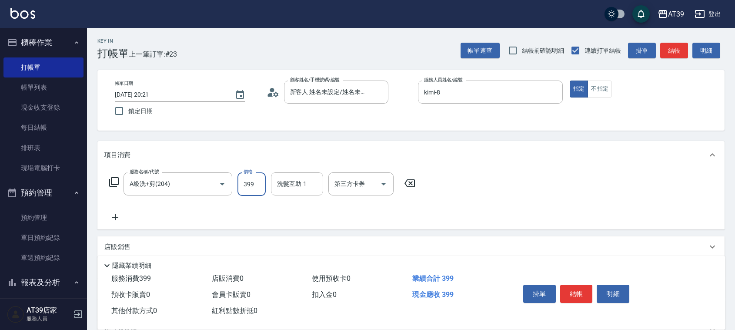
click at [244, 184] on input "399" at bounding box center [251, 183] width 28 height 23
type input "500"
click at [667, 50] on button "結帳" at bounding box center [674, 51] width 28 height 16
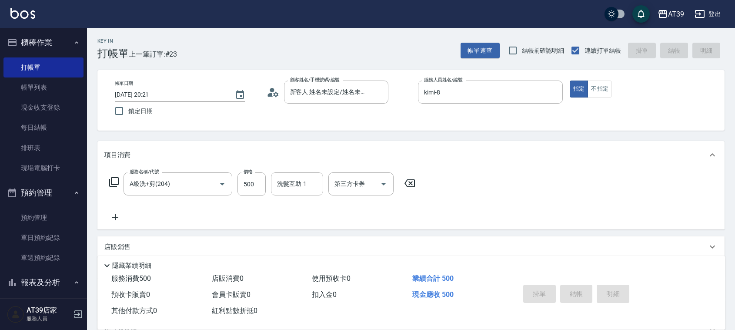
type input "2025/08/14 20:22"
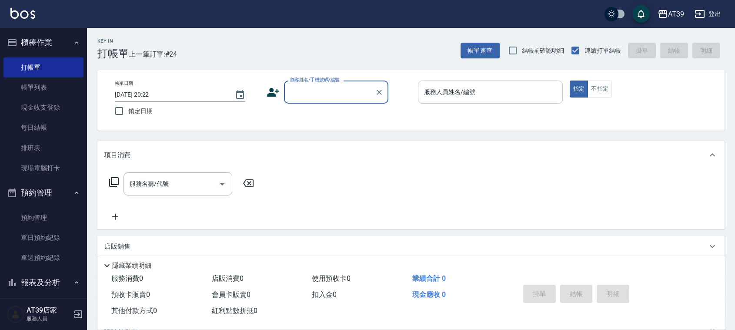
click at [470, 95] on input "服務人員姓名/編號" at bounding box center [490, 91] width 137 height 15
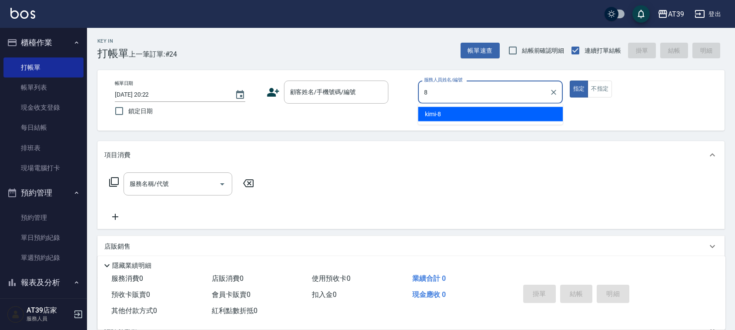
click at [467, 104] on ul "kimi -8" at bounding box center [490, 114] width 145 height 21
click at [463, 109] on div "kimi -8" at bounding box center [490, 114] width 145 height 14
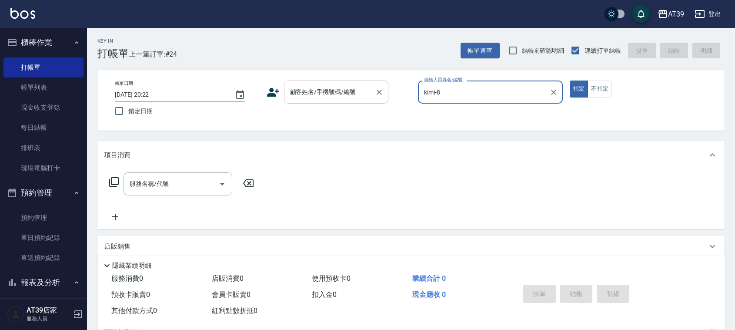
type input "kimi-8"
click at [327, 98] on input "顧客姓名/手機號碼/編號" at bounding box center [330, 91] width 84 height 15
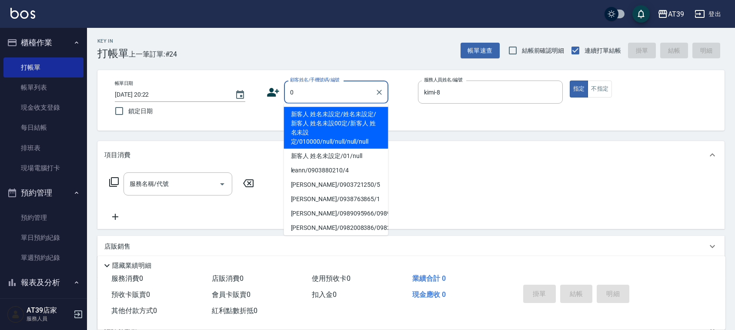
click at [320, 113] on li "新客人 姓名未設定/姓名未設定/新客人 姓名未設00定/新客人 姓名未設定/010000/null/null/null/null" at bounding box center [336, 128] width 104 height 42
type input "新客人 姓名未設定/姓名未設定/新客人 姓名未設00定/新客人 姓名未設定/010000/null/null/null/null"
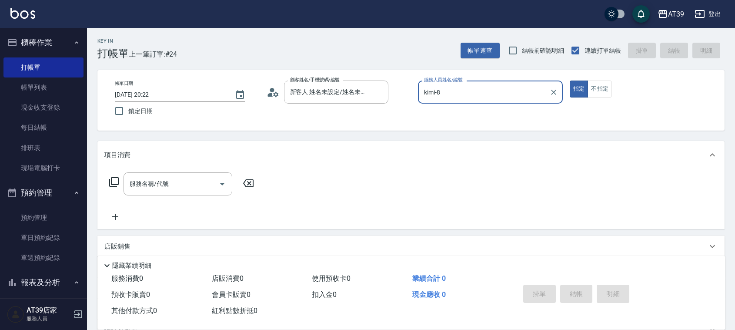
click at [191, 170] on div "服務名稱/代號 服務名稱/代號" at bounding box center [410, 199] width 627 height 60
click at [190, 180] on input "服務名稱/代號" at bounding box center [171, 183] width 88 height 15
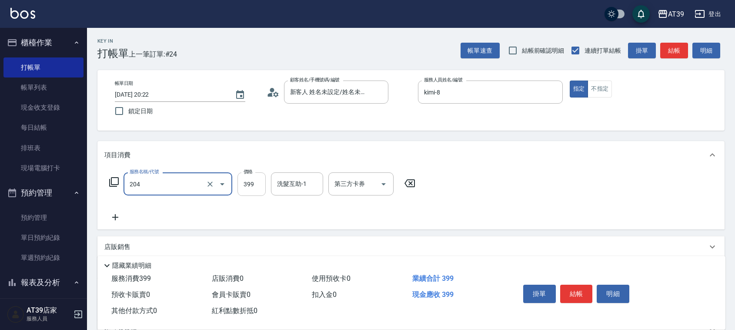
click at [251, 194] on input "399" at bounding box center [251, 183] width 28 height 23
type input "A級洗+剪(204)"
type input "500"
click at [677, 47] on button "結帳" at bounding box center [674, 51] width 28 height 16
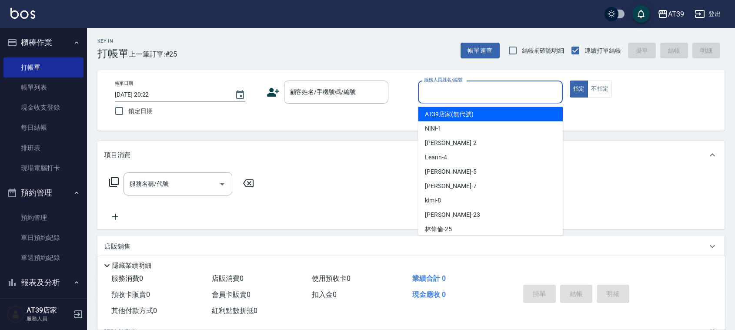
click at [496, 99] on input "服務人員姓名/編號" at bounding box center [490, 91] width 137 height 15
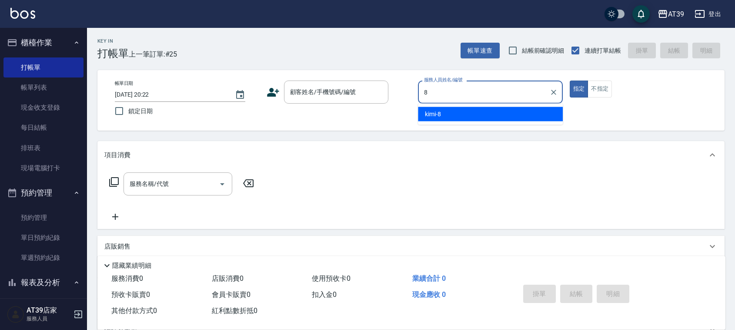
click at [485, 109] on div "kimi -8" at bounding box center [490, 114] width 145 height 14
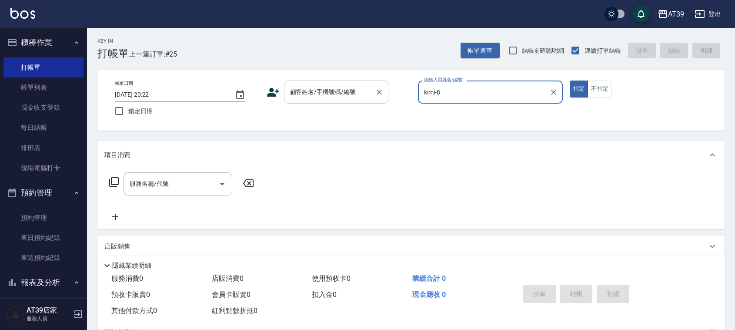
type input "kimi-8"
click at [366, 88] on input "顧客姓名/手機號碼/編號" at bounding box center [330, 91] width 84 height 15
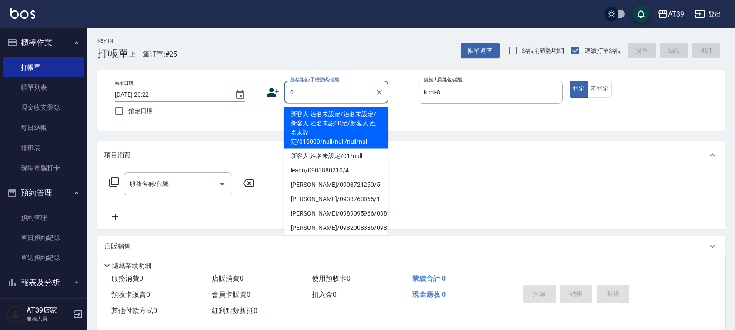
drag, startPoint x: 344, startPoint y: 131, endPoint x: 248, endPoint y: 135, distance: 96.2
click at [348, 130] on li "新客人 姓名未設定/姓名未設定/新客人 姓名未設00定/新客人 姓名未設定/010000/null/null/null/null" at bounding box center [336, 128] width 104 height 42
type input "新客人 姓名未設定/姓名未設定/新客人 姓名未設00定/新客人 姓名未設定/010000/null/null/null/null"
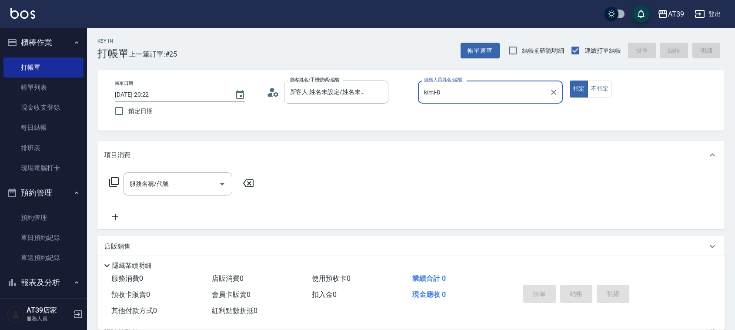
click at [158, 176] on div "服務名稱/代號 服務名稱/代號" at bounding box center [178, 183] width 109 height 23
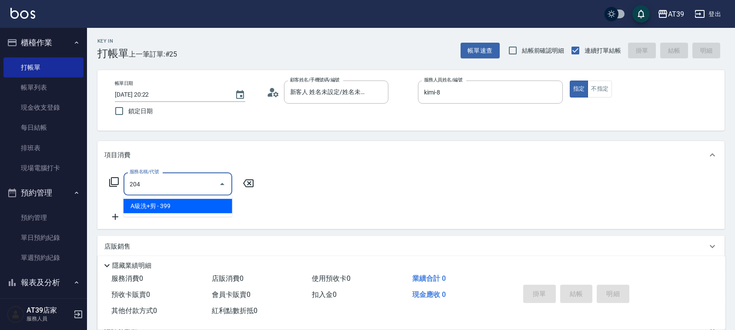
click at [184, 208] on span "A級洗+剪 - 399" at bounding box center [178, 206] width 109 height 14
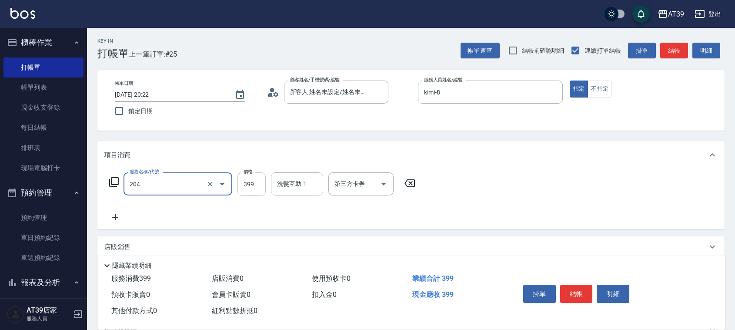
type input "A級洗+剪(204)"
click at [248, 190] on input "399" at bounding box center [251, 183] width 28 height 23
type input "500"
click at [671, 49] on button "結帳" at bounding box center [674, 51] width 28 height 16
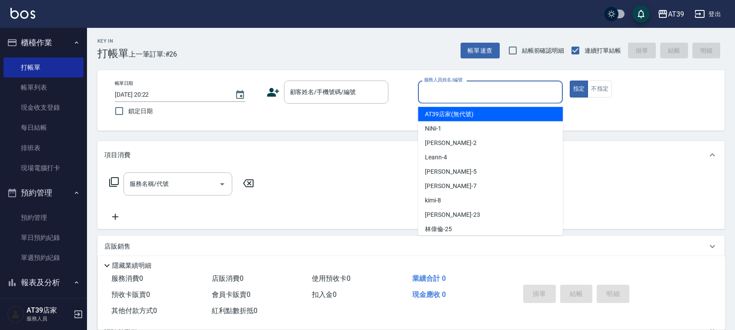
click at [492, 98] on input "服務人員姓名/編號" at bounding box center [490, 91] width 137 height 15
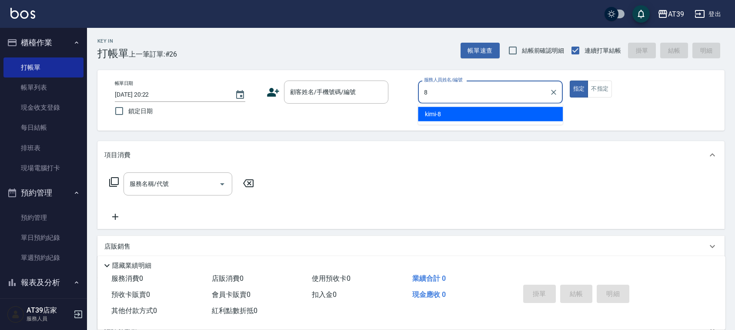
click at [477, 117] on div "kimi -8" at bounding box center [490, 114] width 145 height 14
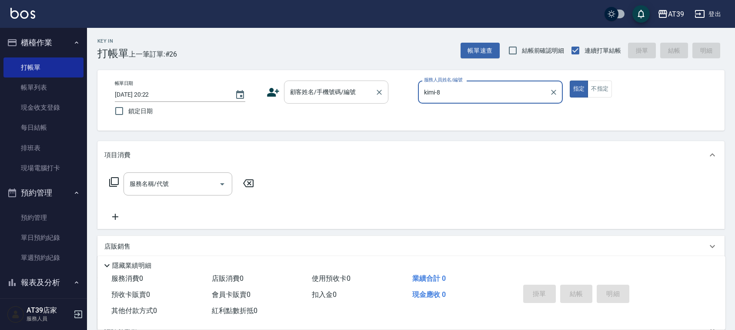
click at [362, 99] on div "顧客姓名/手機號碼/編號" at bounding box center [336, 91] width 104 height 23
type input "kimi-8"
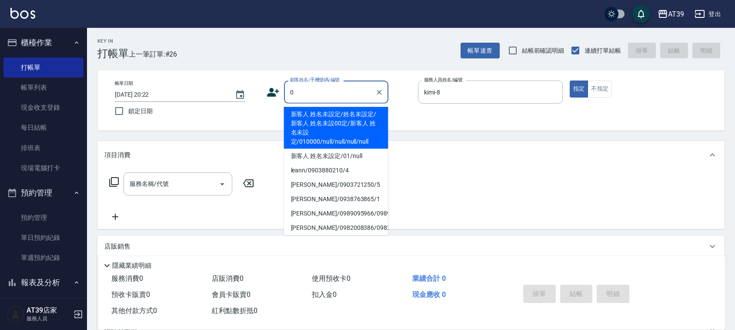
click at [330, 116] on li "新客人 姓名未設定/姓名未設定/新客人 姓名未設00定/新客人 姓名未設定/010000/null/null/null/null" at bounding box center [336, 128] width 104 height 42
type input "新客人 姓名未設定/姓名未設定/新客人 姓名未設00定/新客人 姓名未設定/010000/null/null/null/null"
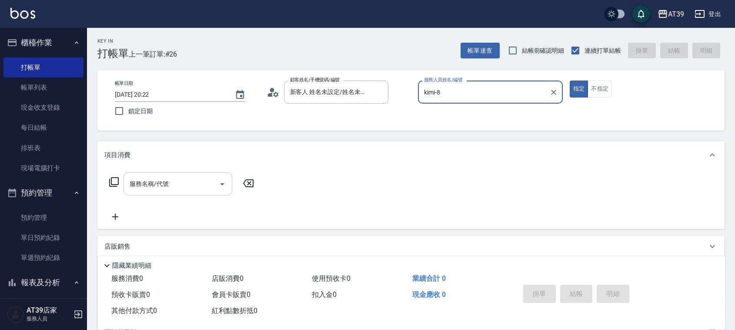
click at [207, 176] on input "服務名稱/代號" at bounding box center [171, 183] width 88 height 15
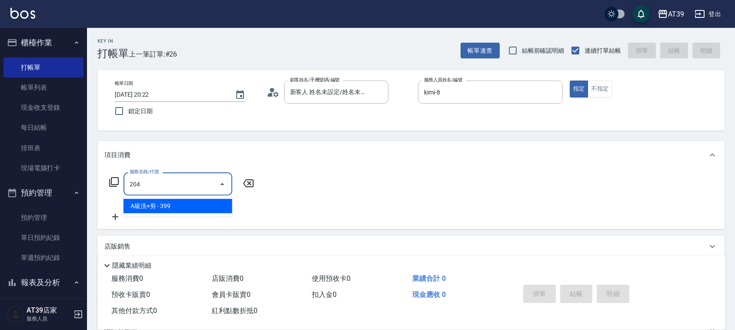
click at [197, 208] on span "A級洗+剪 - 399" at bounding box center [178, 206] width 109 height 14
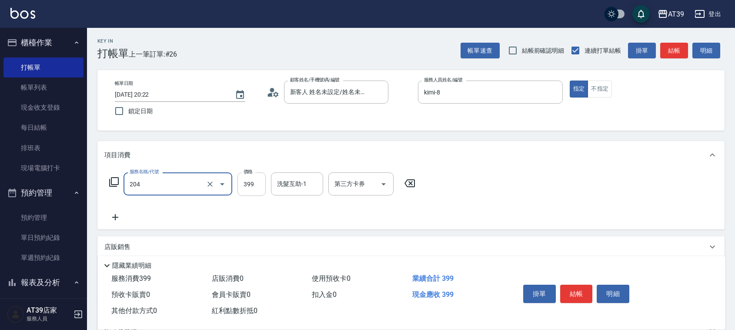
type input "A級洗+剪(204)"
click at [251, 186] on input "399" at bounding box center [251, 183] width 28 height 23
type input "600"
click at [665, 57] on button "結帳" at bounding box center [674, 51] width 28 height 16
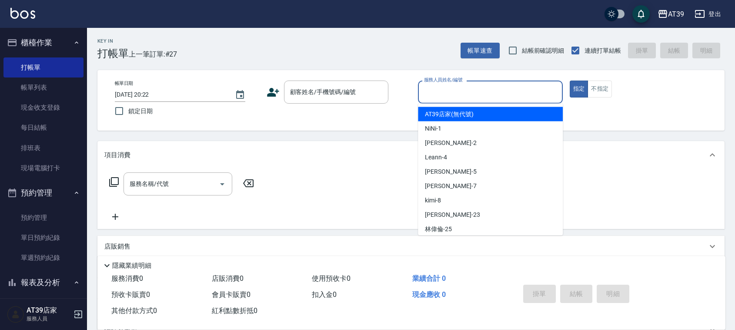
click at [512, 97] on input "服務人員姓名/編號" at bounding box center [490, 91] width 137 height 15
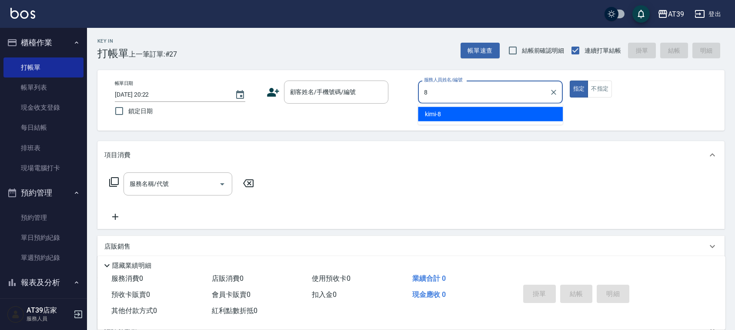
click at [500, 112] on div "kimi -8" at bounding box center [490, 114] width 145 height 14
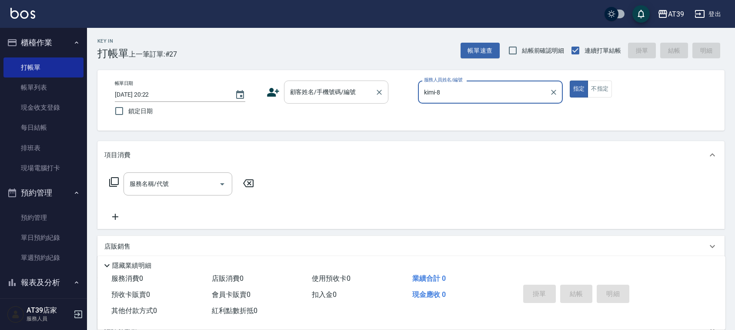
type input "kimi-8"
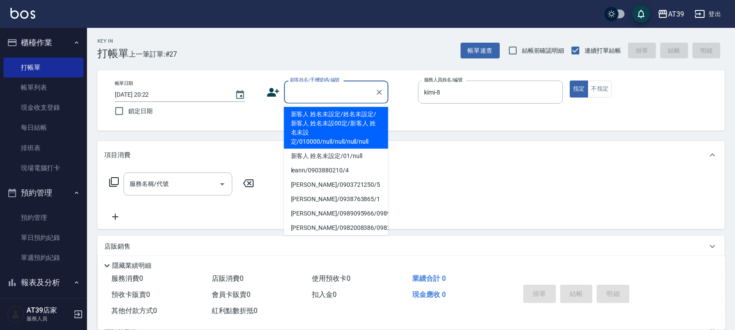
click at [327, 86] on div "顧客姓名/手機號碼/編號 顧客姓名/手機號碼/編號" at bounding box center [336, 91] width 104 height 23
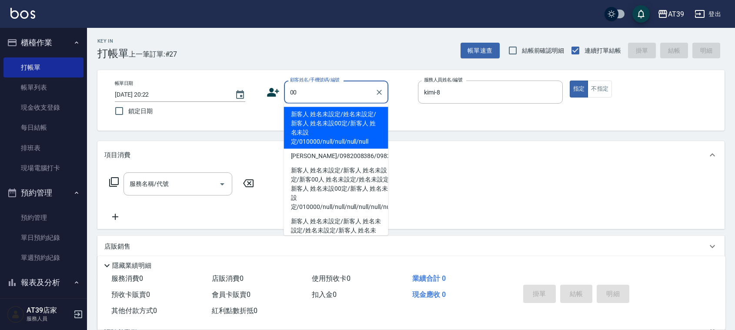
click at [324, 109] on li "新客人 姓名未設定/姓名未設定/新客人 姓名未設00定/新客人 姓名未設定/010000/null/null/null/null" at bounding box center [336, 128] width 104 height 42
type input "新客人 姓名未設定/姓名未設定/新客人 姓名未設00定/新客人 姓名未設定/010000/null/null/null/null"
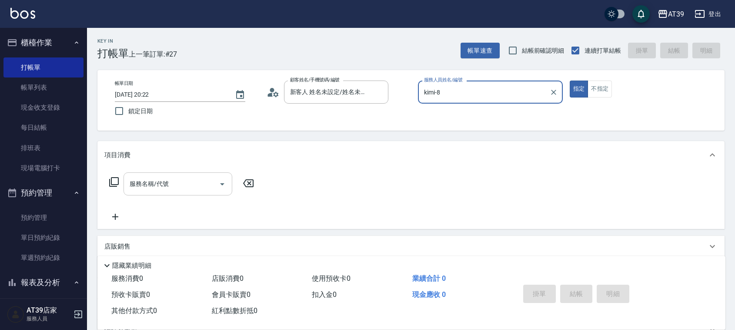
click at [185, 186] on input "服務名稱/代號" at bounding box center [171, 183] width 88 height 15
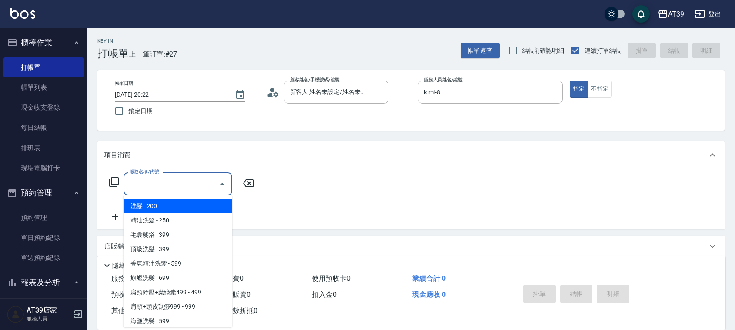
click at [185, 205] on span "洗髮 - 200" at bounding box center [178, 206] width 109 height 14
type input "洗髮(101)"
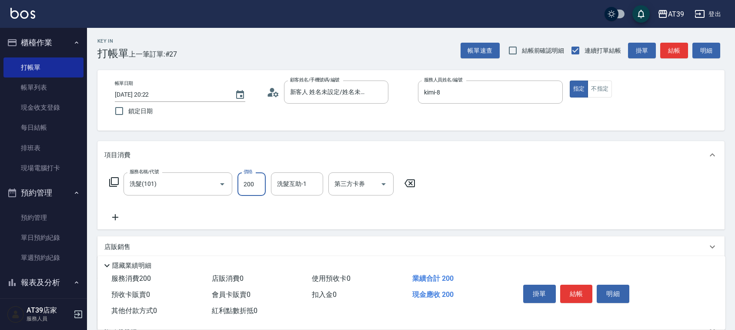
click at [255, 183] on input "200" at bounding box center [251, 183] width 28 height 23
type input "300"
click at [670, 44] on button "結帳" at bounding box center [674, 51] width 28 height 16
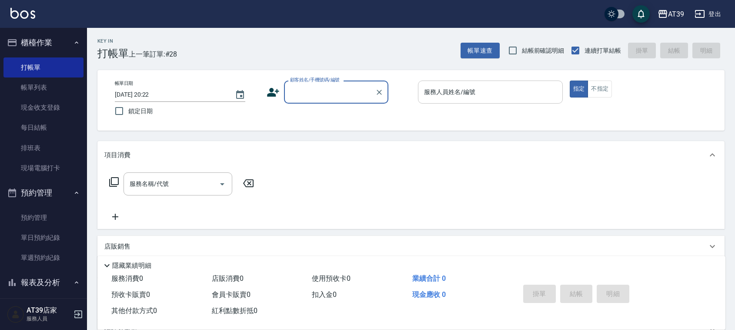
click at [505, 93] on input "服務人員姓名/編號" at bounding box center [490, 91] width 137 height 15
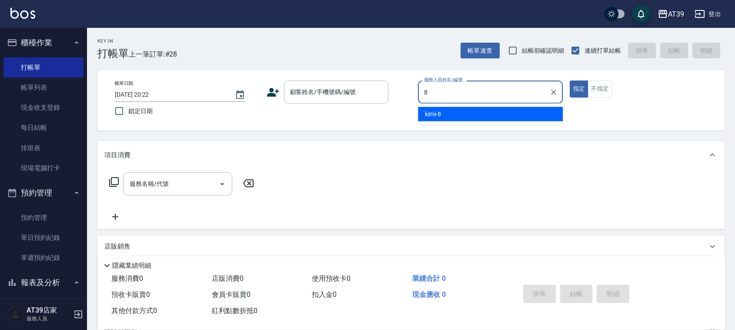
click at [493, 114] on div "kimi -8" at bounding box center [490, 114] width 145 height 14
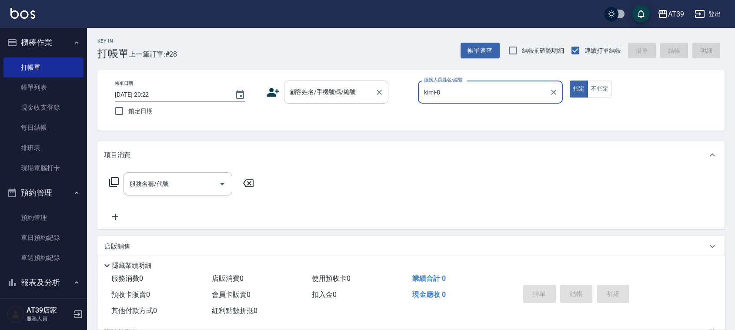
type input "kimi-8"
click at [360, 94] on input "顧客姓名/手機號碼/編號" at bounding box center [330, 91] width 84 height 15
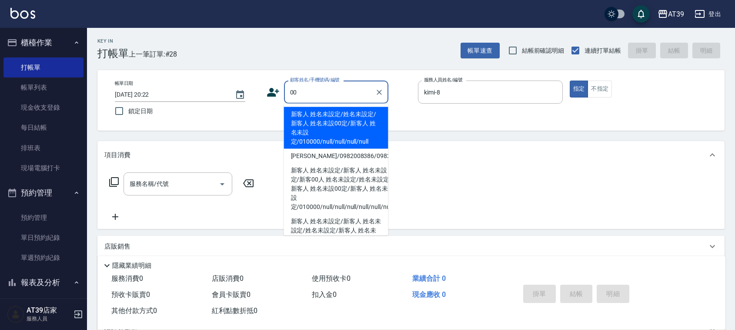
click at [334, 121] on li "新客人 姓名未設定/姓名未設定/新客人 姓名未設00定/新客人 姓名未設定/010000/null/null/null/null" at bounding box center [336, 128] width 104 height 42
type input "新客人 姓名未設定/姓名未設定/新客人 姓名未設00定/新客人 姓名未設定/010000/null/null/null/null"
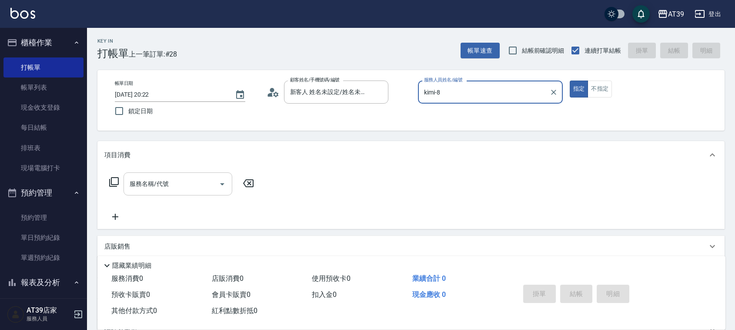
click at [180, 173] on div "服務名稱/代號" at bounding box center [178, 183] width 109 height 23
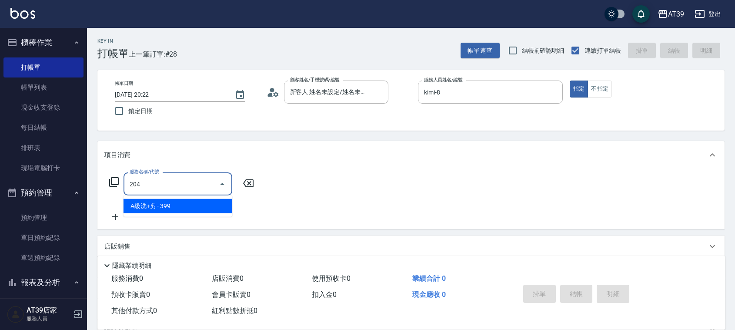
click at [194, 203] on span "A級洗+剪 - 399" at bounding box center [178, 206] width 109 height 14
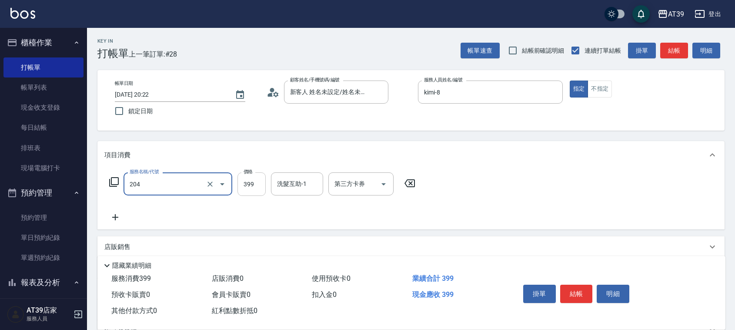
type input "A級洗+剪(204)"
click at [241, 183] on input "399" at bounding box center [251, 183] width 28 height 23
type input "500"
drag, startPoint x: 673, startPoint y: 52, endPoint x: 669, endPoint y: 48, distance: 5.9
click at [673, 52] on button "結帳" at bounding box center [674, 51] width 28 height 16
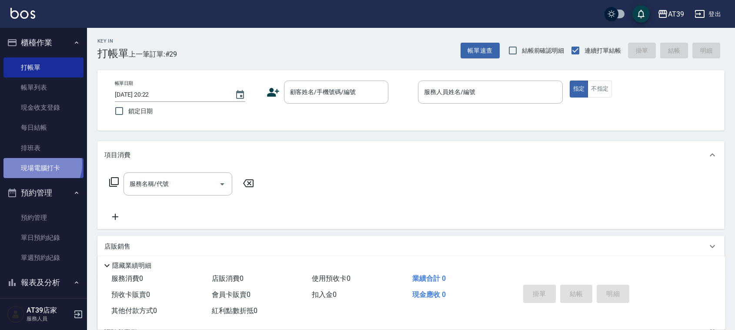
click at [40, 164] on link "現場電腦打卡" at bounding box center [43, 168] width 80 height 20
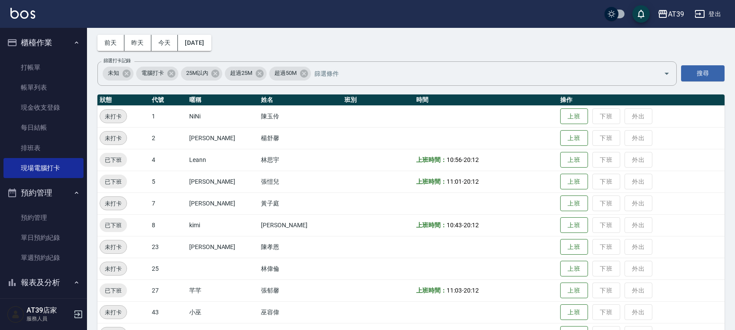
scroll to position [54, 0]
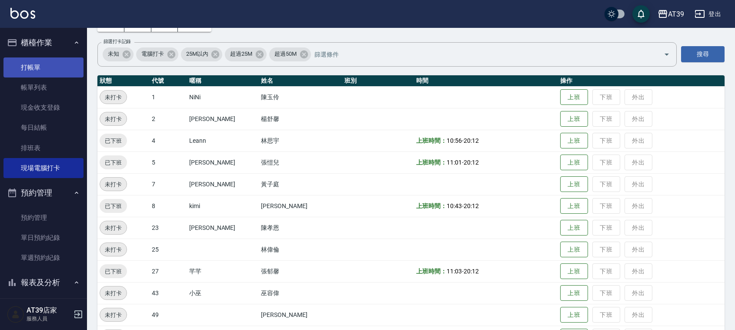
click at [25, 68] on link "打帳單" at bounding box center [43, 67] width 80 height 20
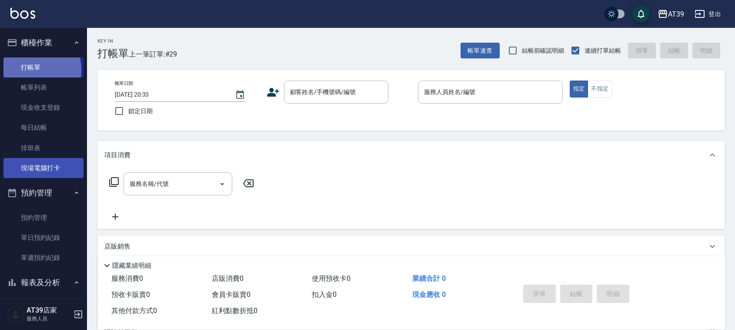
drag, startPoint x: 25, startPoint y: 70, endPoint x: 79, endPoint y: 170, distance: 114.4
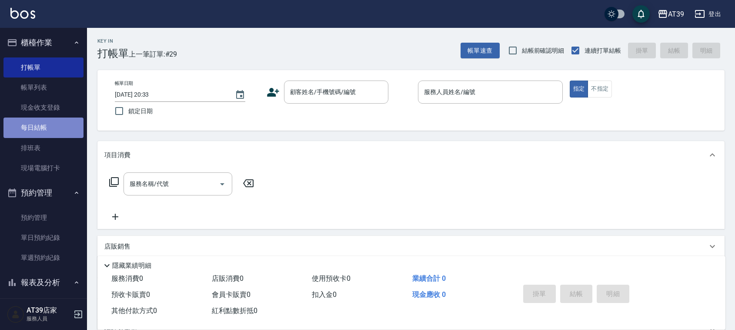
drag, startPoint x: 79, startPoint y: 170, endPoint x: 48, endPoint y: 130, distance: 50.5
click at [48, 130] on link "每日結帳" at bounding box center [43, 127] width 80 height 20
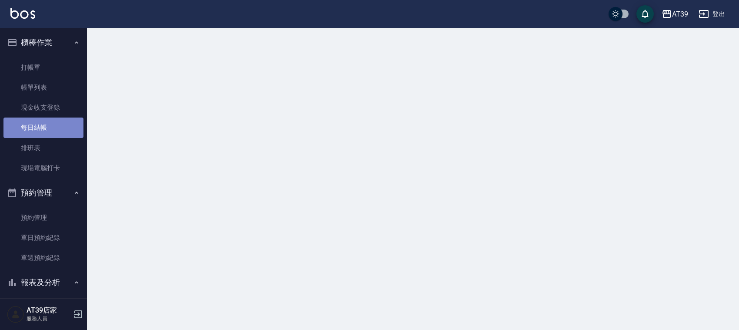
click at [46, 129] on link "每日結帳" at bounding box center [43, 127] width 80 height 20
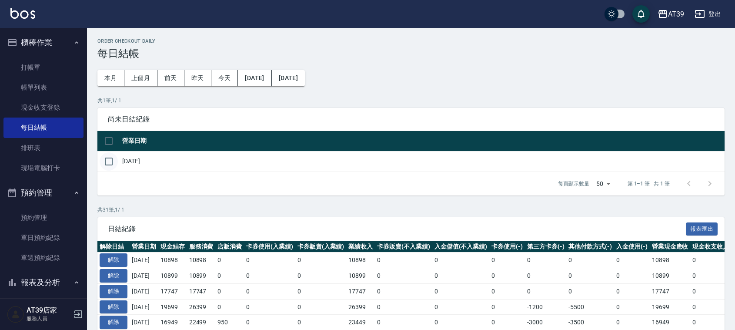
click at [112, 157] on input "checkbox" at bounding box center [109, 161] width 18 height 18
checkbox input "true"
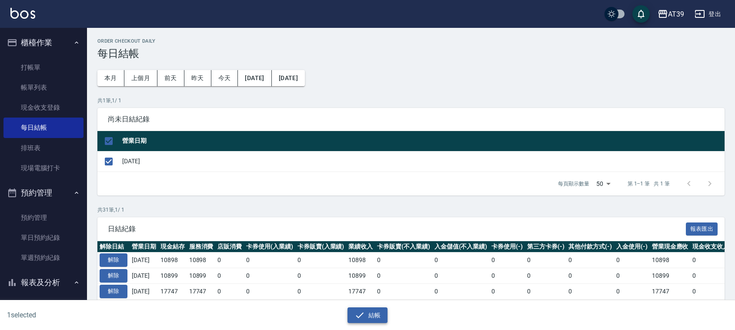
click at [366, 314] on button "結帳" at bounding box center [367, 315] width 40 height 16
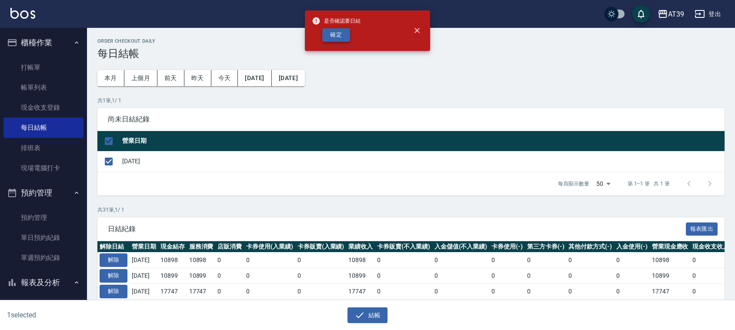
click at [336, 38] on button "確定" at bounding box center [336, 34] width 28 height 13
checkbox input "false"
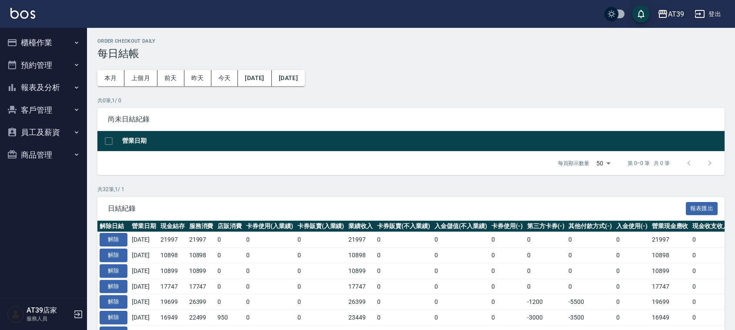
click at [49, 87] on button "報表及分析" at bounding box center [43, 87] width 80 height 23
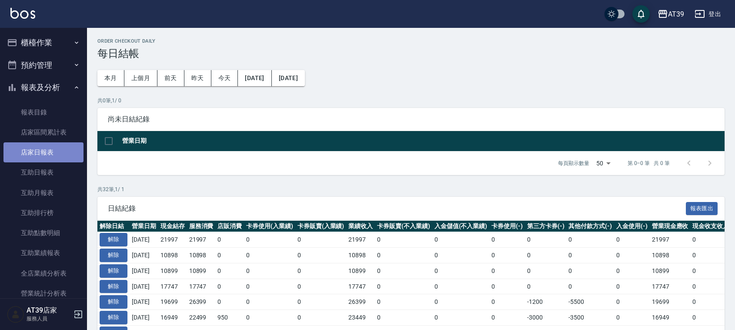
click at [46, 150] on link "店家日報表" at bounding box center [43, 152] width 80 height 20
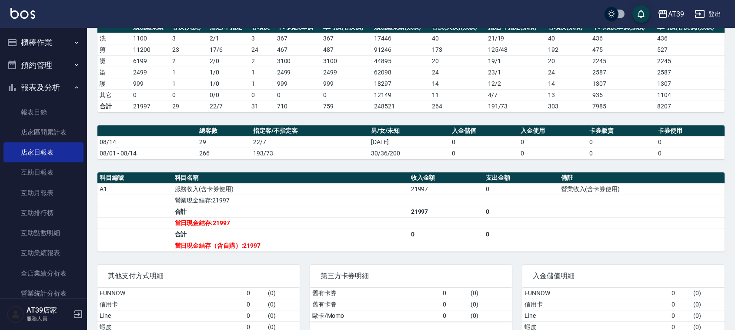
scroll to position [172, 0]
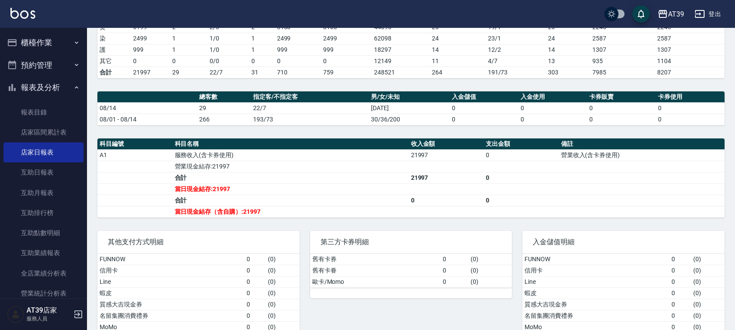
drag, startPoint x: 396, startPoint y: 83, endPoint x: 405, endPoint y: 125, distance: 43.1
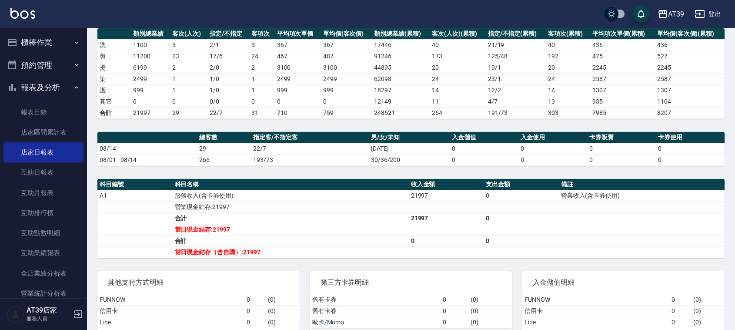
drag, startPoint x: 398, startPoint y: 120, endPoint x: 389, endPoint y: 92, distance: 29.7
